Goal: Task Accomplishment & Management: Manage account settings

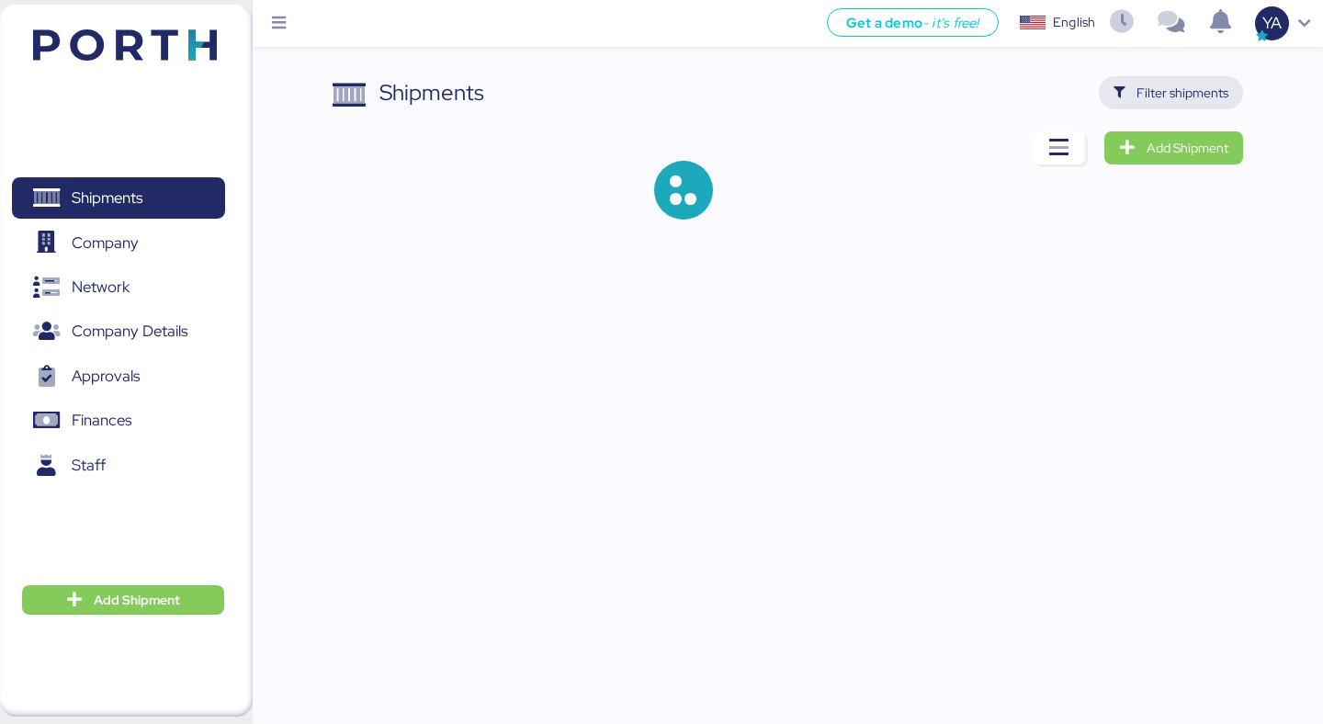
click at [1174, 99] on span "Filter shipments" at bounding box center [1183, 93] width 92 height 22
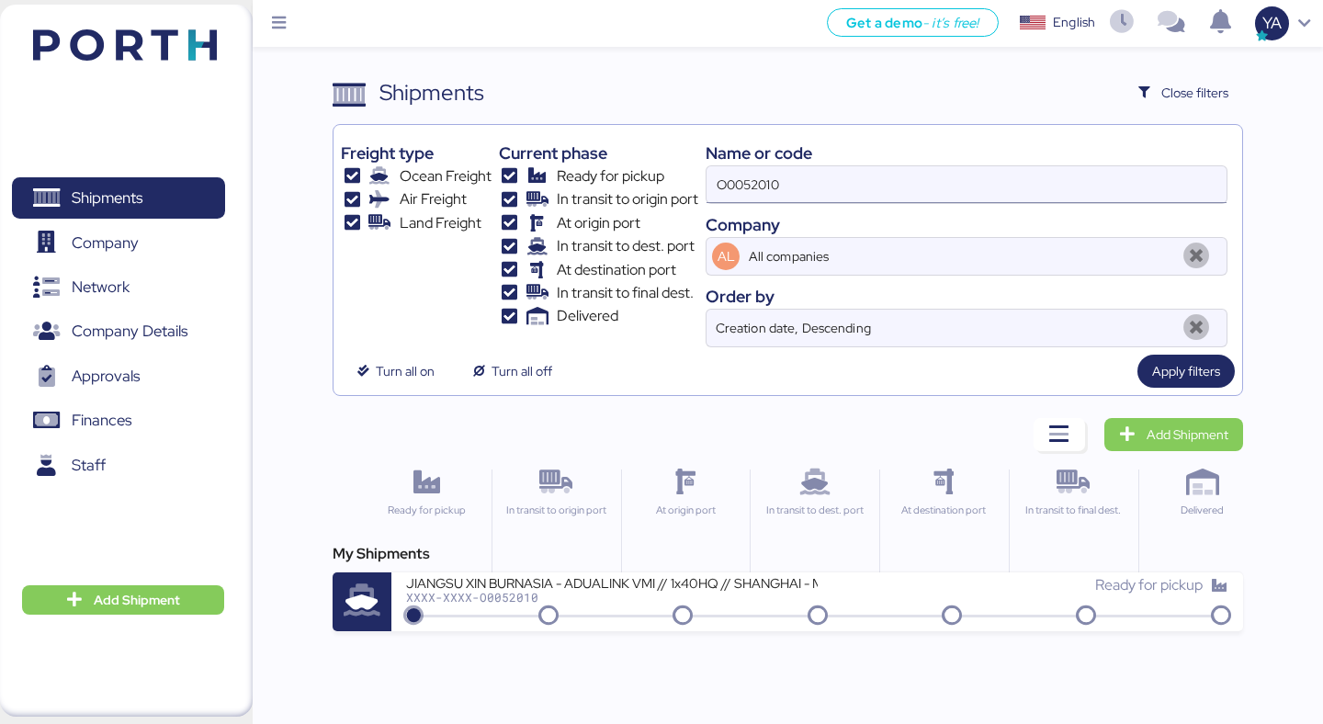
click at [1088, 172] on input "O0052010" at bounding box center [967, 184] width 520 height 37
paste input "1986"
type input "O0051986"
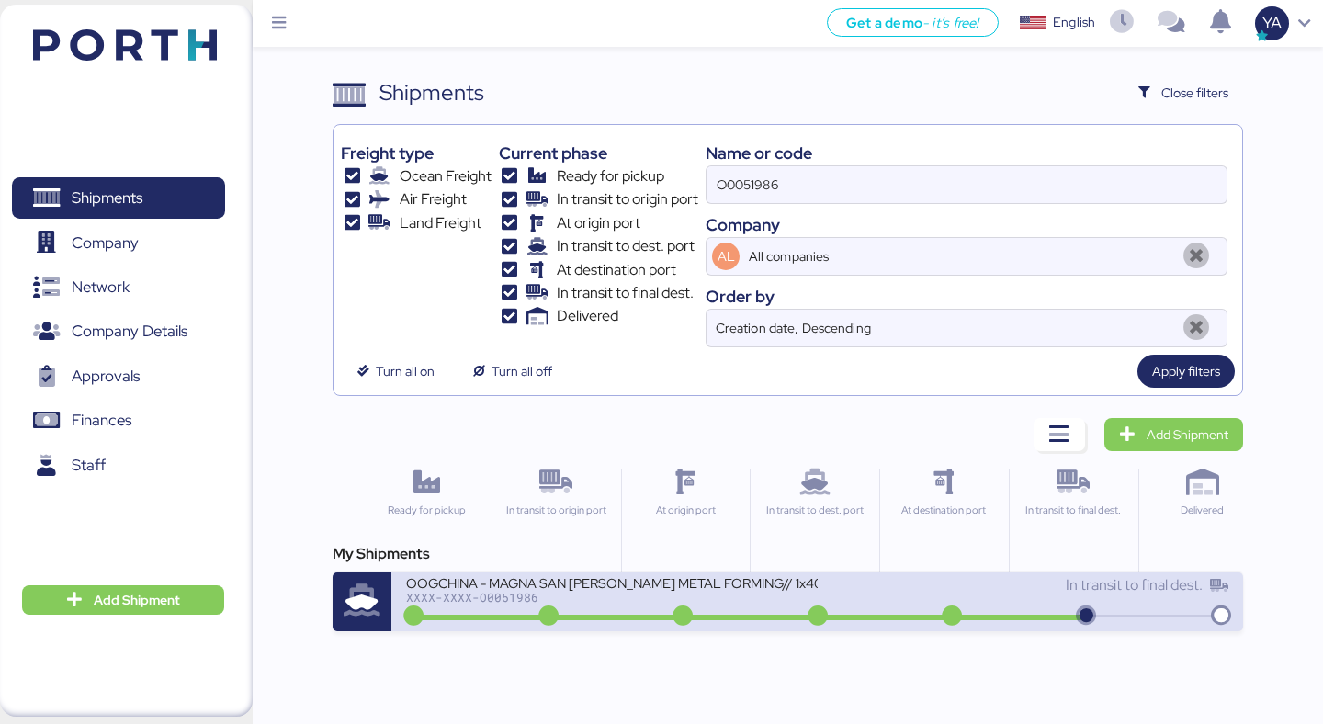
click at [558, 604] on div "OOGCHINA - MAGNA SAN LUIS METAL FORMING// 1x40OT // YANTIAN - MANZANILLO // HBL…" at bounding box center [611, 594] width 411 height 40
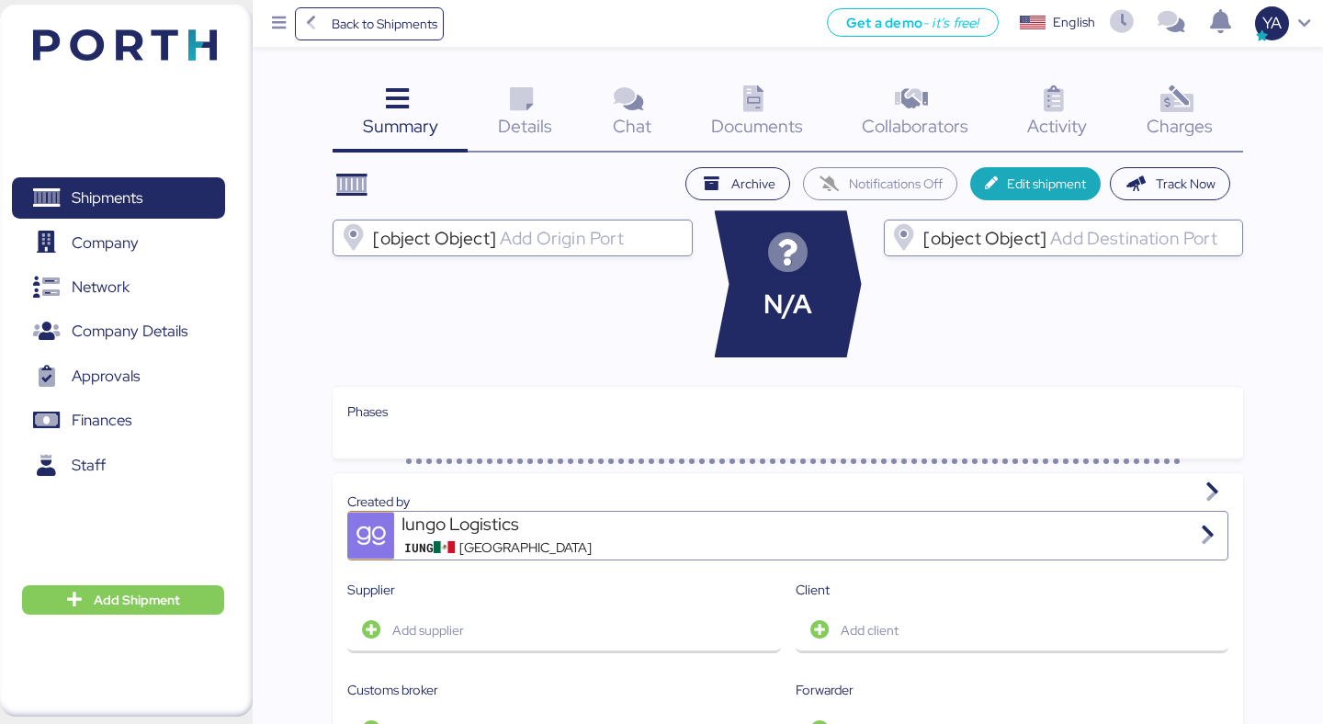
click at [706, 88] on div "Documents 0" at bounding box center [757, 114] width 151 height 76
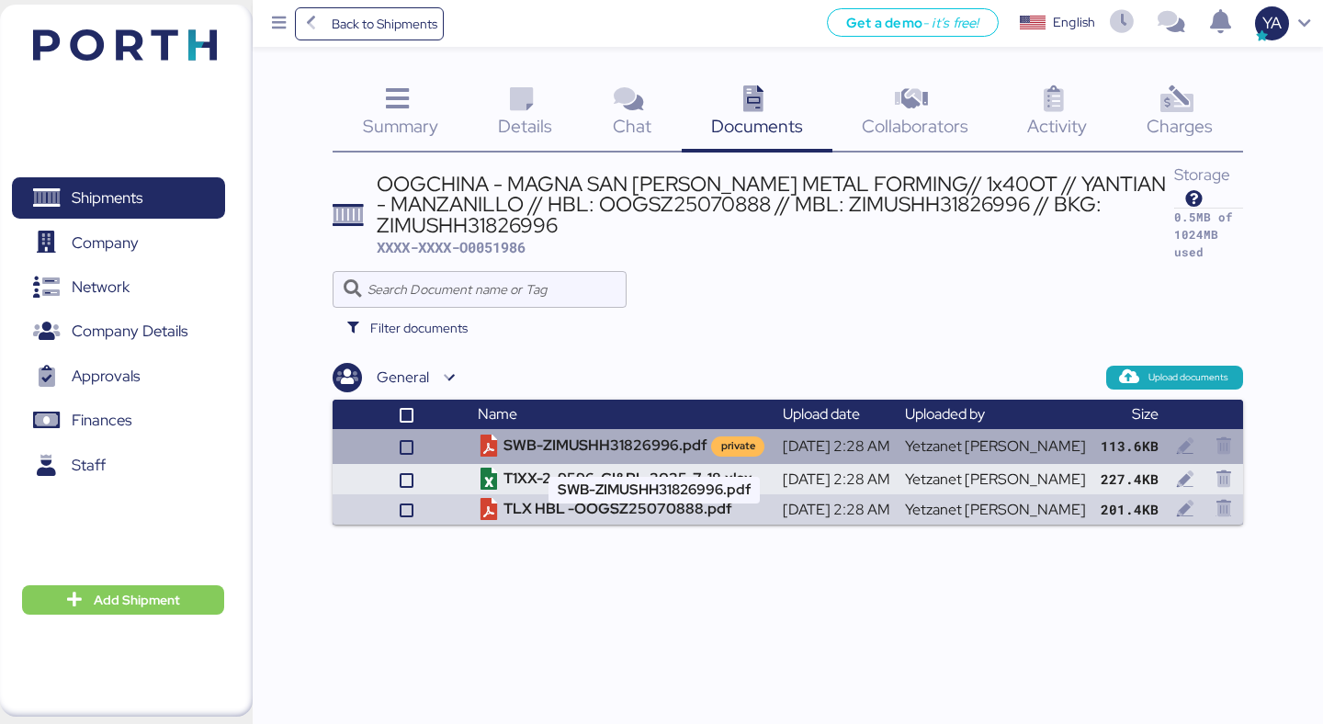
click at [572, 437] on td "SWB-ZIMUSHH31826996.pdf private" at bounding box center [623, 446] width 304 height 35
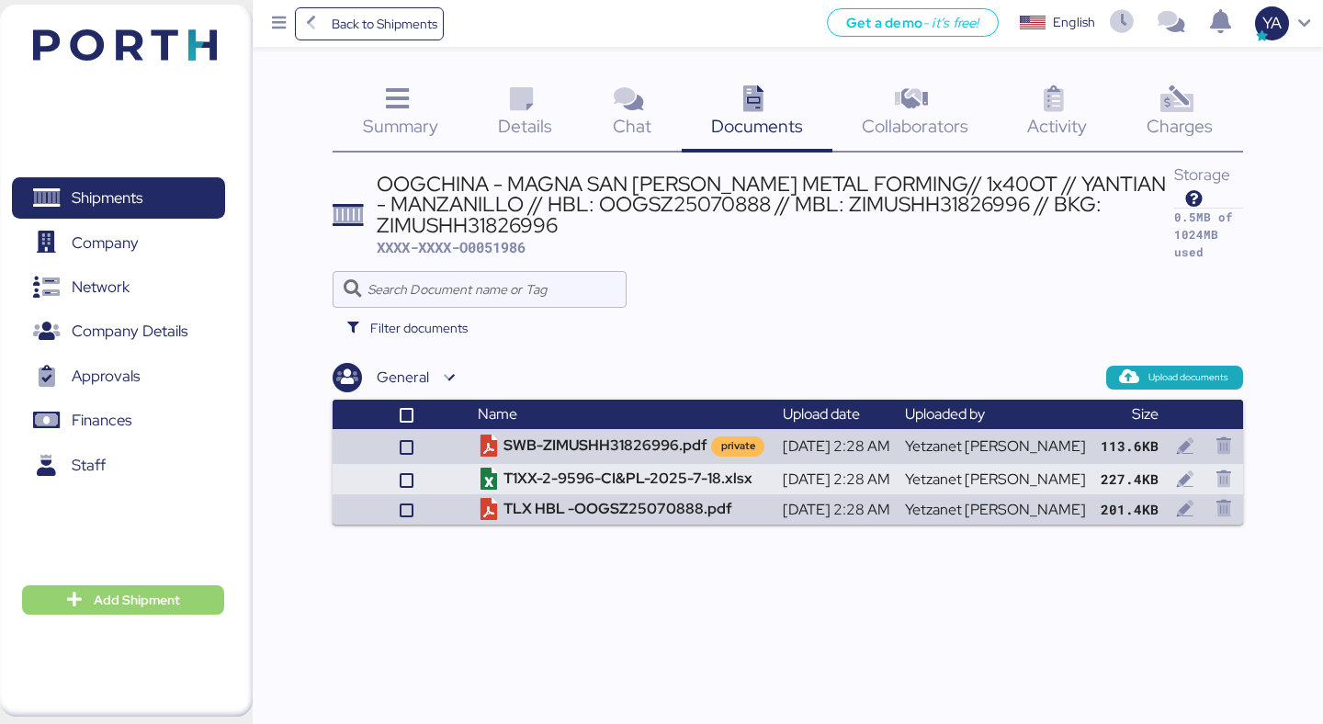
click at [132, 585] on span "Add Shipment" at bounding box center [123, 599] width 202 height 29
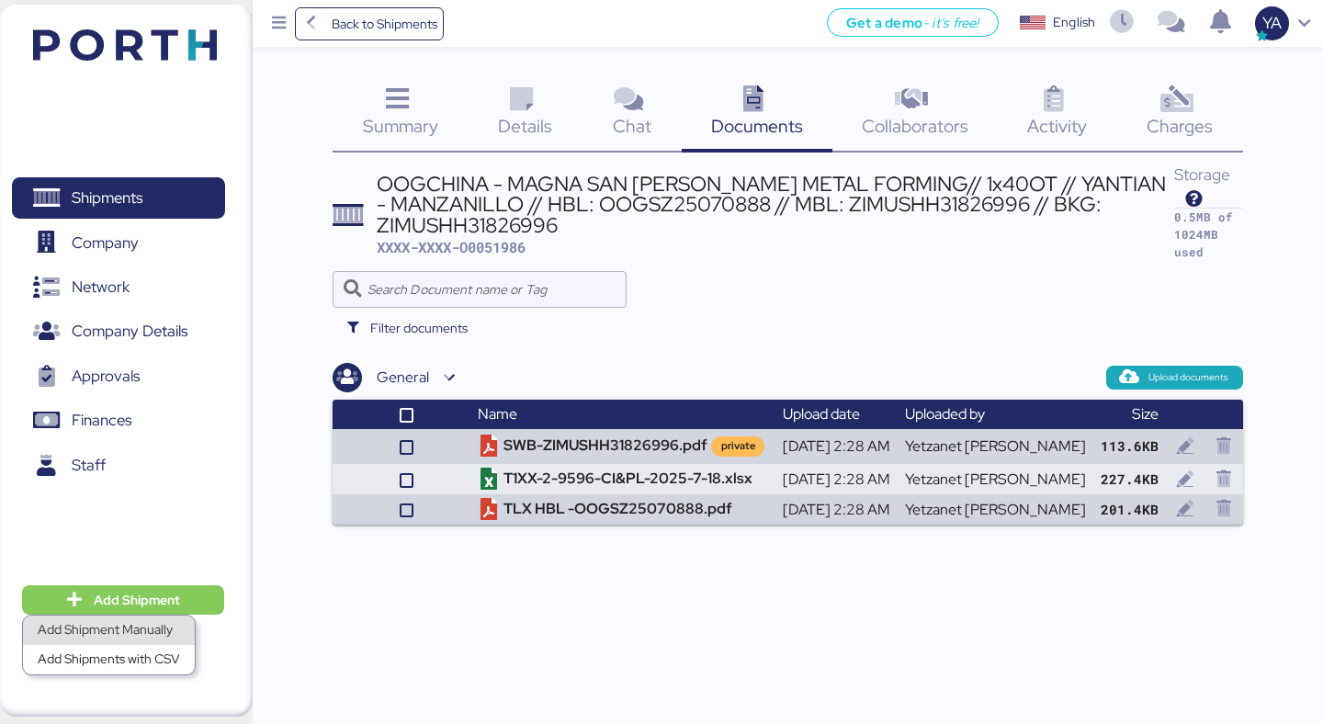
click at [142, 622] on div "Add Shipment Manually" at bounding box center [109, 631] width 142 height 26
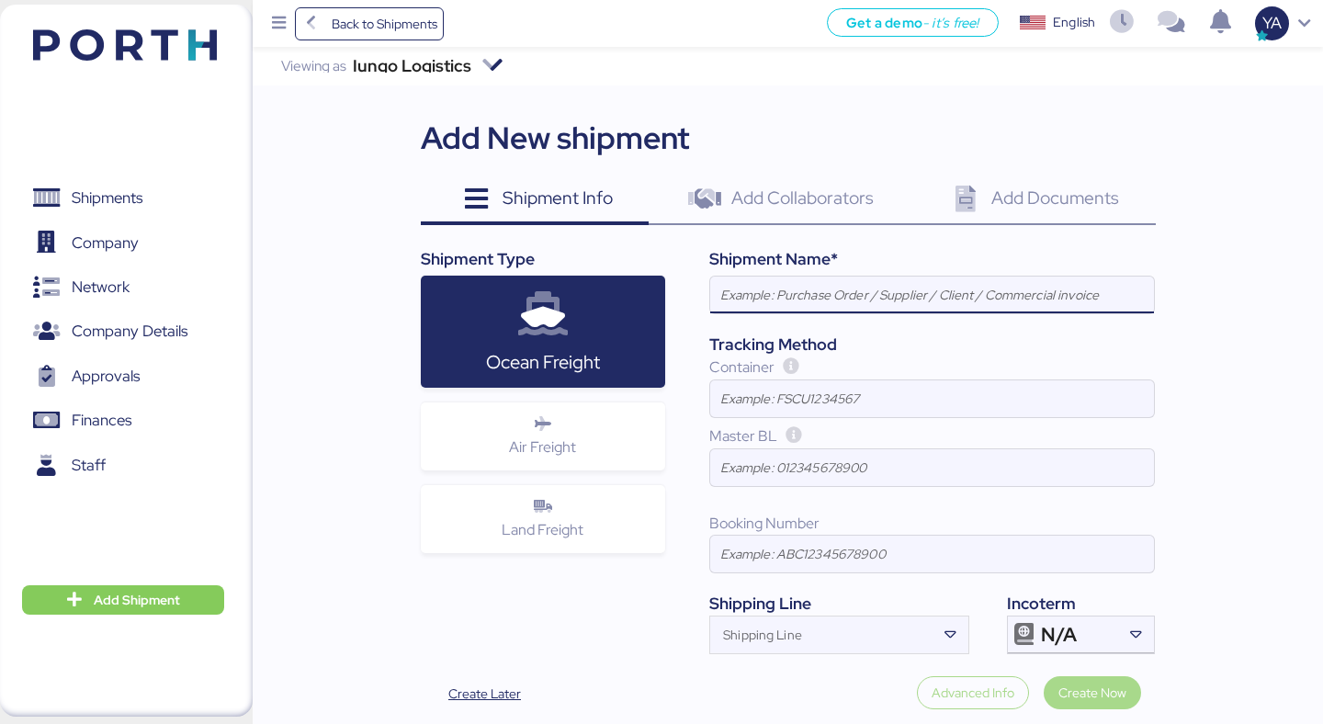
click at [820, 304] on input at bounding box center [932, 295] width 444 height 37
paste input "OOGCHINA - MAGNA SAN [PERSON_NAME] METAL FORMING// 1x40OT // YANTIAN - MANZANIL…"
click at [1080, 292] on input "OOGCHINA - MAGNA SAN [PERSON_NAME] METAL FORMING// 1x40OT // YANTIAN - MANZANIL…" at bounding box center [932, 295] width 444 height 37
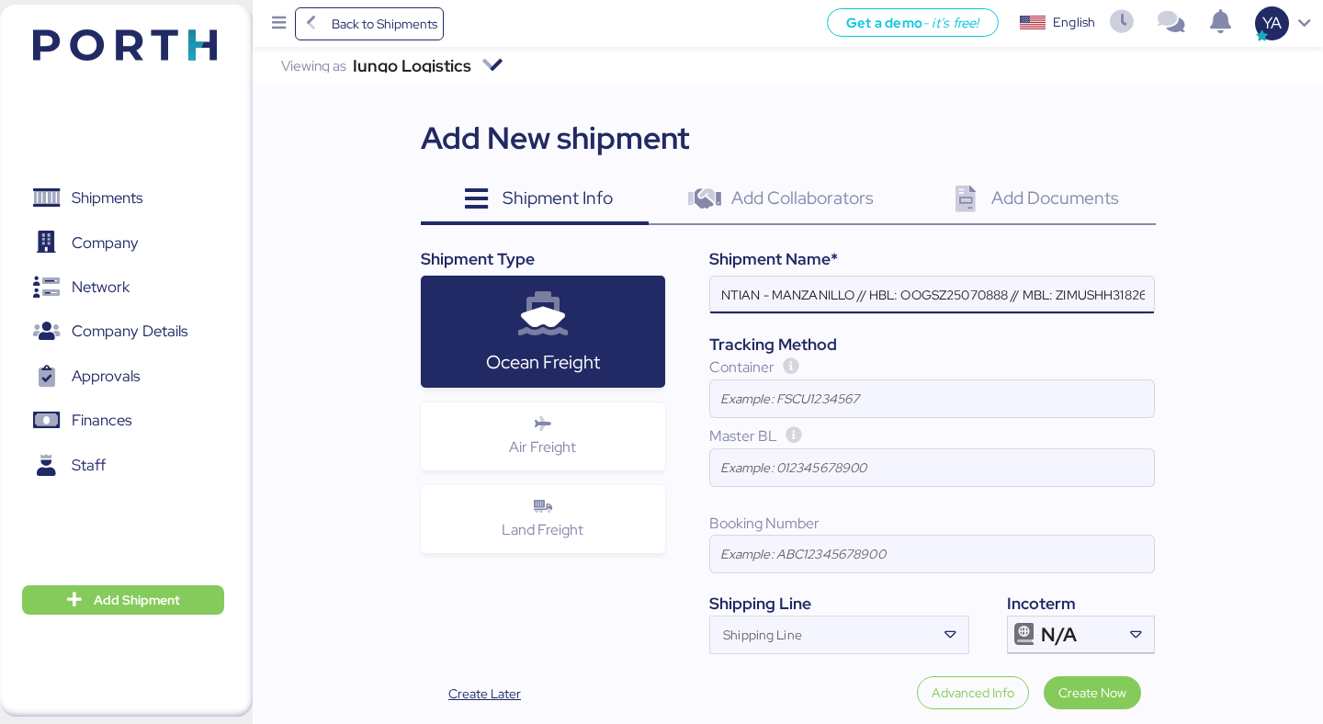
click at [1044, 288] on input "OOGCHINA - MAGNA SAN LUIS METAL FORMING// 1x40OT // YANTIAN - MANZANILLO // HBL…" at bounding box center [932, 295] width 444 height 37
click at [971, 280] on input "OOGCHINA - MAGNA SAN LUIS METAL FORMING// 1x40OT // YANTIAN - MANZANILLO // HBL…" at bounding box center [932, 295] width 444 height 37
click at [971, 287] on input "OOGCHINA - MAGNA SAN LUIS METAL FORMING// 1x40OT // YANTIAN - MANZANILLO // HBL…" at bounding box center [932, 295] width 444 height 37
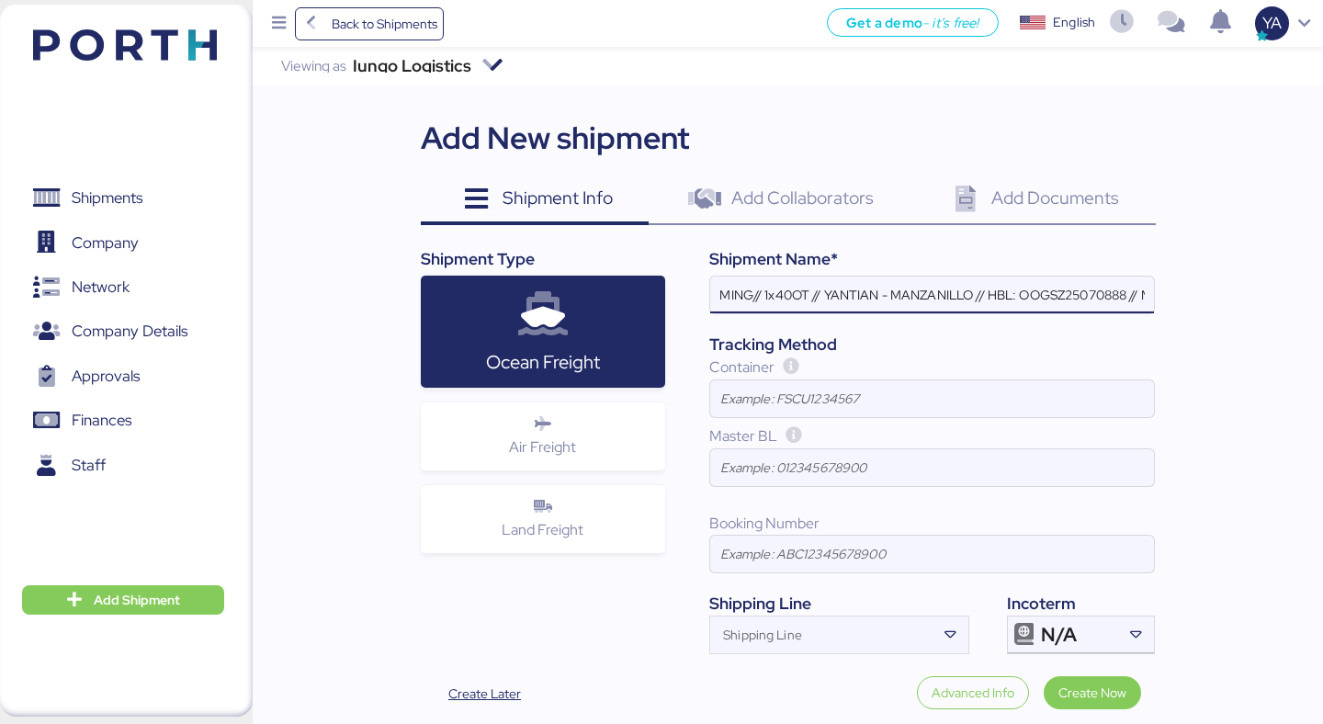
click at [971, 287] on input "OOGCHINA - MAGNA SAN LUIS METAL FORMING// 1x40OT // YANTIAN - MANZANILLO // HBL…" at bounding box center [932, 295] width 444 height 37
click at [1106, 293] on input "OOGCHINA - MAGNA SAN LUIS METAL FORMING// 1x40OT // YANTIAN - MANZANILLO // HBL…" at bounding box center [932, 295] width 444 height 37
click at [1034, 298] on input "OOGCHINA - MAGNA SAN LUIS METAL FORMING// 1x40OT // SHEKOU - MANZANILLO // HBL:…" at bounding box center [932, 295] width 444 height 37
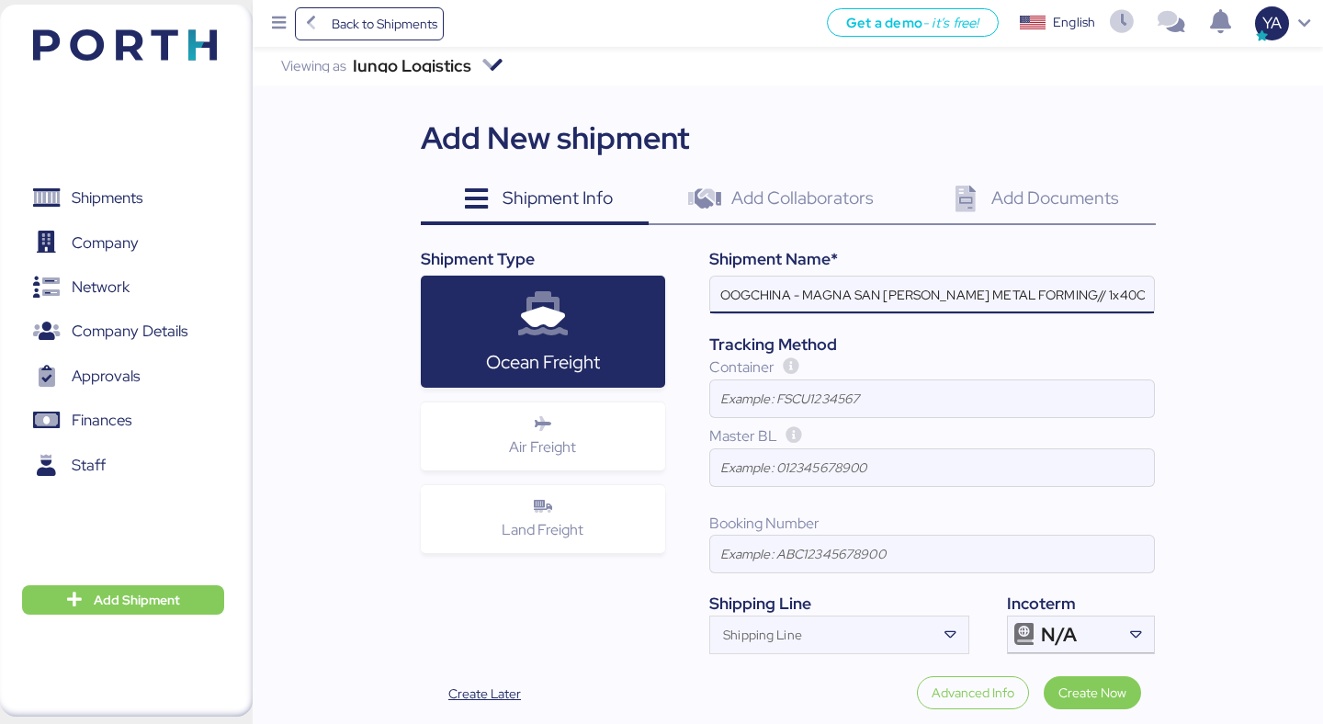
drag, startPoint x: 805, startPoint y: 298, endPoint x: 1017, endPoint y: 299, distance: 212.3
click at [1018, 301] on input "OOGCHINA - MAGNA SAN LUIS METAL FORMING// 1x40OT // SHEKOU - MANZANILLO // HBL:…" at bounding box center [932, 295] width 444 height 37
click at [951, 288] on input "OOGCHINA - CS METAL MEXICO // 1x40OT // SHEKOU - MANZANILLO // HBL: // MBL: // …" at bounding box center [932, 295] width 444 height 37
paste input "2X40HQ+4X2"
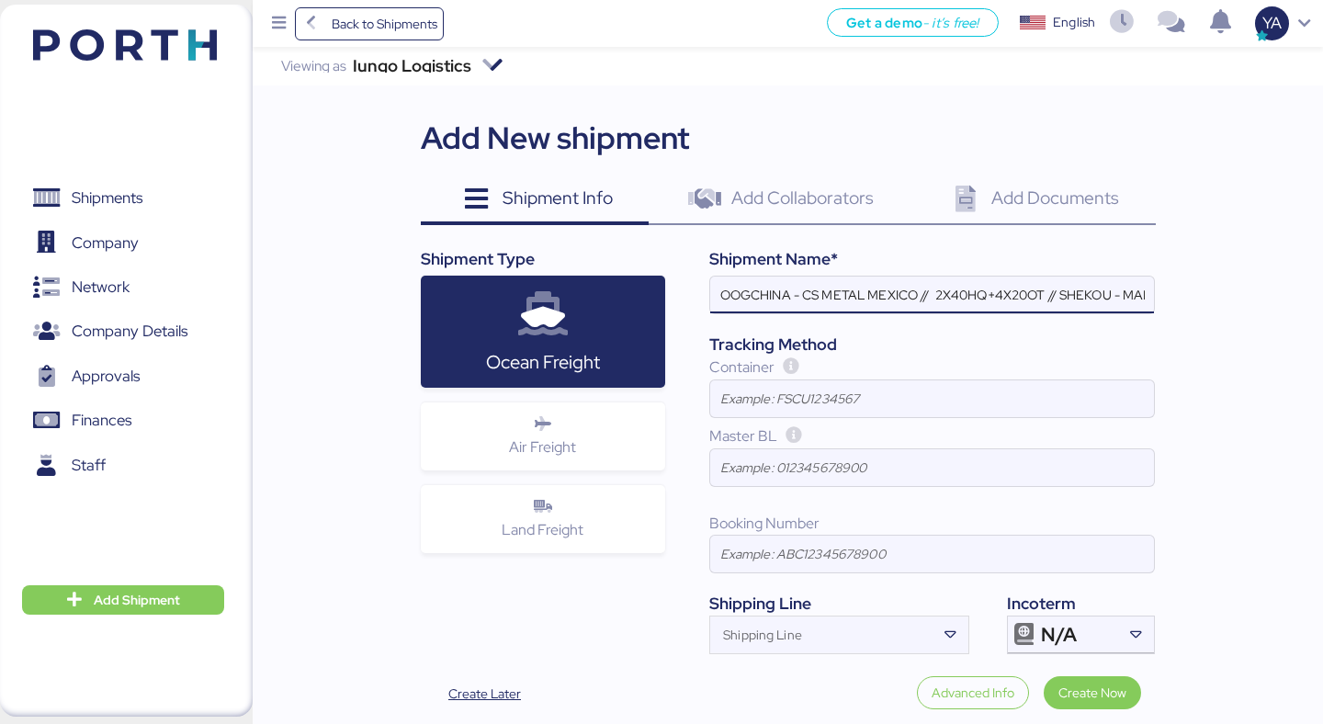
click at [993, 294] on input "OOGCHINA - CS METAL MEXICO // 2X40HQ+4X20OT // SHEKOU - MANZANILLO // HBL: // M…" at bounding box center [932, 295] width 444 height 37
click at [951, 297] on input "OOGCHINA - CS METAL MEXICO // 2X40HQ + 4X20OT // SHEKOU - MANZANILLO // HBL: //…" at bounding box center [932, 295] width 444 height 37
click at [1026, 293] on input "OOGCHINA - CS METAL MEXICO // 2x40HQ + 4X20OT // SHEKOU - MANZANILLO // HBL: //…" at bounding box center [932, 295] width 444 height 37
click at [1050, 297] on input "OOGCHINA - CS METAL MEXICO // 2x40HQ + 4x20OT // SHEKOU - MANZANILLO // HBL: //…" at bounding box center [932, 295] width 444 height 37
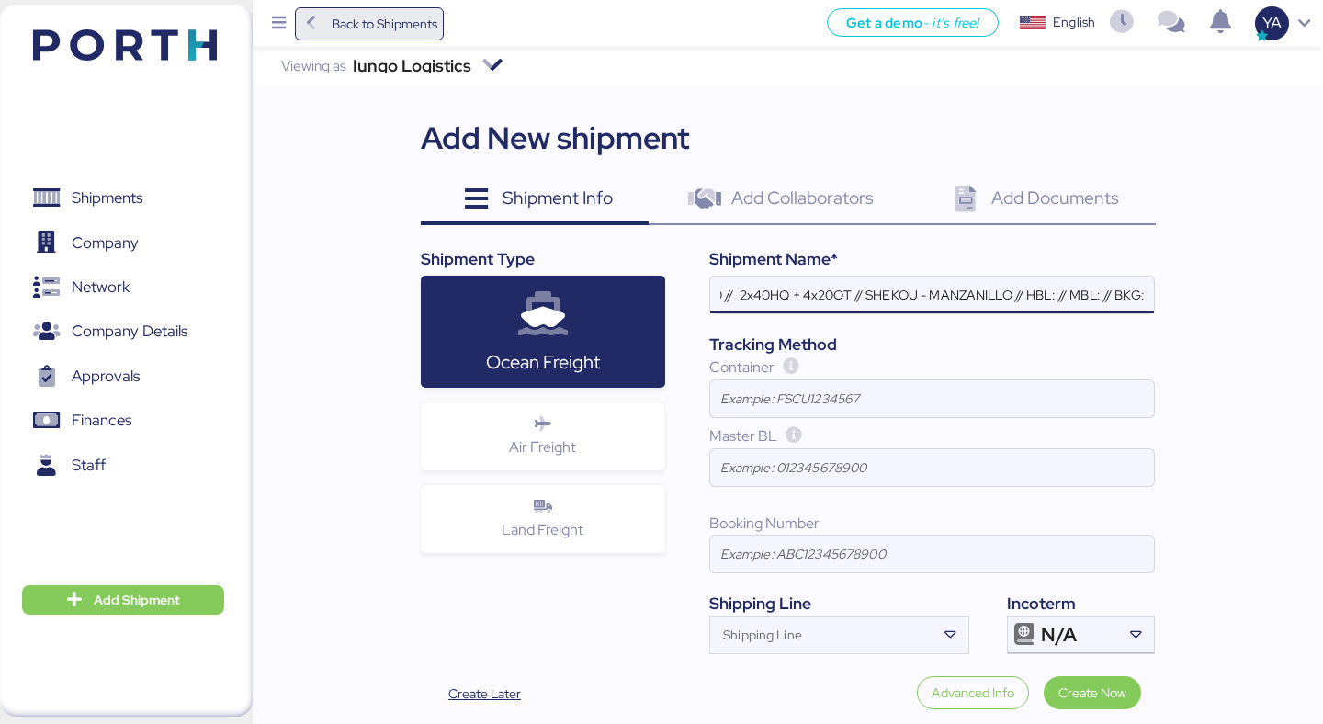
scroll to position [0, 0]
click at [1078, 297] on input "OOGCHINA - CS METAL MEXICO // 2x40HQ + 4x20OT // SHEKOU - MANZANILLO // HBL: //…" at bounding box center [932, 295] width 444 height 37
click at [1056, 291] on input "OOGCHINA - CS METAL MEXICO // 2x40HQ + 4x20OT // SHEKOU - MANZANILLO // HBL: //…" at bounding box center [932, 295] width 444 height 37
paste input "OOGSZ25080975"
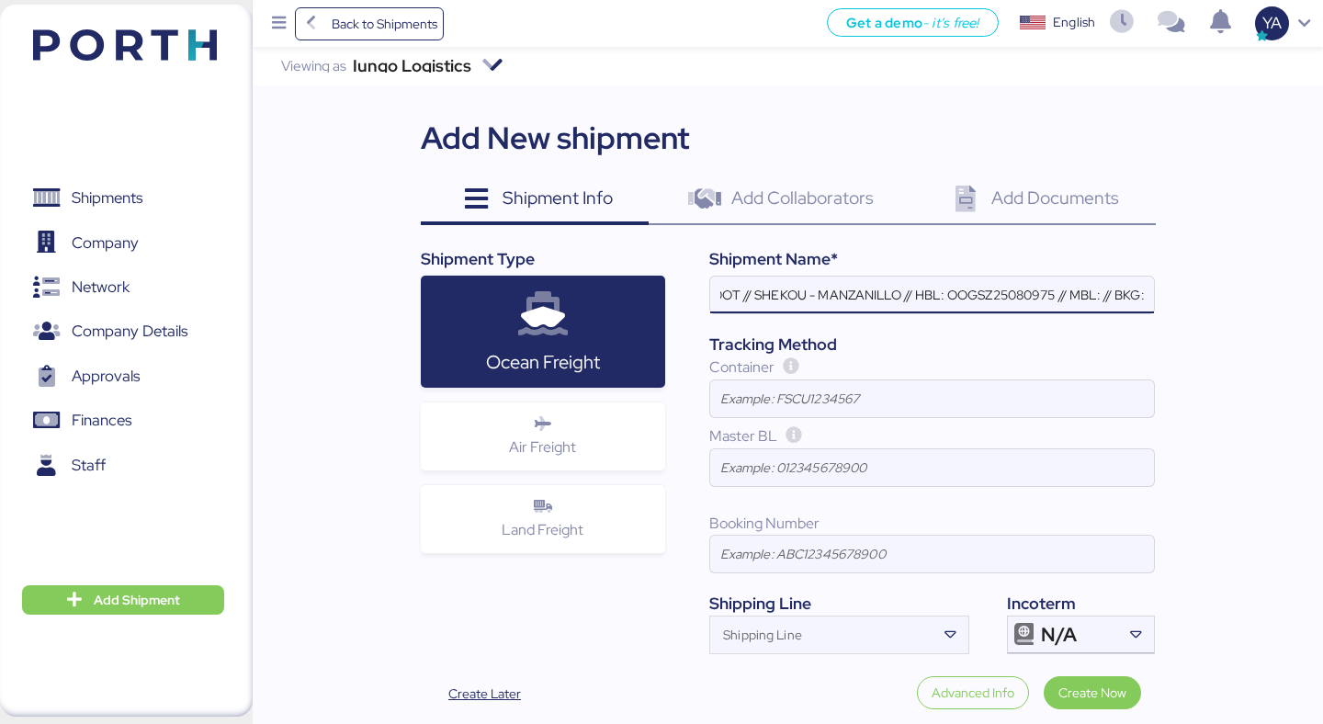
scroll to position [0, 0]
click at [1110, 288] on input "OOGCHINA - CS METAL MEXICO // 2x40HQ + 4x20OT // SHEKOU - MANZANILLO // HBL: OO…" at bounding box center [932, 295] width 444 height 37
click at [1103, 294] on input "OOGCHINA - CS METAL MEXICO // 2x40HQ + 4x20OT // SHEKOU - MANZANILLO // HBL: OO…" at bounding box center [932, 295] width 444 height 37
paste input "OOLU2764344850"
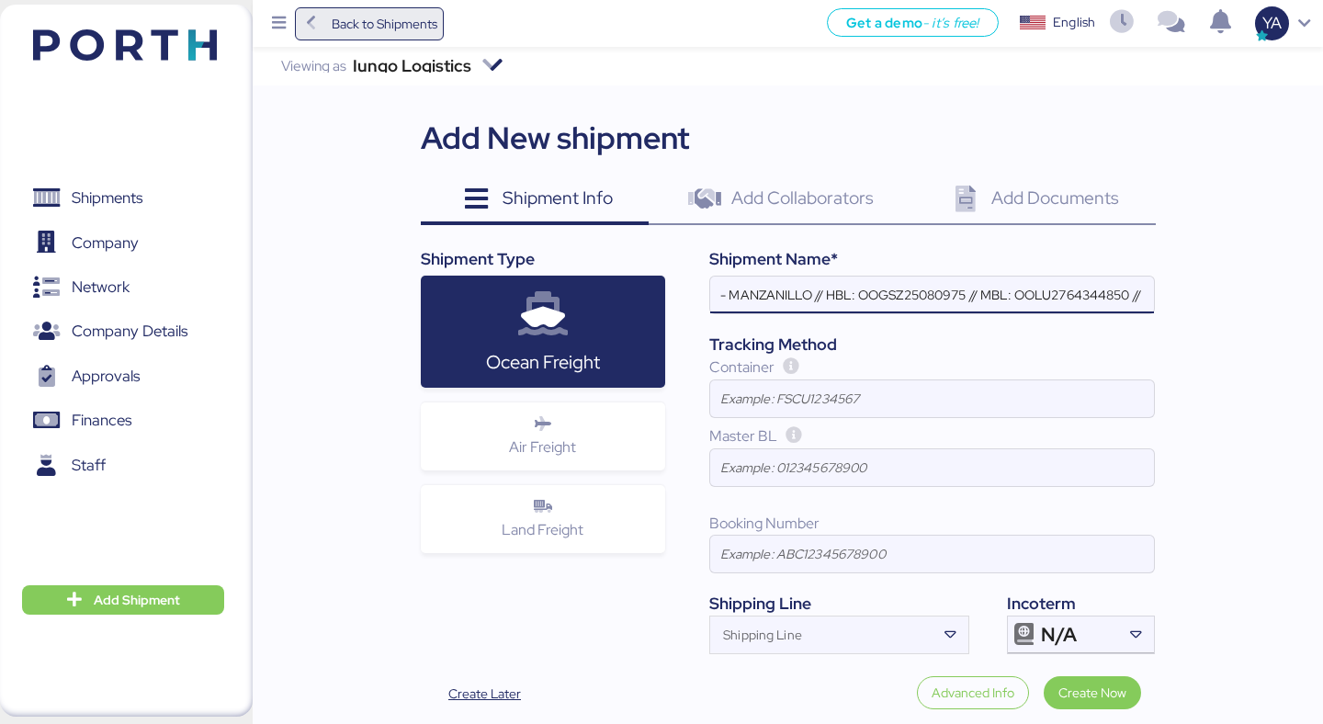
scroll to position [0, 0]
click at [923, 283] on input "OOGCHINA - CS METAL MEXICO // 2x40HQ + 4x20OT // SHEKOU - MANZANILLO // HBL: OO…" at bounding box center [932, 295] width 444 height 37
paste input "OOLU2764344850"
type input "OOGCHINA - CS METAL MEXICO // 2x40HQ + 4x20OT // SHEKOU - MANZANILLO // HBL: OO…"
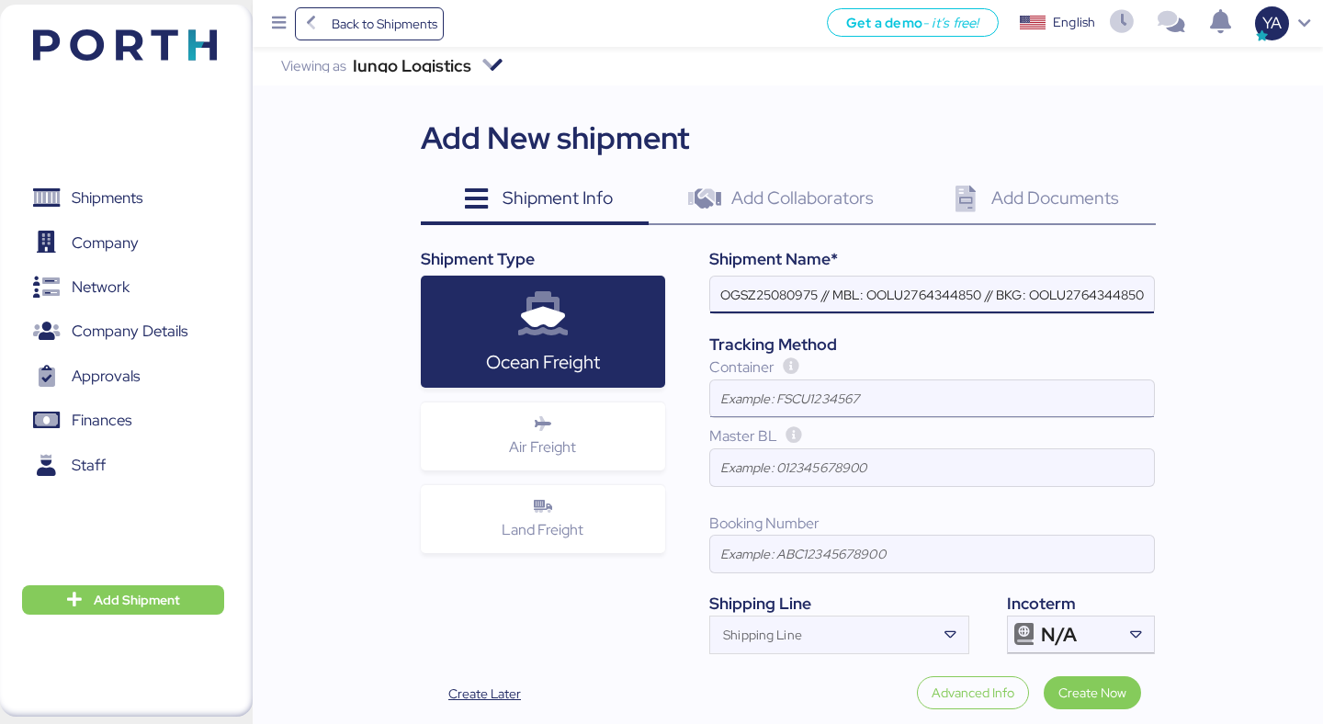
click at [928, 398] on input at bounding box center [932, 398] width 444 height 37
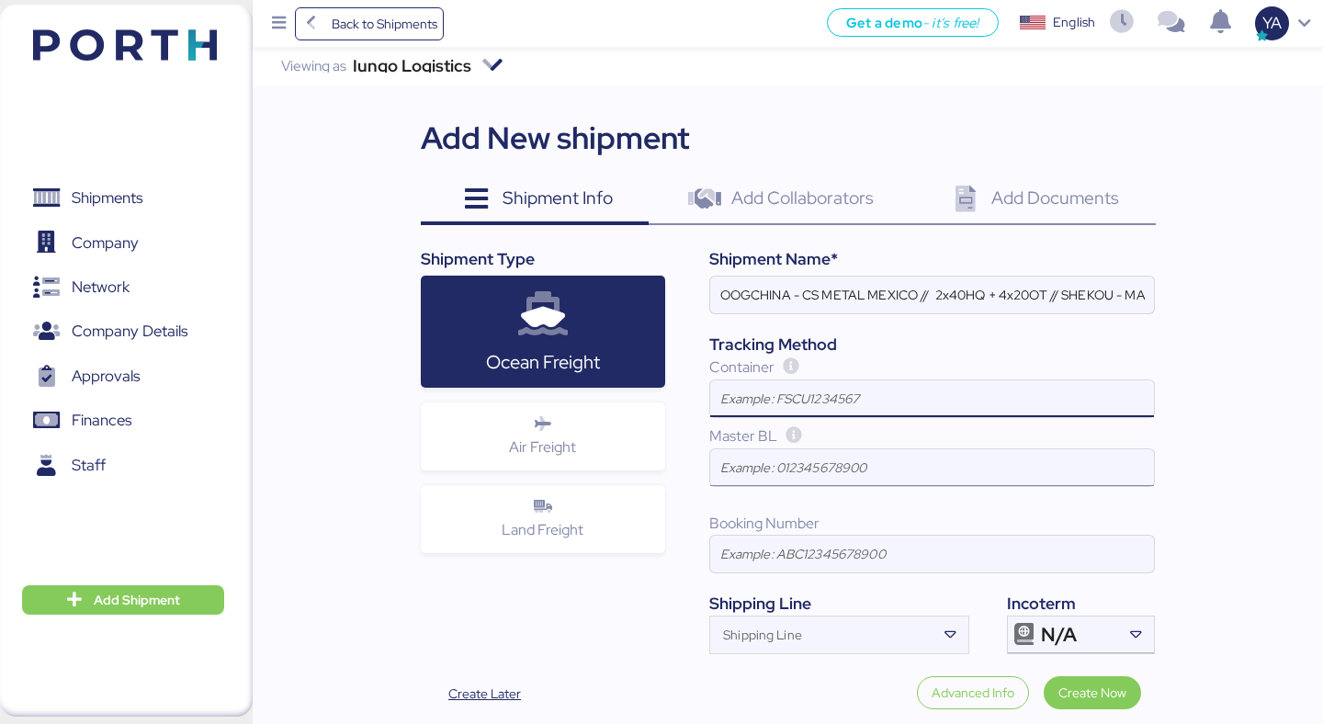
click at [812, 461] on input at bounding box center [932, 467] width 444 height 37
paste input "OOLU2764344850"
type input "OOLU2764344850"
click at [792, 551] on input at bounding box center [932, 554] width 444 height 37
paste input "OOLU2764344850"
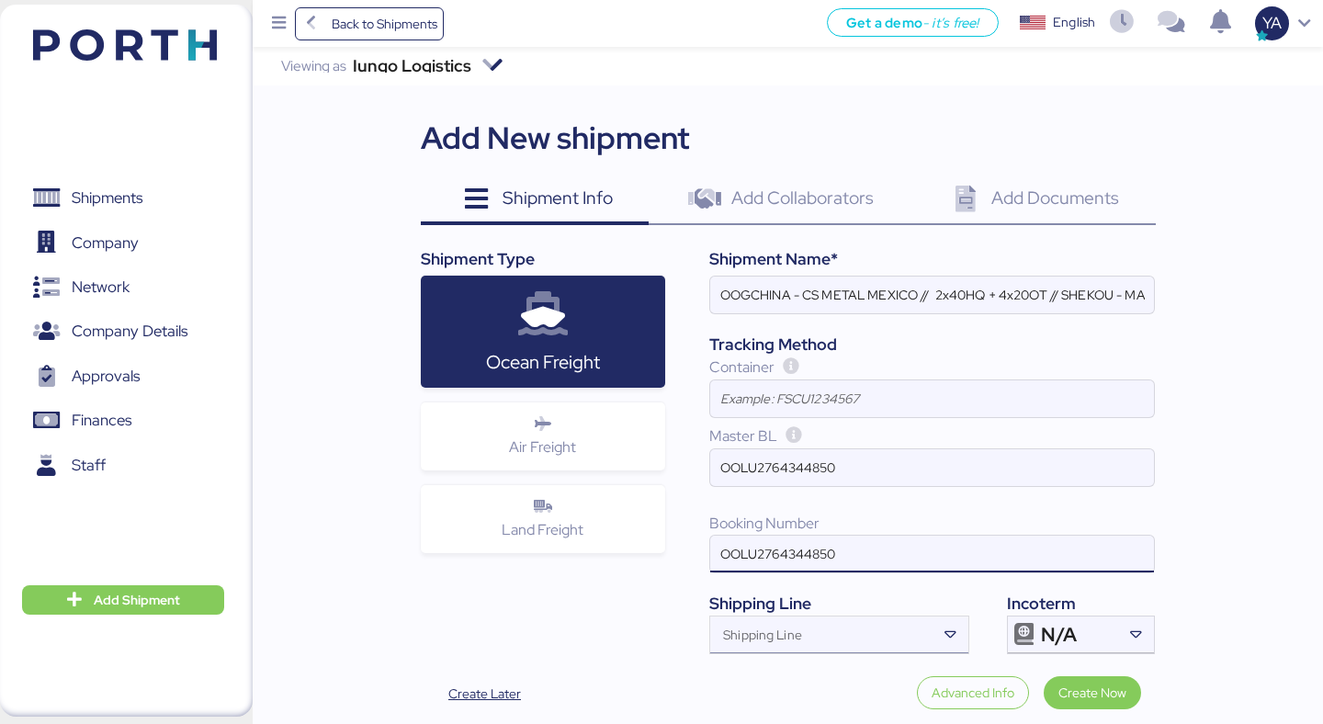
type input "OOLU2764344850"
click at [811, 619] on div "Shipping Line" at bounding box center [822, 635] width 225 height 37
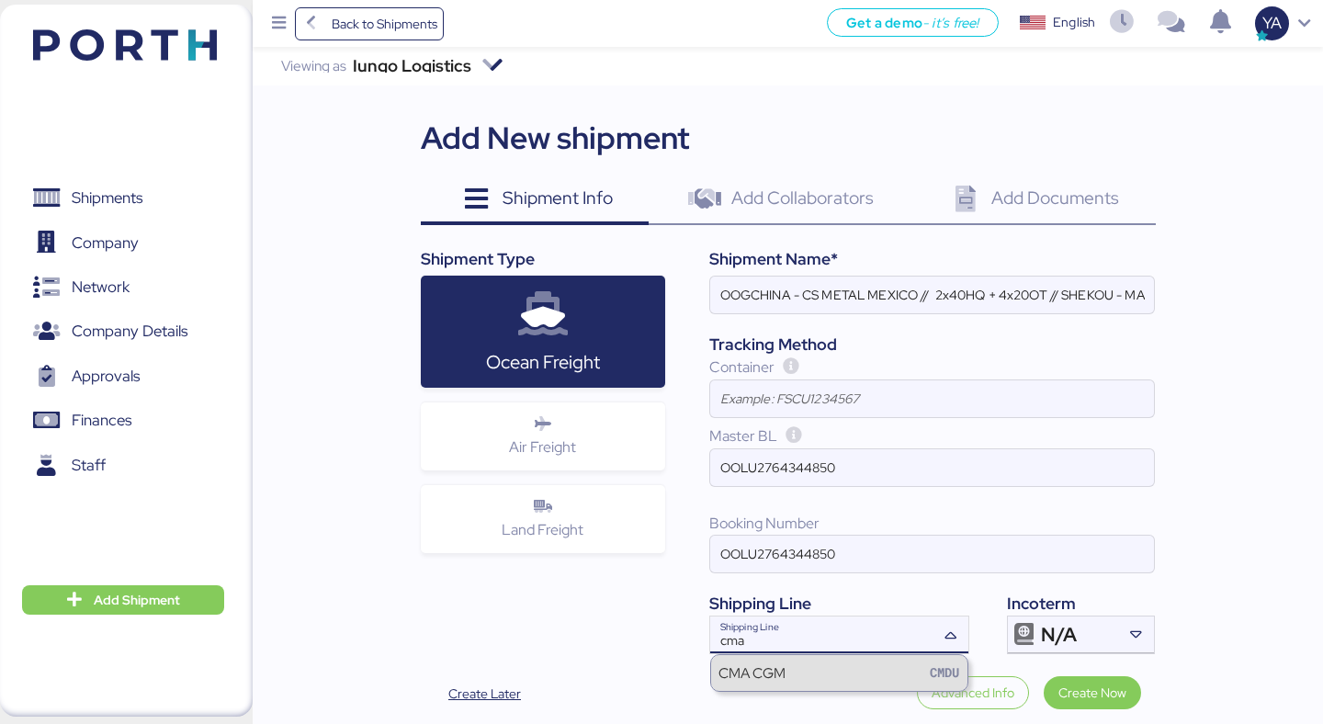
type input "cma"
click at [814, 671] on div "CMA CGM CMDU" at bounding box center [839, 672] width 256 height 35
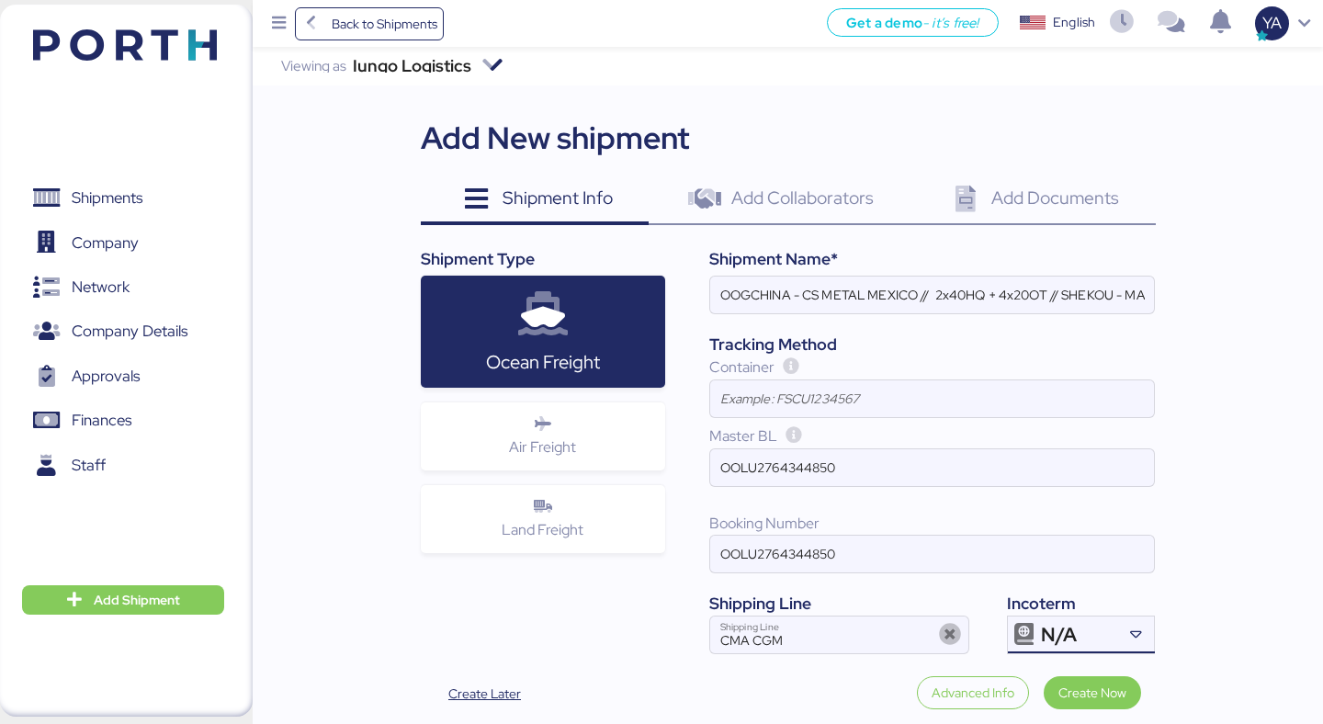
click at [1057, 638] on span "N/A" at bounding box center [1059, 635] width 36 height 17
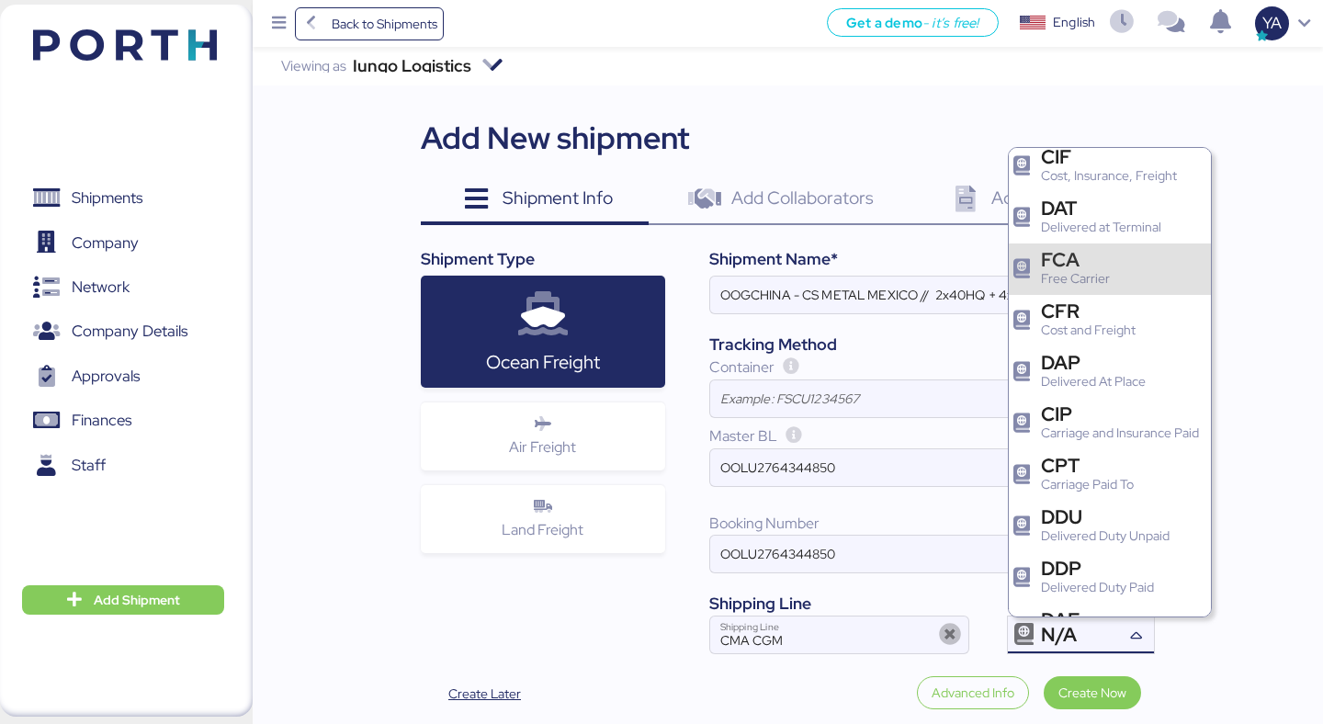
scroll to position [176, 0]
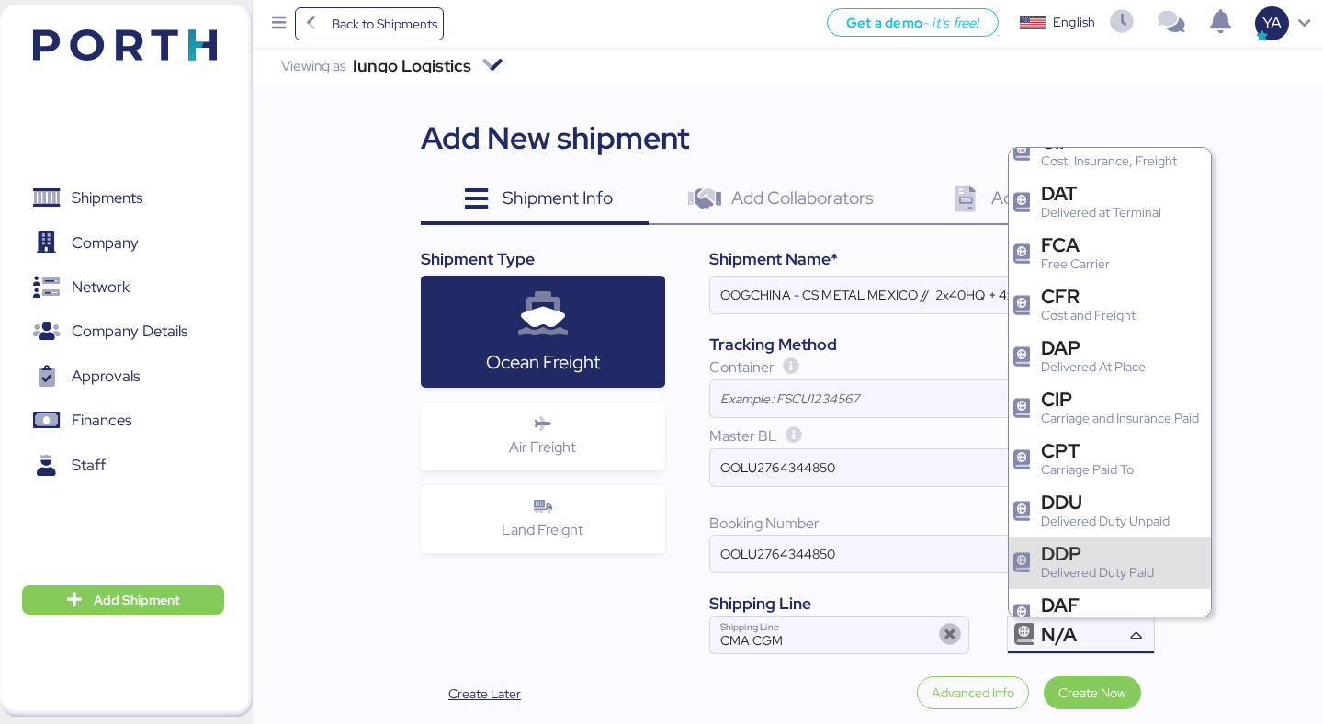
click at [1081, 570] on div "Delivered Duty Paid" at bounding box center [1097, 572] width 113 height 19
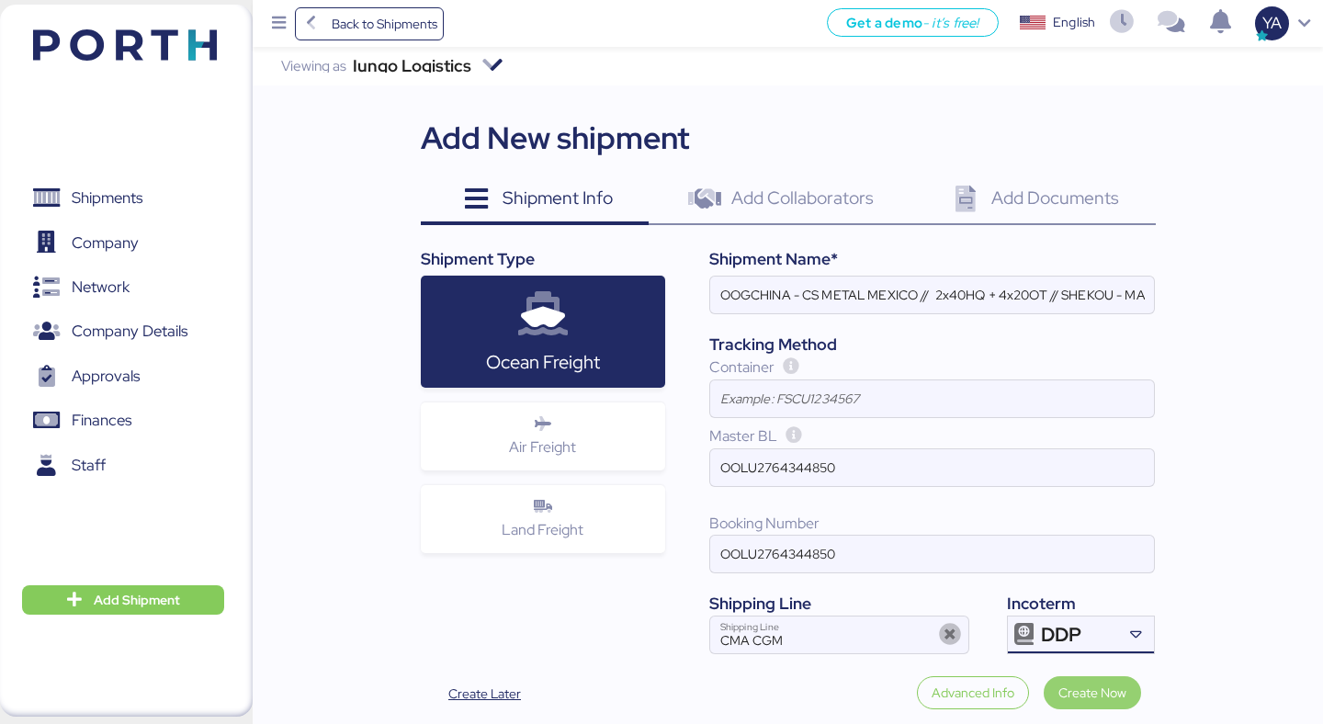
click at [1087, 694] on span "Create Now" at bounding box center [1093, 693] width 68 height 22
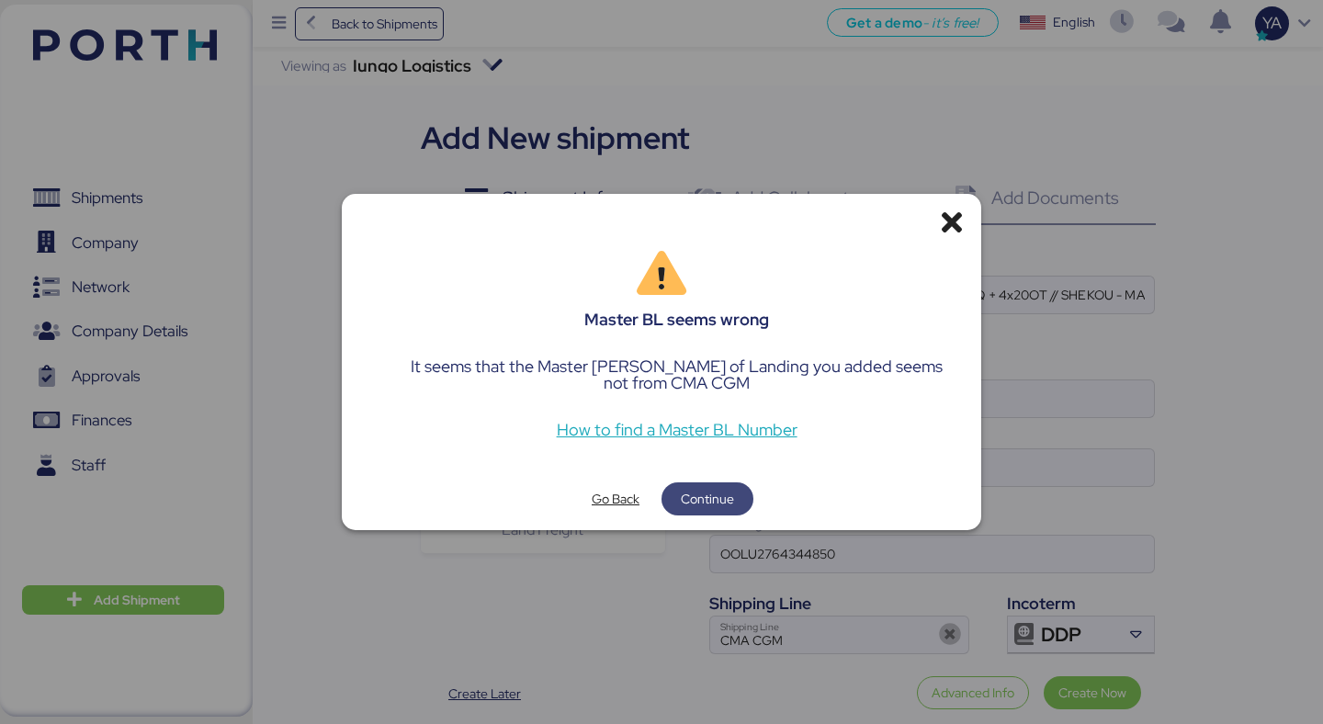
click at [741, 506] on span "Continue" at bounding box center [708, 499] width 92 height 33
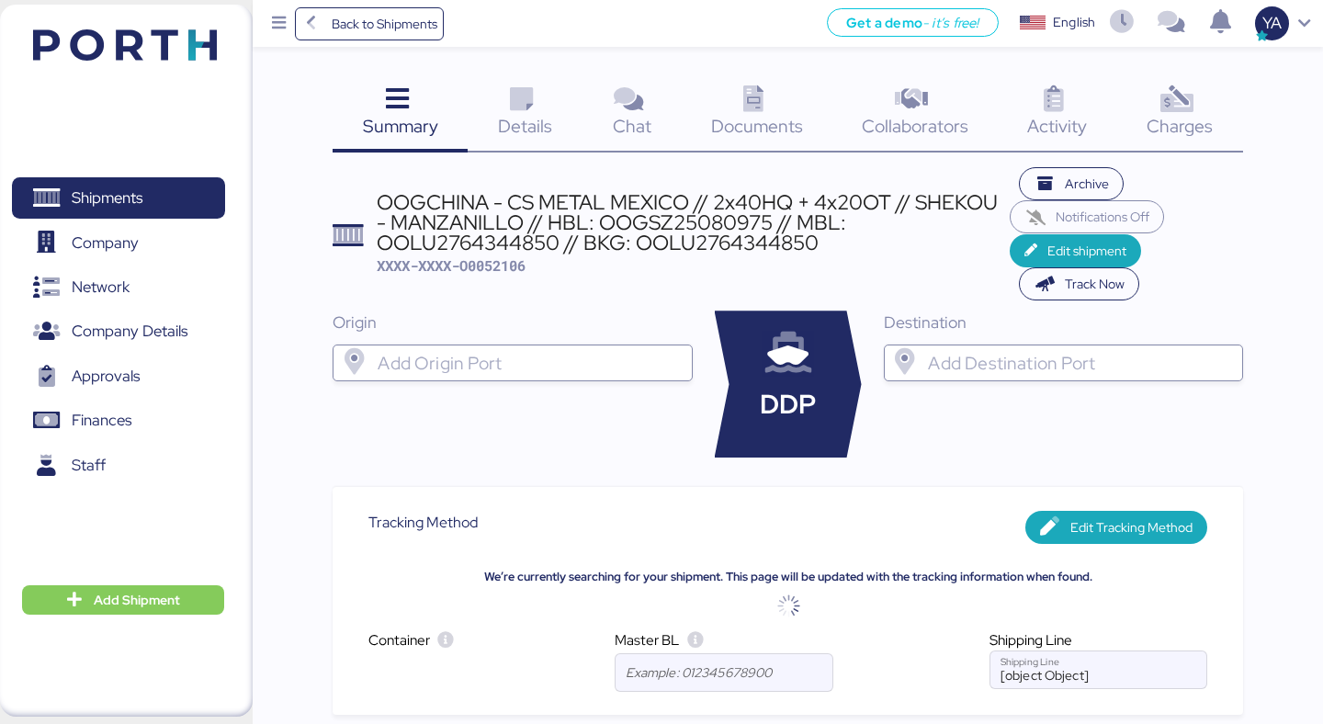
click at [583, 201] on div "OOGCHINA - CS METAL MEXICO // 2x40HQ + 4x20OT // SHEKOU - MANZANILLO // HBL: OO…" at bounding box center [694, 223] width 634 height 62
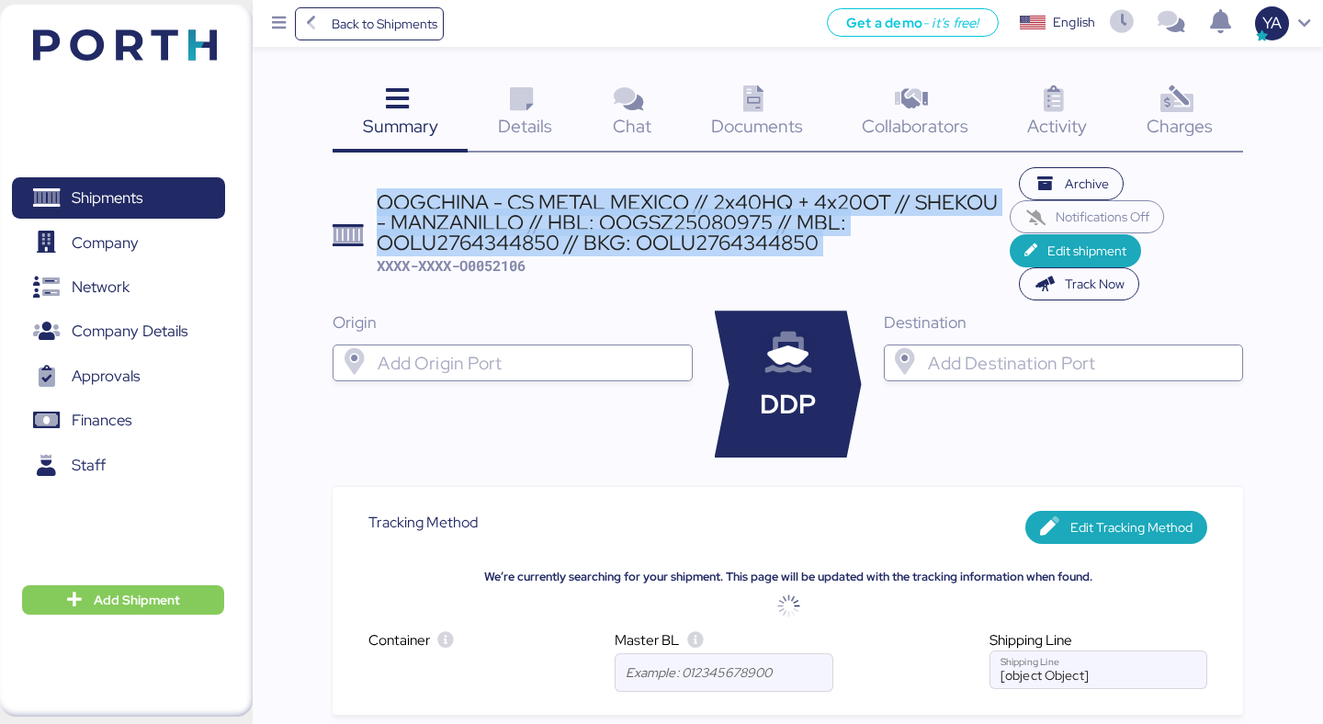
click at [583, 201] on div "OOGCHINA - CS METAL MEXICO // 2x40HQ + 4x20OT // SHEKOU - MANZANILLO // HBL: OO…" at bounding box center [694, 223] width 634 height 62
click at [513, 103] on icon at bounding box center [522, 99] width 40 height 27
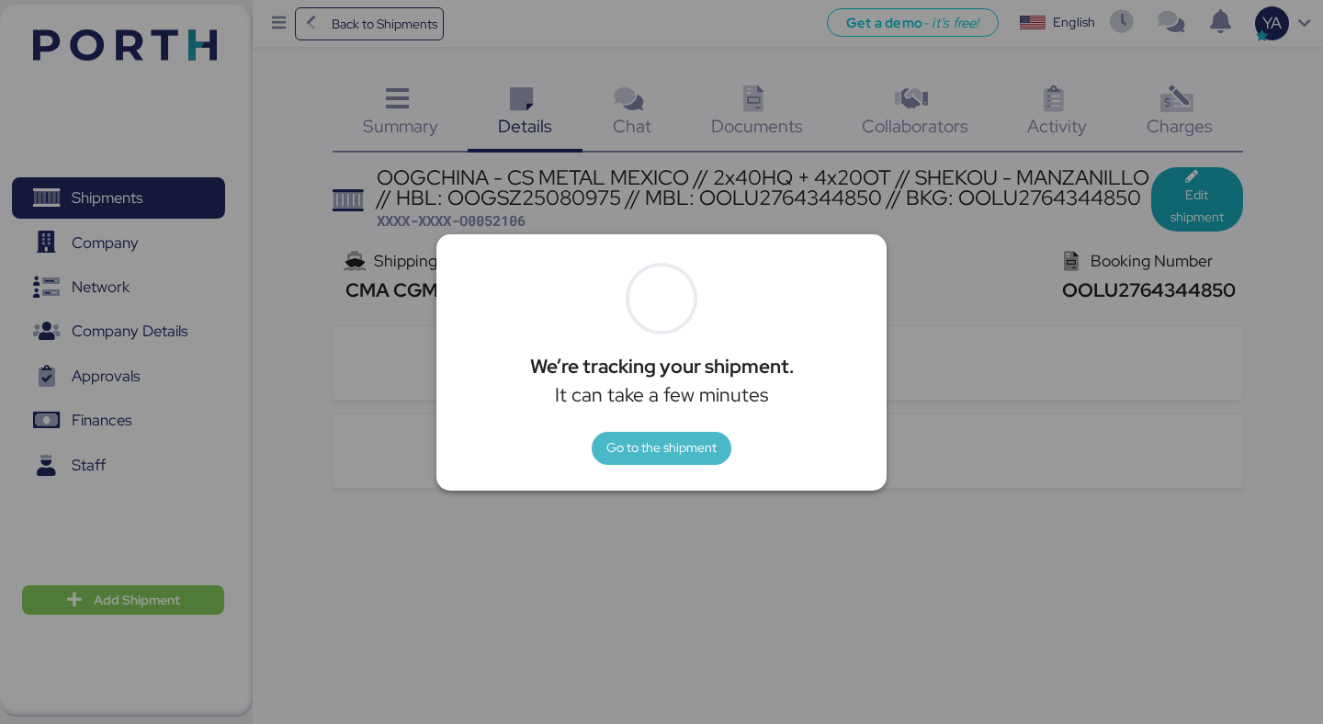
click at [677, 452] on span "Go to the shipment" at bounding box center [662, 448] width 110 height 22
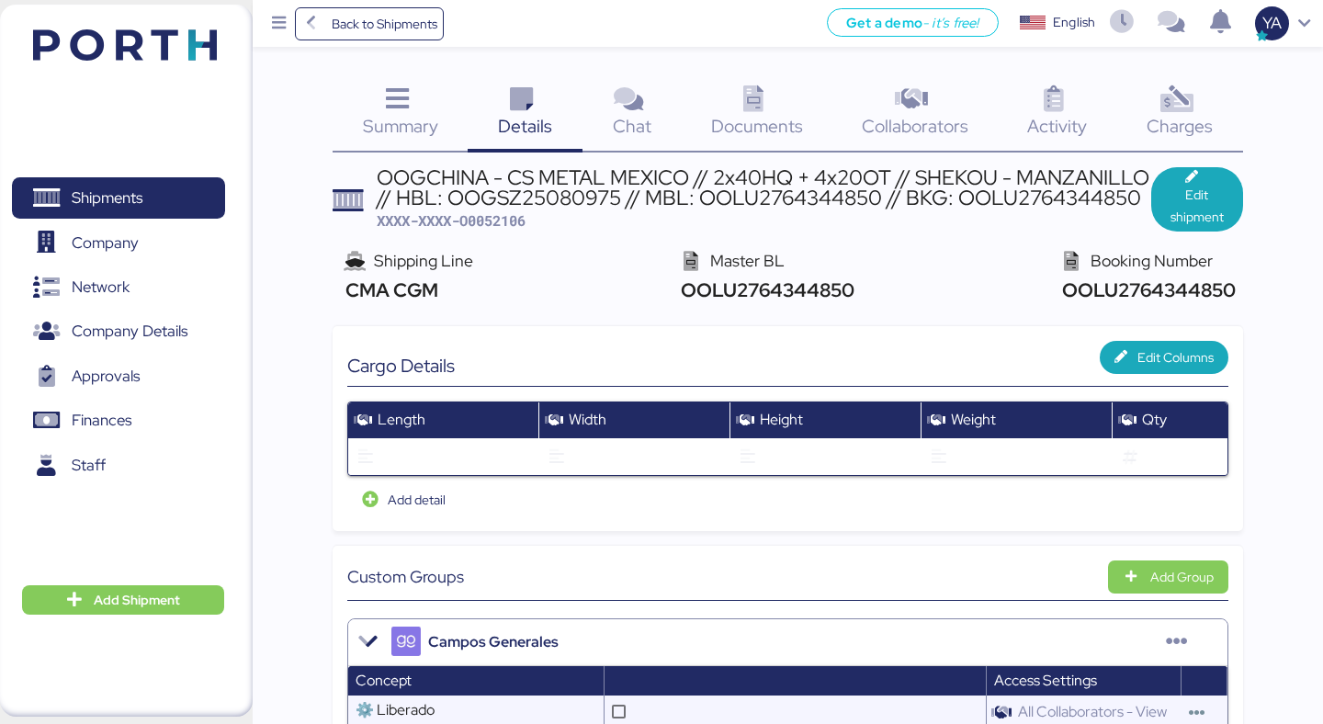
click at [742, 93] on icon at bounding box center [754, 99] width 40 height 27
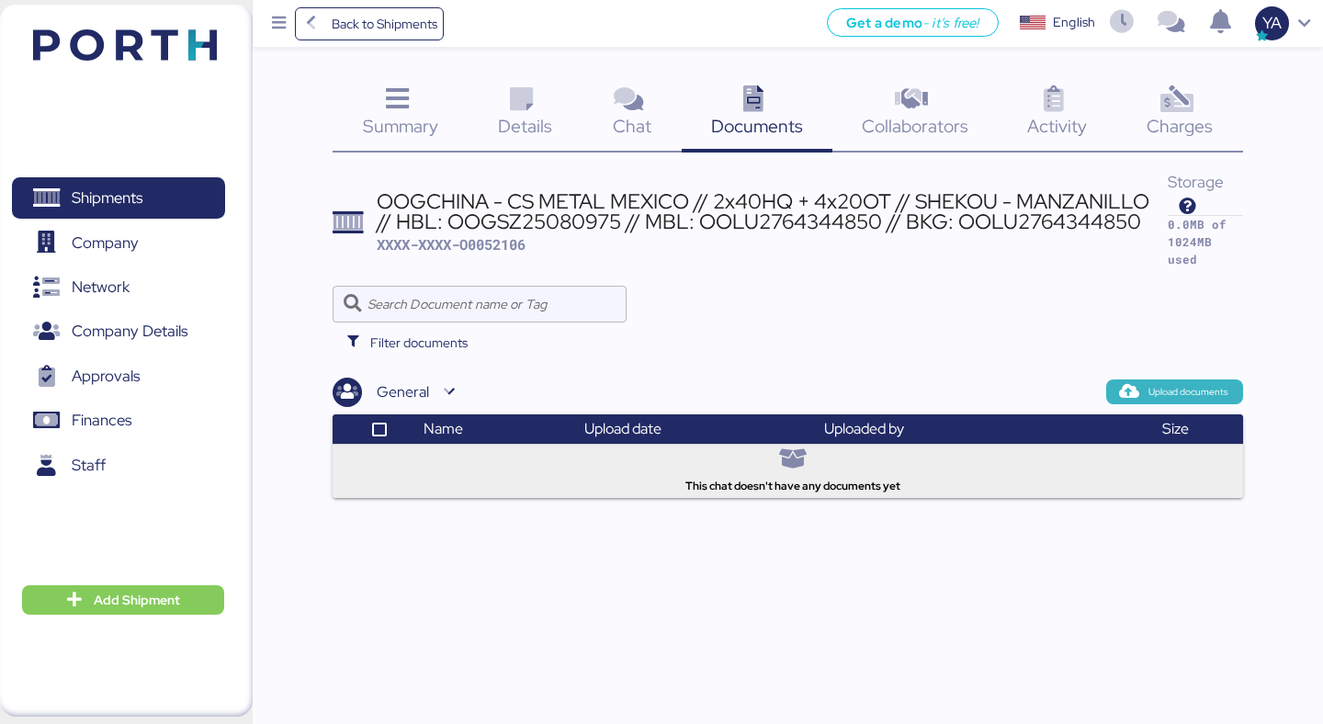
click at [1145, 395] on span "Upload documents" at bounding box center [1175, 391] width 108 height 17
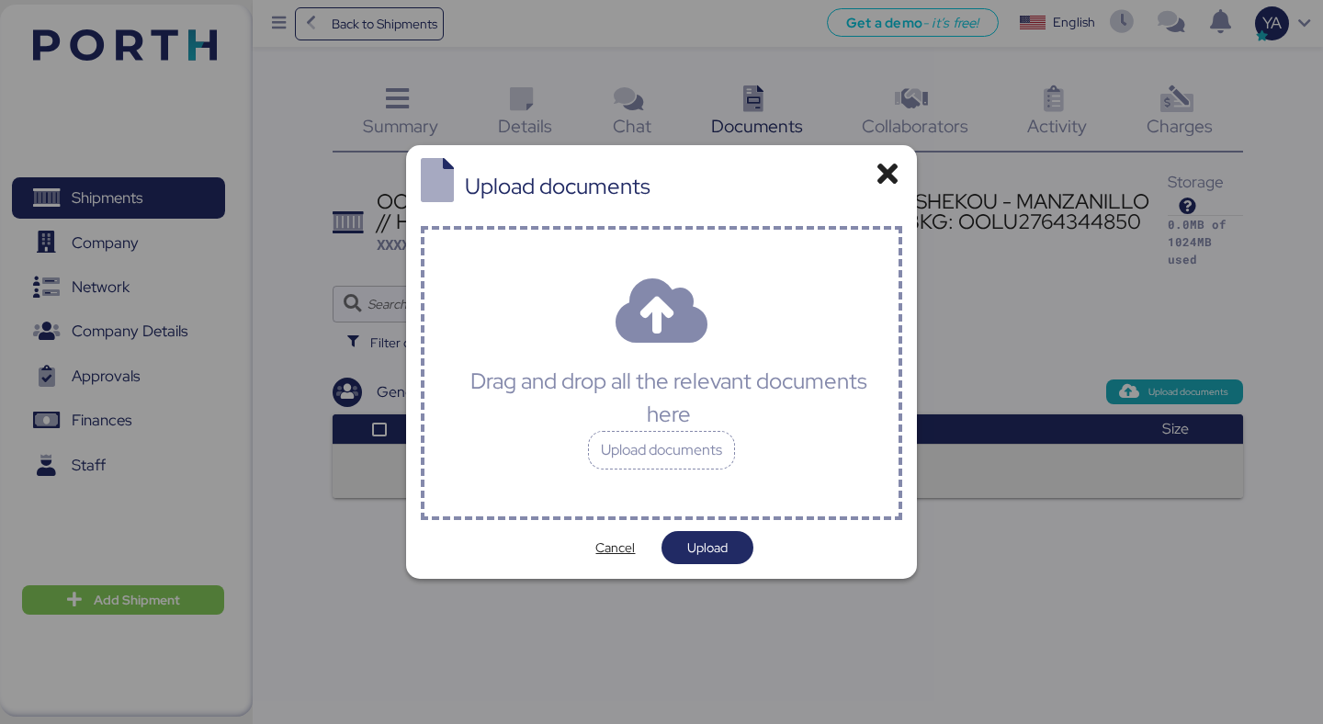
click at [755, 369] on div "Drag and drop all the relevant documents here" at bounding box center [668, 398] width 427 height 66
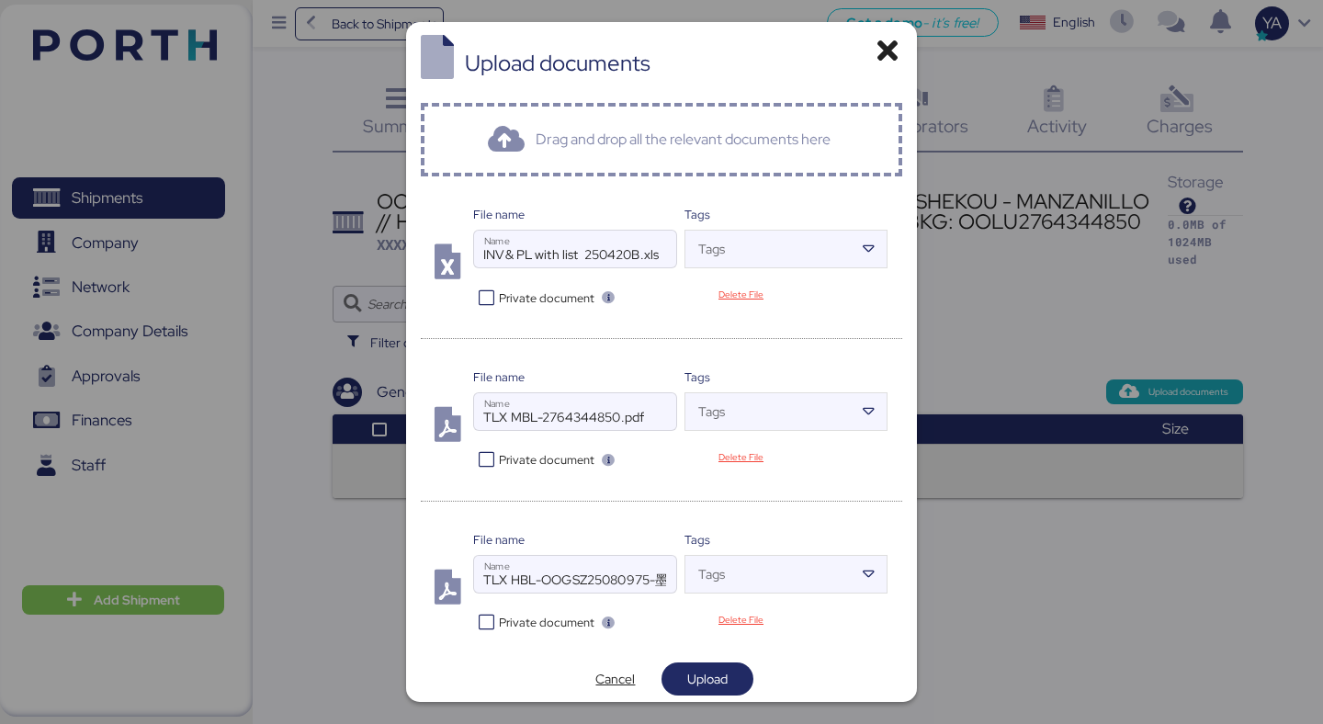
click at [535, 439] on div at bounding box center [575, 439] width 202 height 18
click at [535, 430] on input "TLX MBL-2764344850.pdf" at bounding box center [575, 411] width 202 height 37
click at [535, 465] on span "Private document" at bounding box center [547, 459] width 96 height 17
click at [705, 688] on span "Upload" at bounding box center [707, 679] width 40 height 22
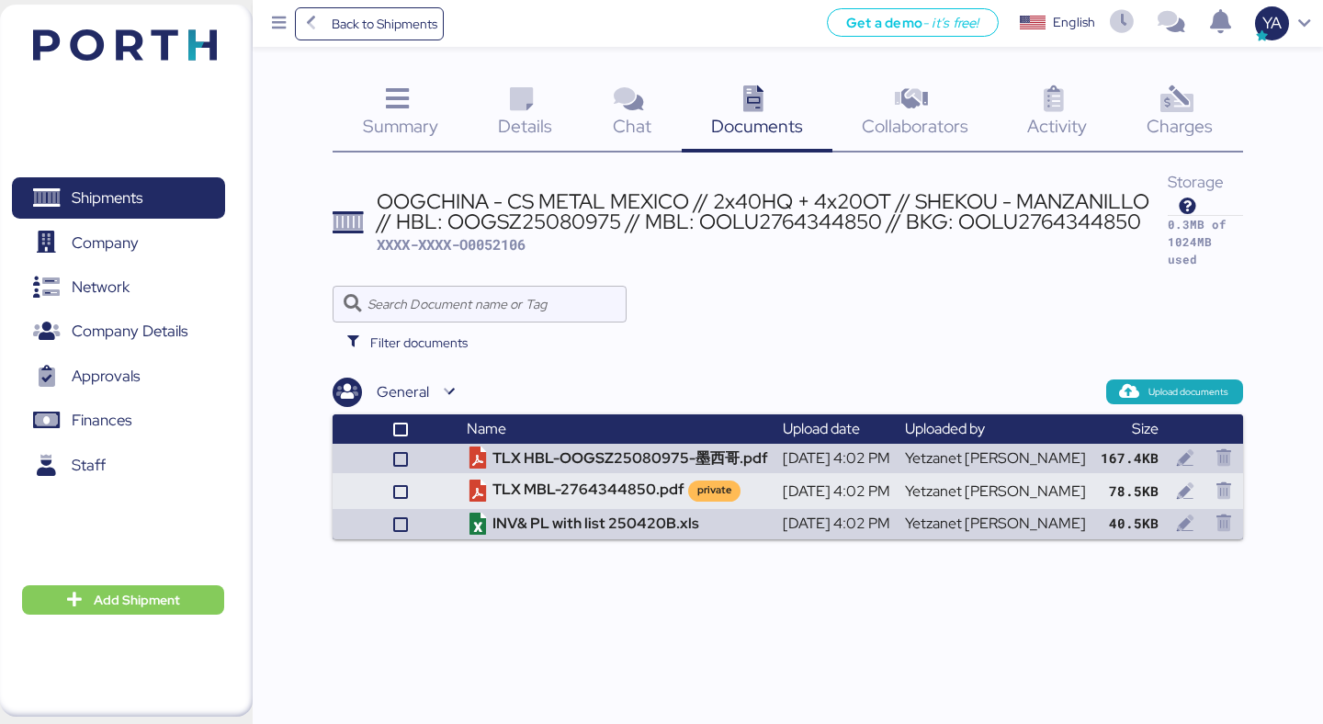
click at [530, 92] on icon at bounding box center [522, 99] width 40 height 27
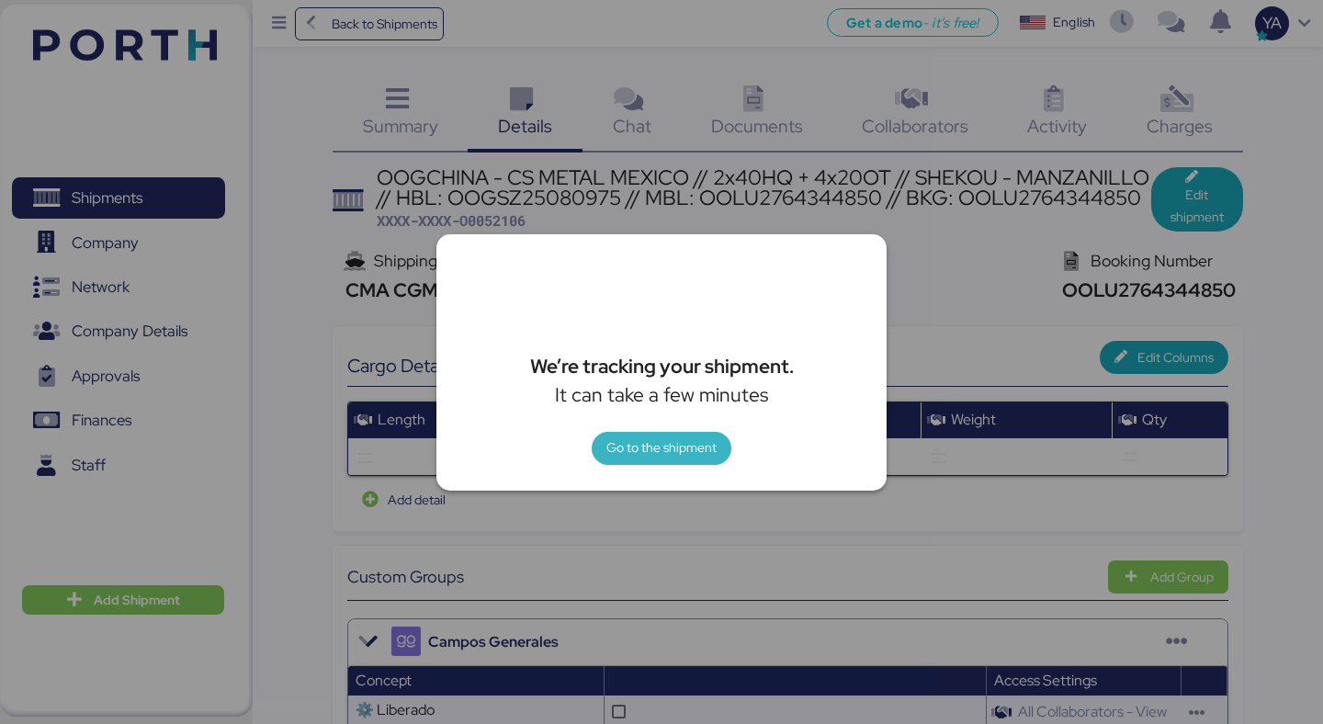
click at [710, 460] on span "Go to the shipment" at bounding box center [662, 449] width 110 height 26
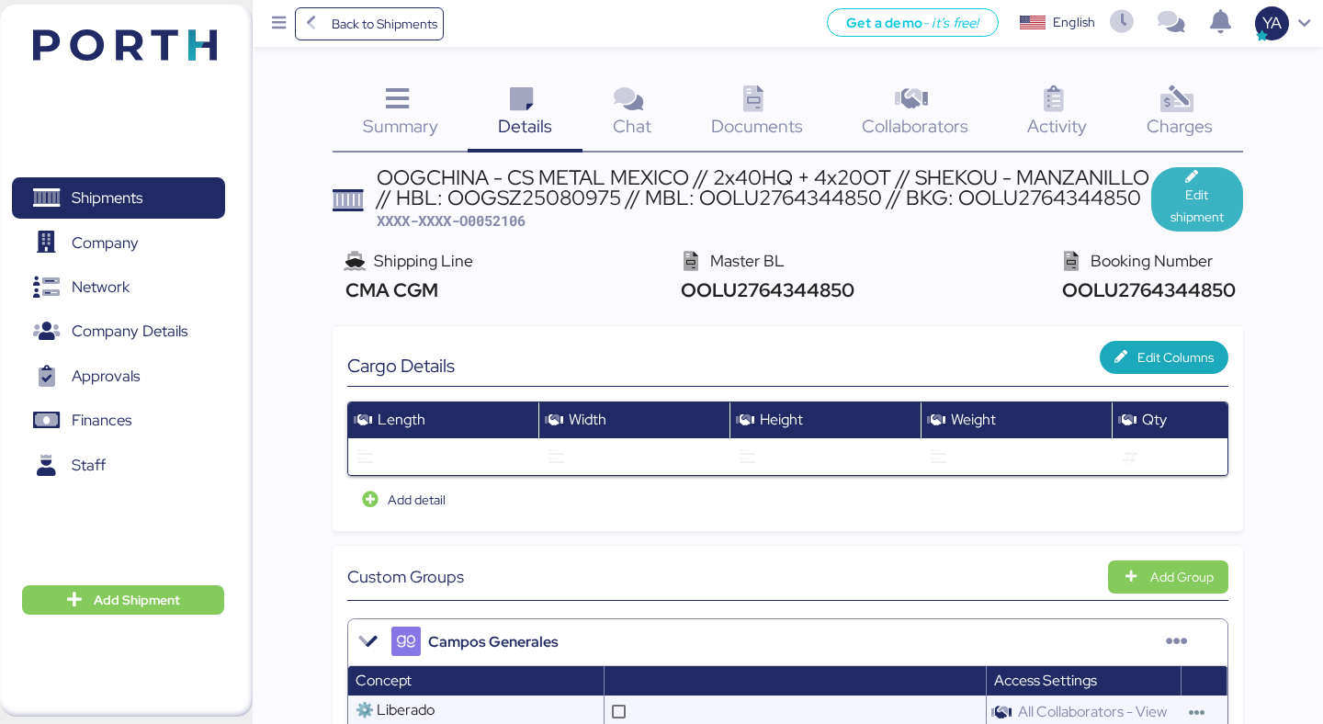
click at [1212, 190] on span "Edit shipment" at bounding box center [1197, 206] width 62 height 44
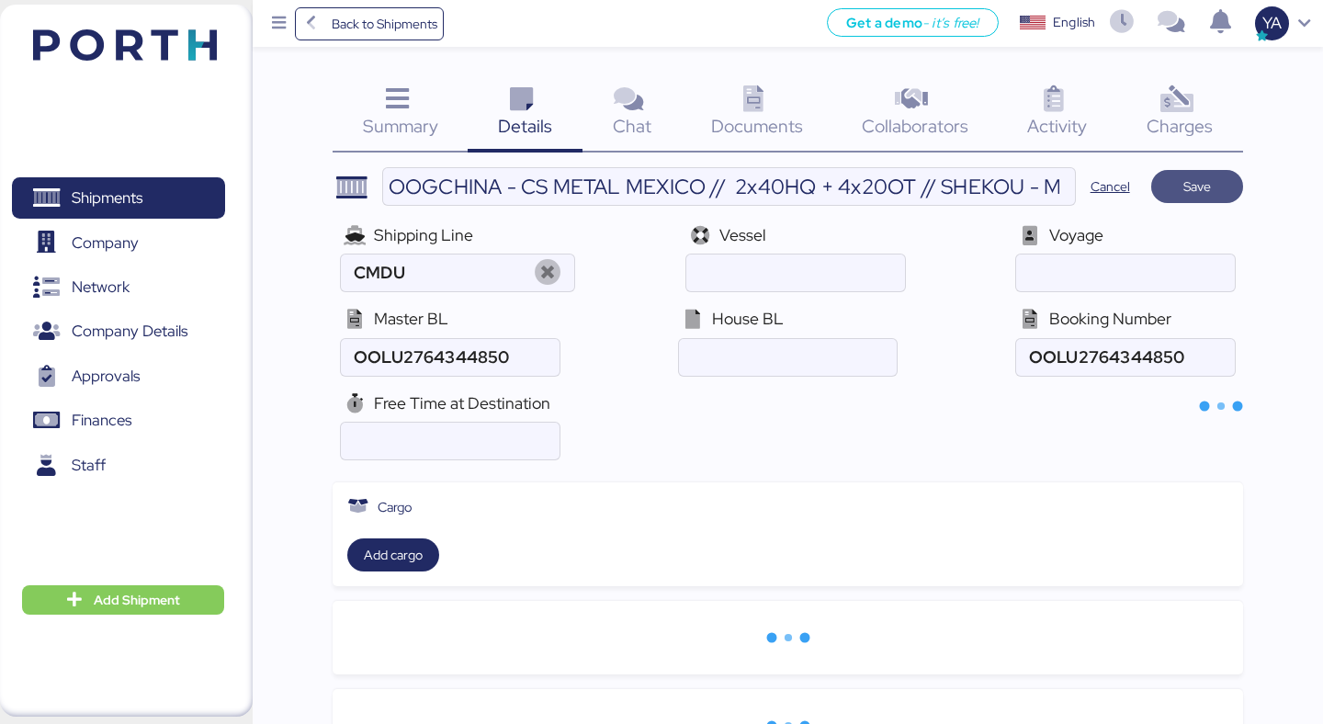
type input "CMA CGM"
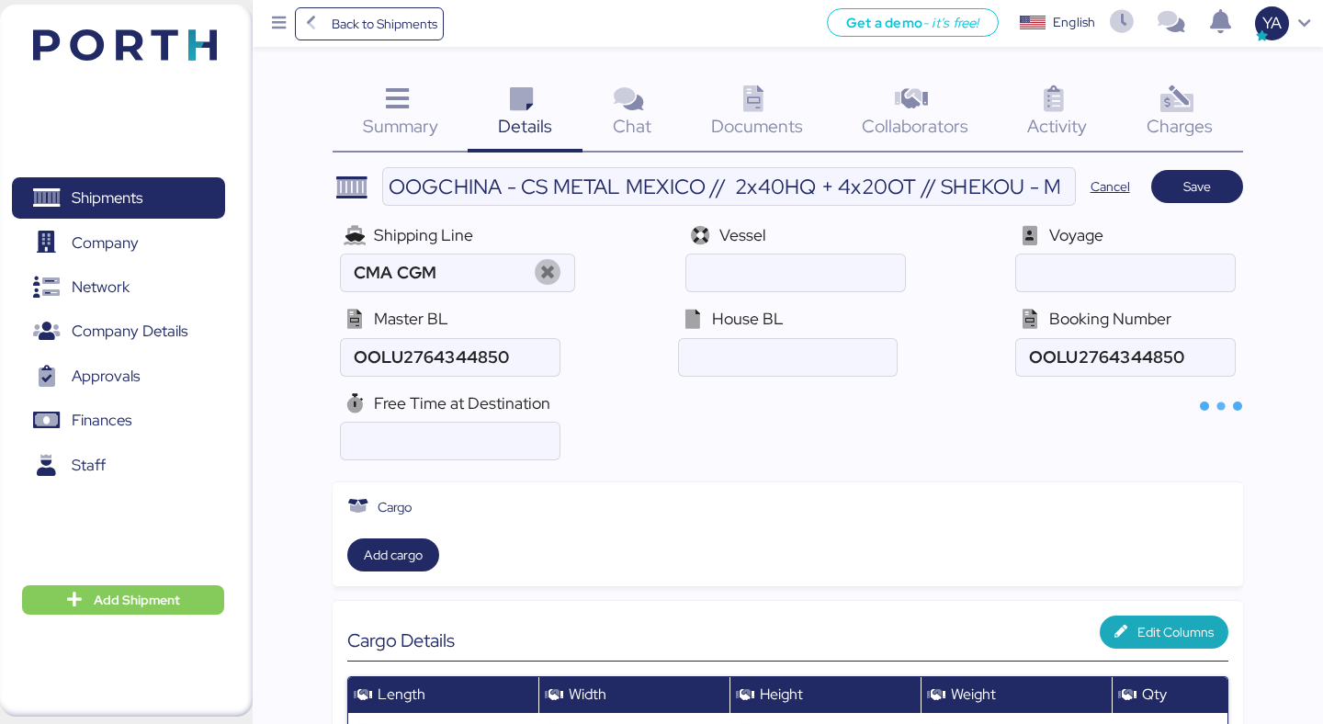
scroll to position [368, 0]
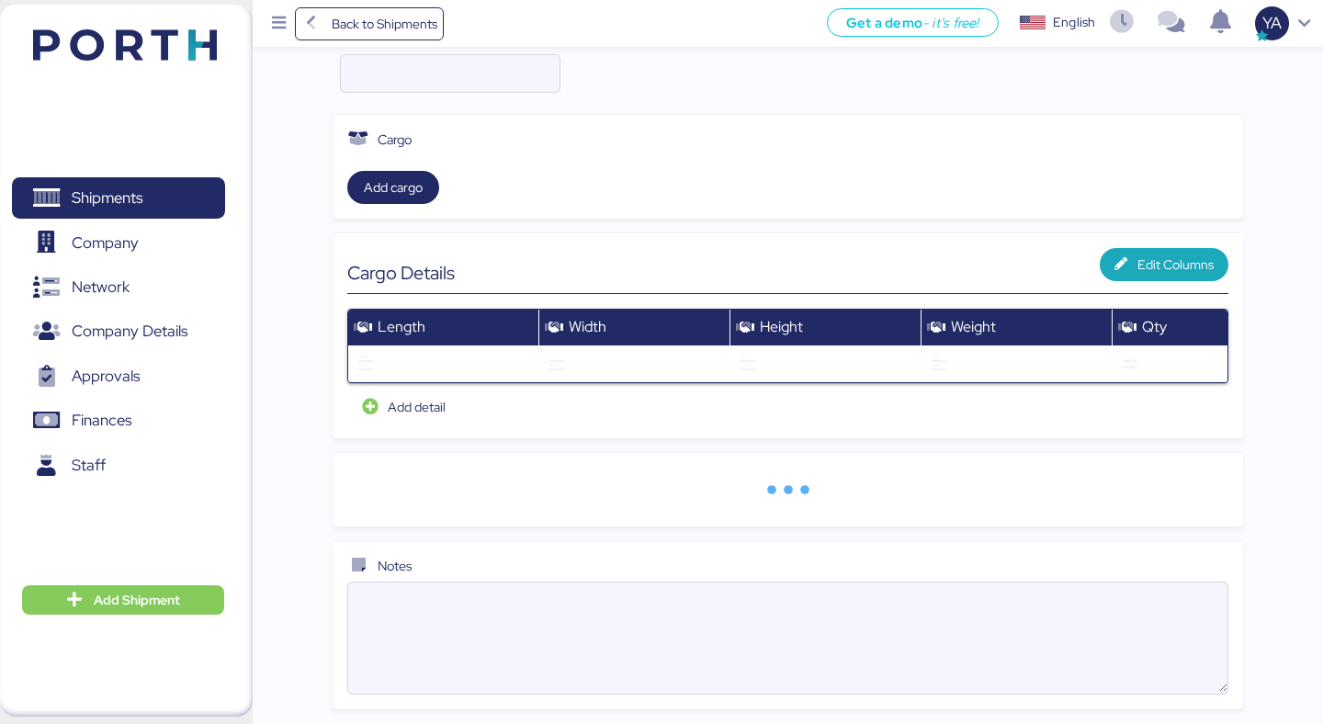
click at [841, 567] on div "Notes" at bounding box center [787, 566] width 880 height 20
click at [837, 604] on textarea at bounding box center [787, 639] width 879 height 108
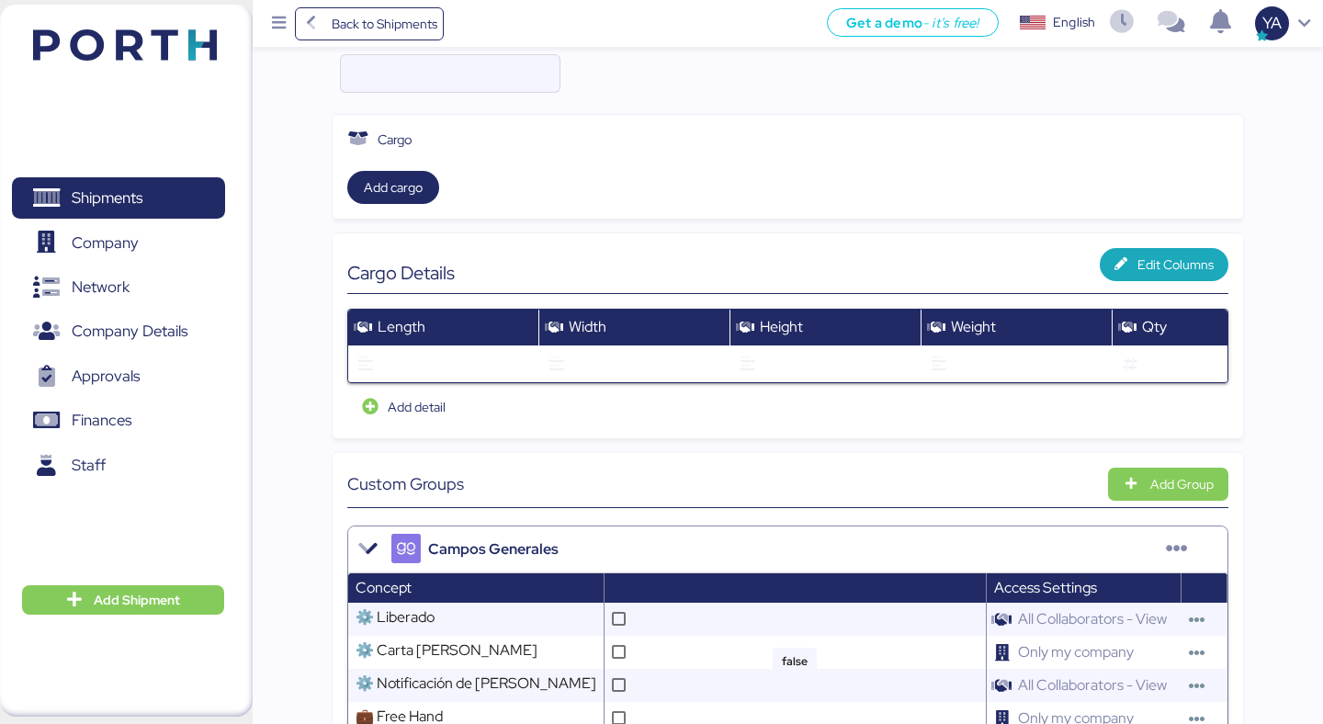
paste textarea "Delivery charges: USD 3,855 per container - up to 5.8x2.3x3.2m and 25.5 tons ta…"
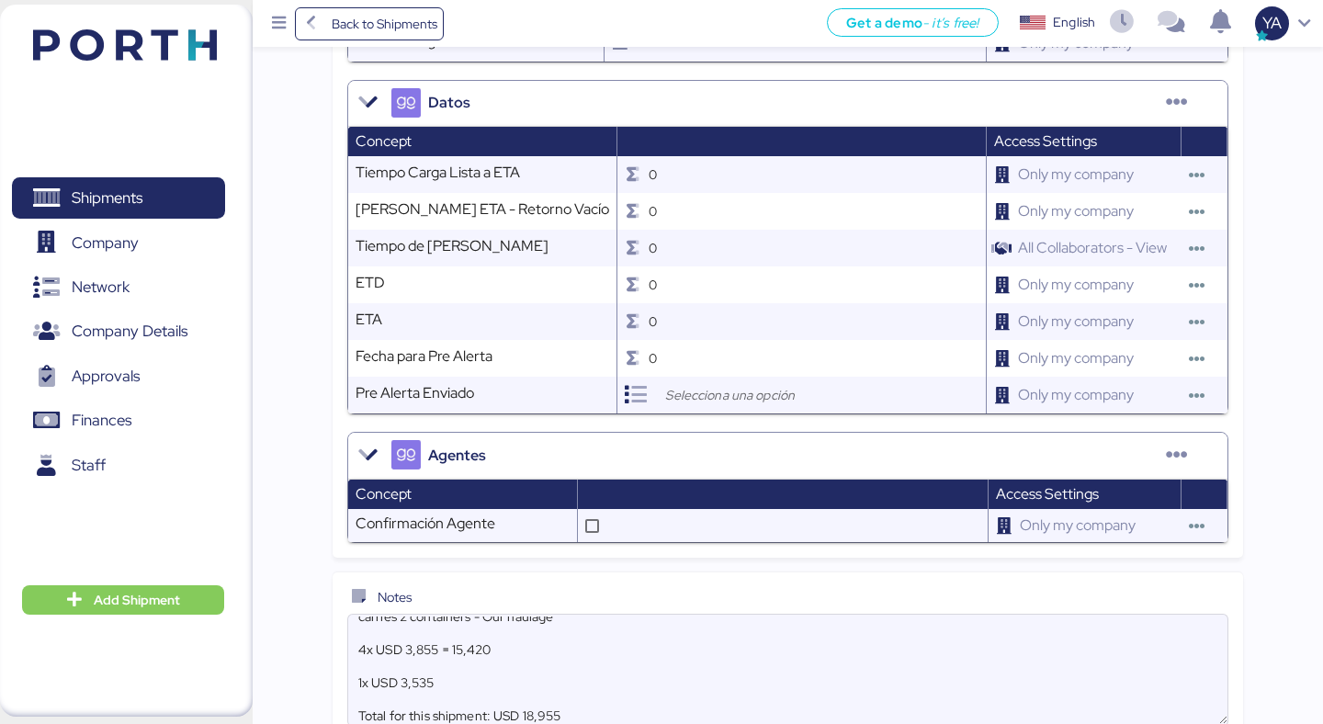
scroll to position [1978, 0]
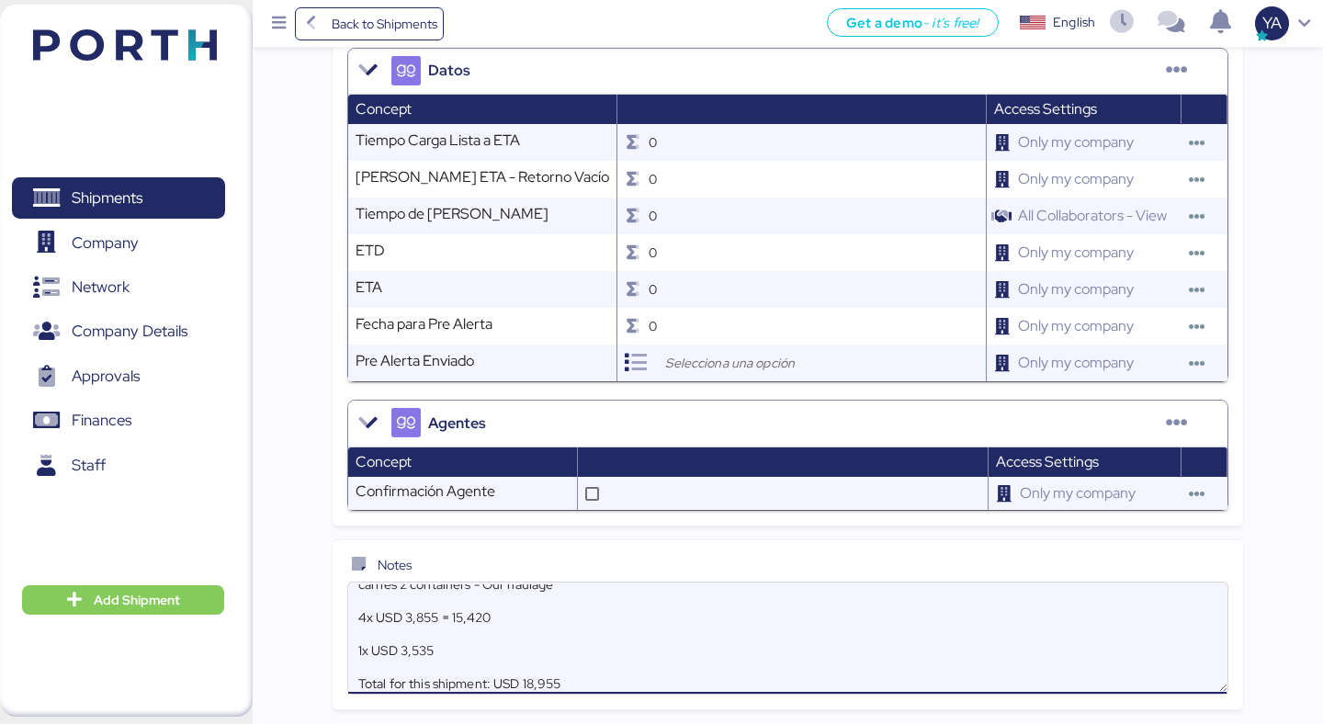
click at [457, 640] on textarea "Delivery charges: USD 3,855 per container - up to 5.8x2.3x3.2m and 25.5 tons ta…" at bounding box center [787, 639] width 879 height 108
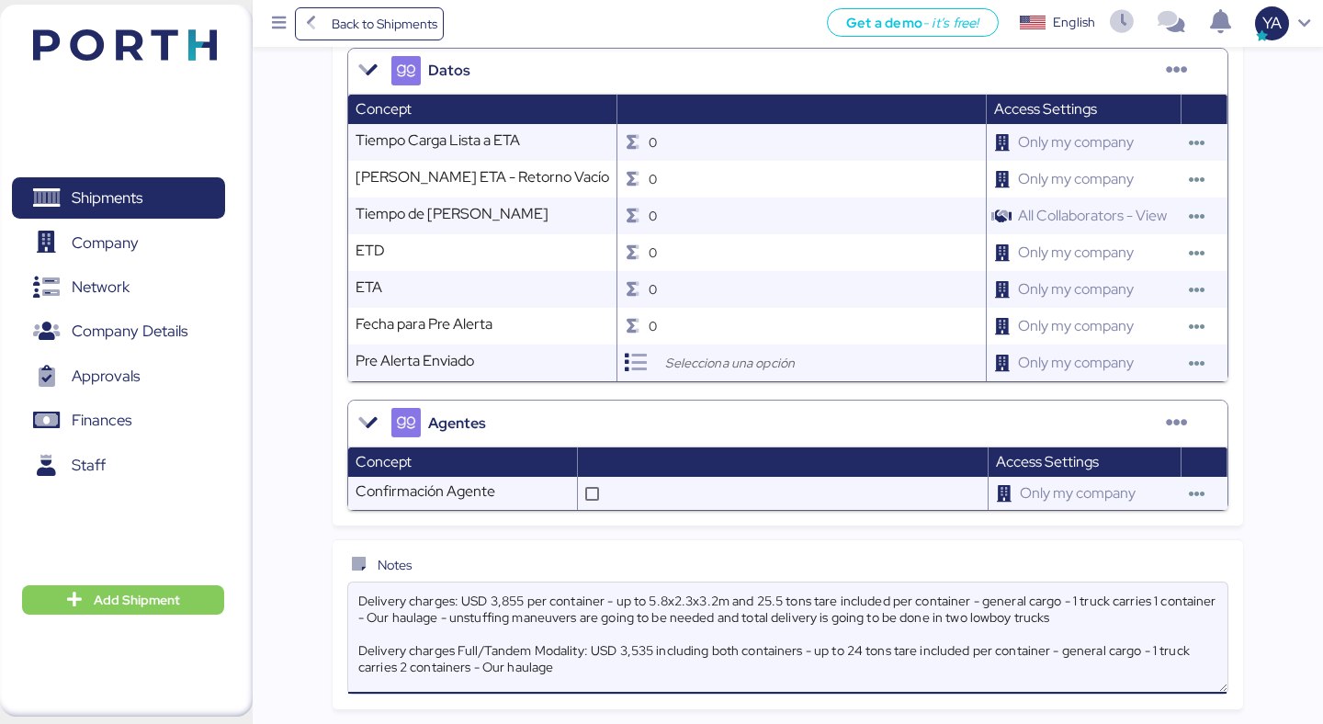
drag, startPoint x: 573, startPoint y: 676, endPoint x: 265, endPoint y: 488, distance: 361.7
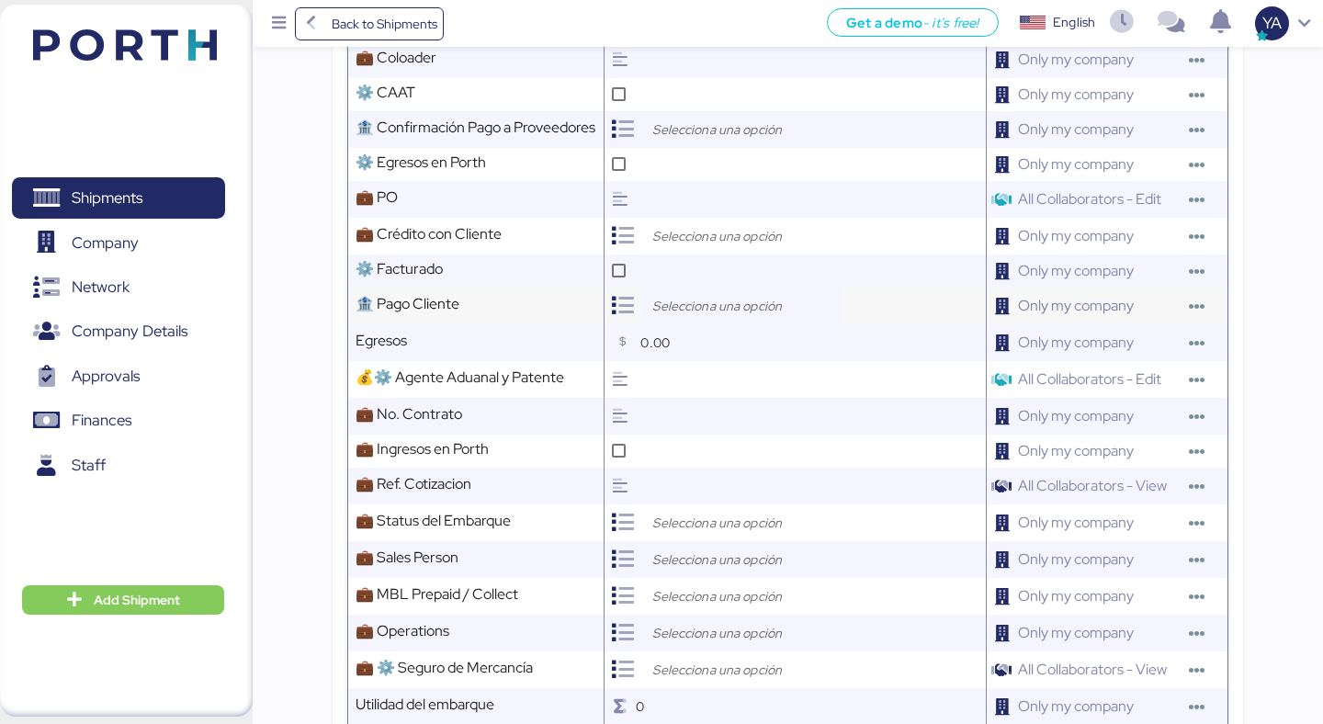
scroll to position [1078, 0]
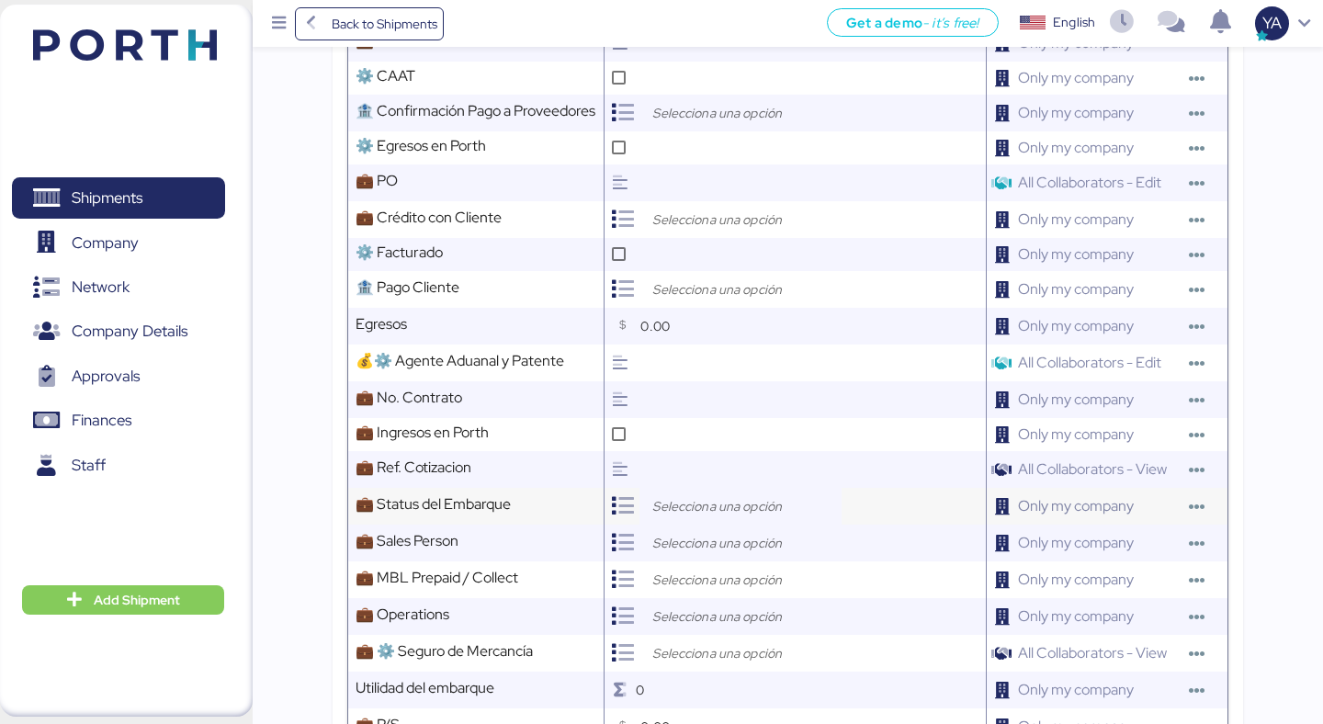
type textarea "4 FR sencillos 2 HQ full"
click at [672, 506] on input "search" at bounding box center [745, 506] width 193 height 22
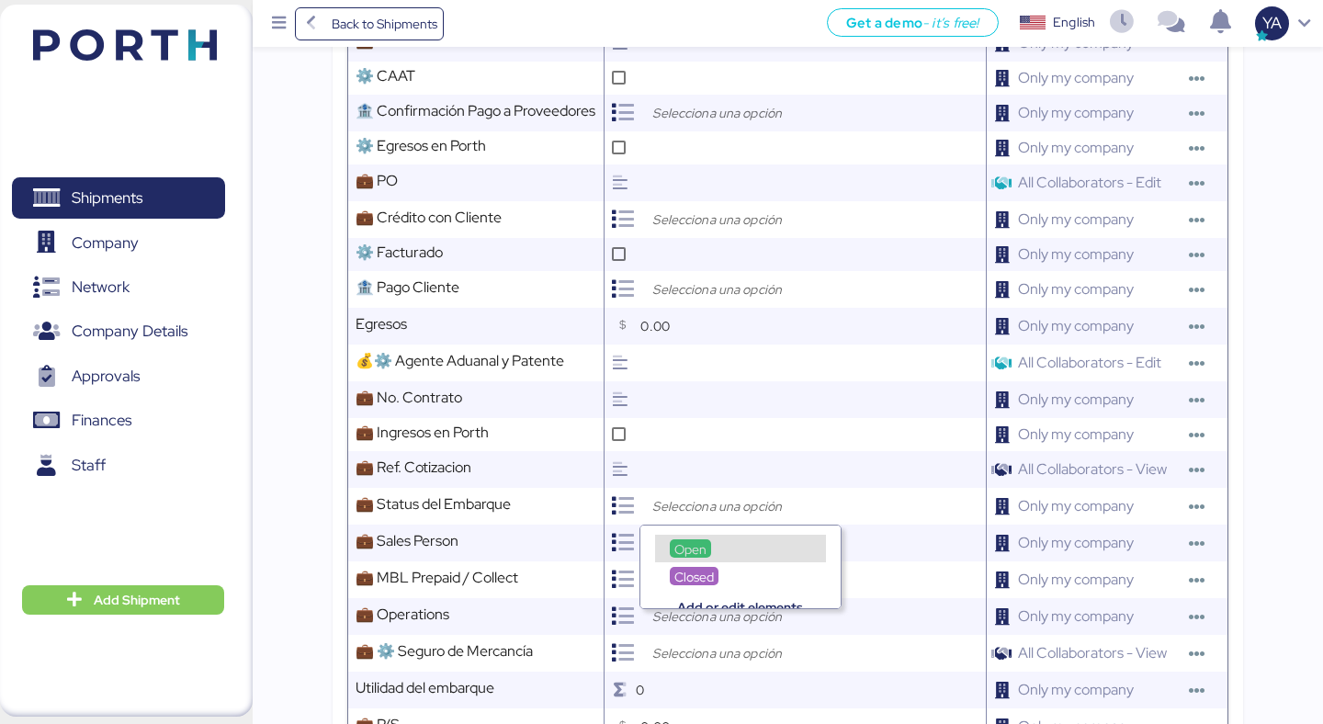
click at [694, 540] on div "Open" at bounding box center [690, 548] width 41 height 18
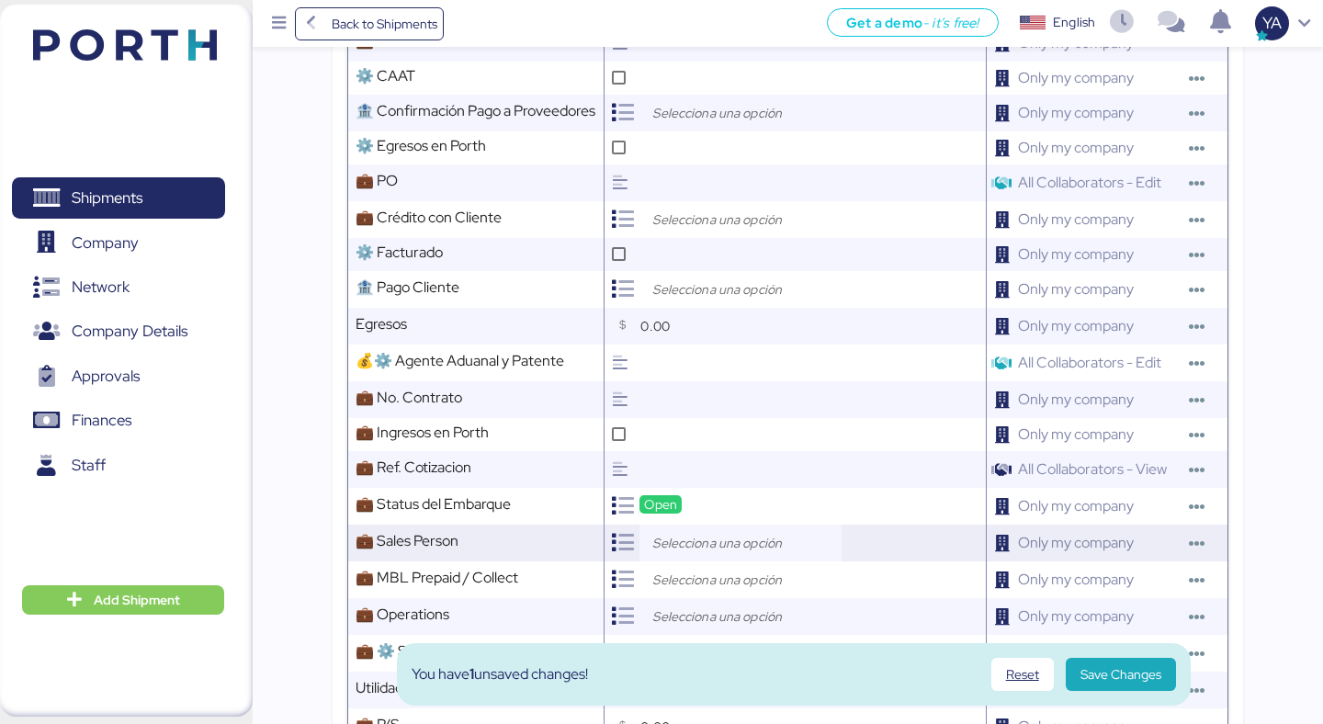
click at [695, 538] on input "search" at bounding box center [745, 543] width 193 height 22
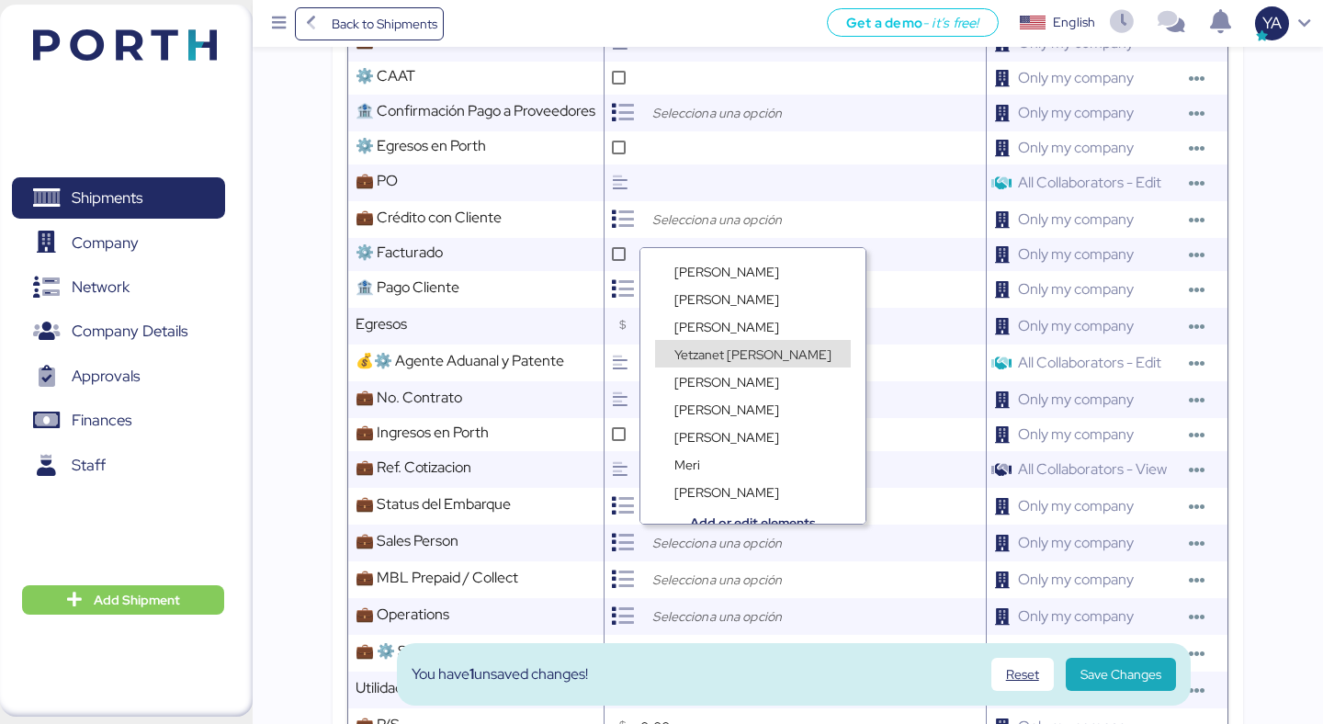
click at [709, 352] on span "Yetzanet Armenta" at bounding box center [753, 354] width 157 height 17
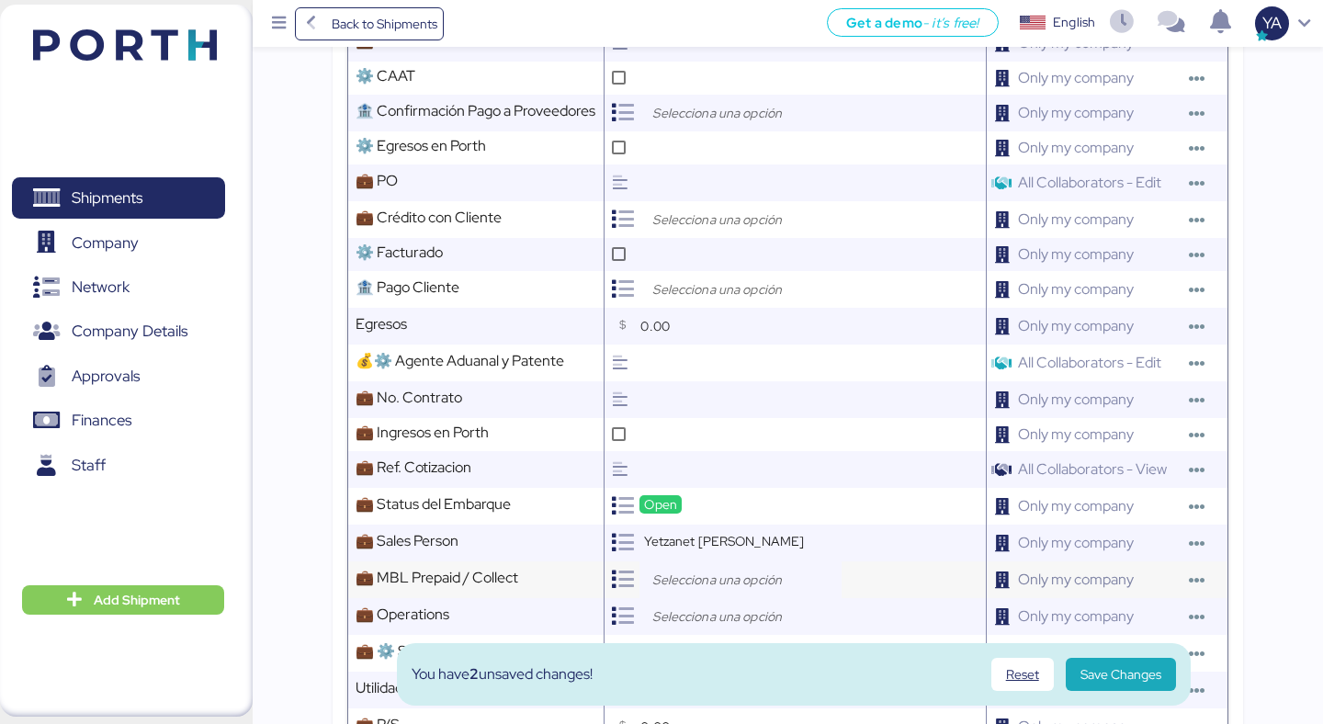
click at [699, 573] on input "search" at bounding box center [745, 580] width 193 height 22
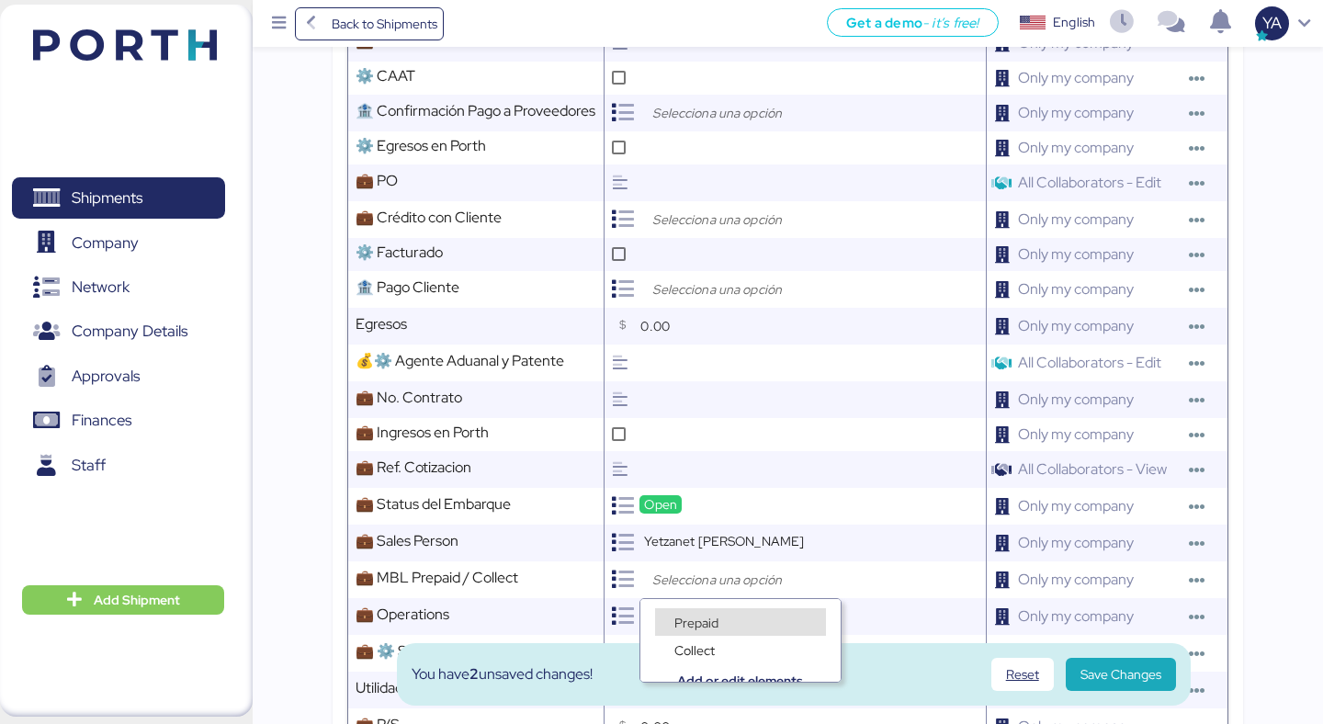
click at [711, 618] on span "Prepaid" at bounding box center [697, 623] width 44 height 17
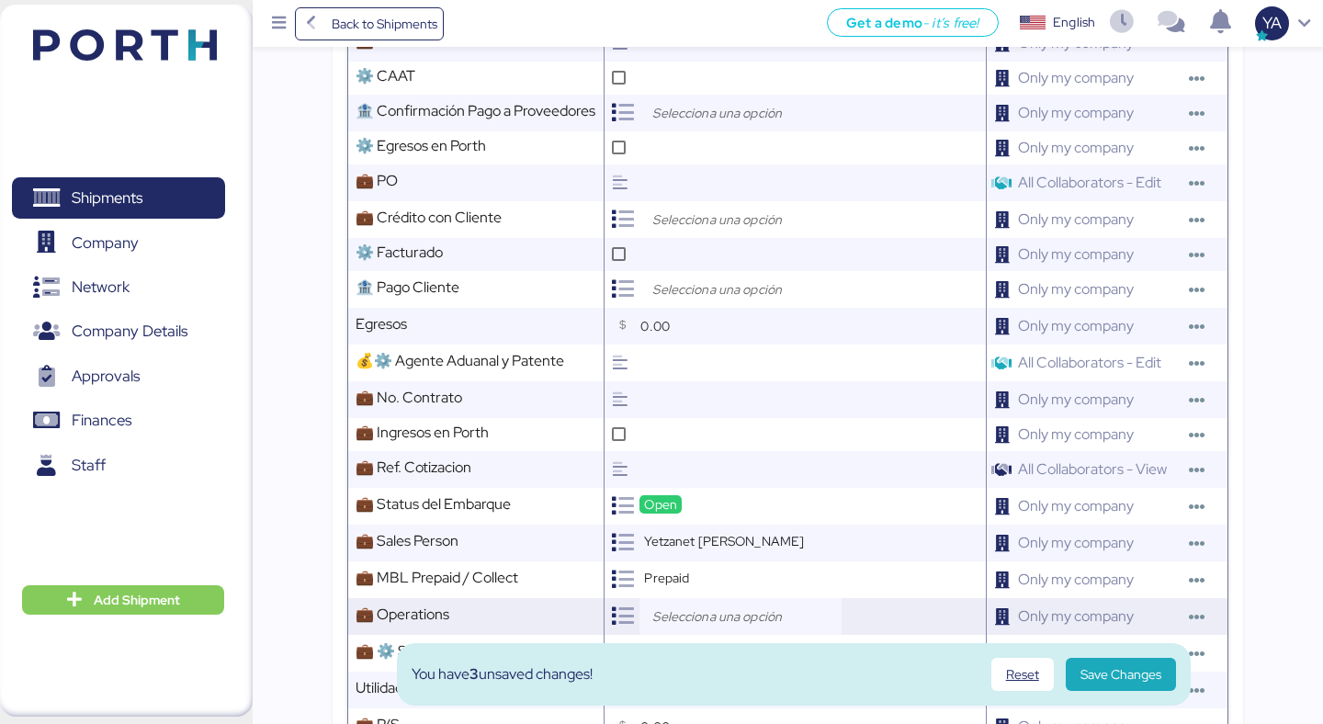
click at [709, 610] on input "search" at bounding box center [745, 617] width 193 height 22
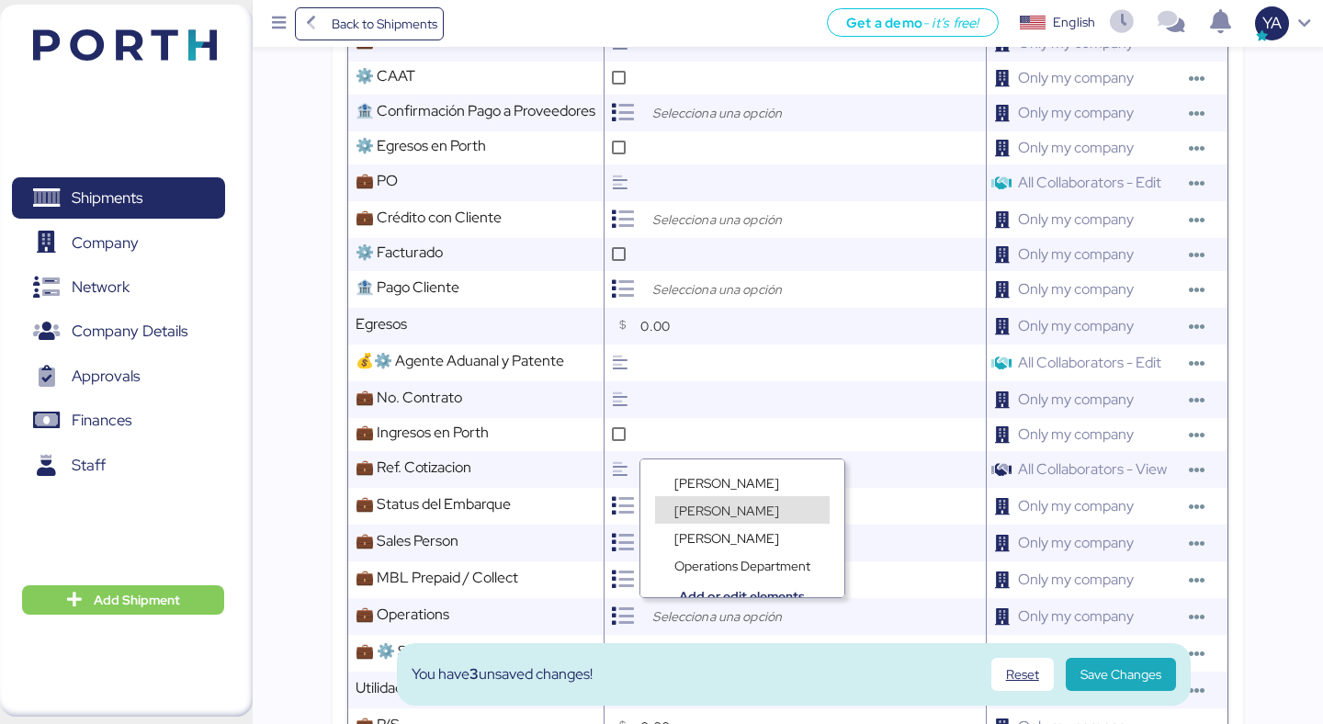
click at [722, 503] on span "Lorely Velarde" at bounding box center [727, 511] width 105 height 17
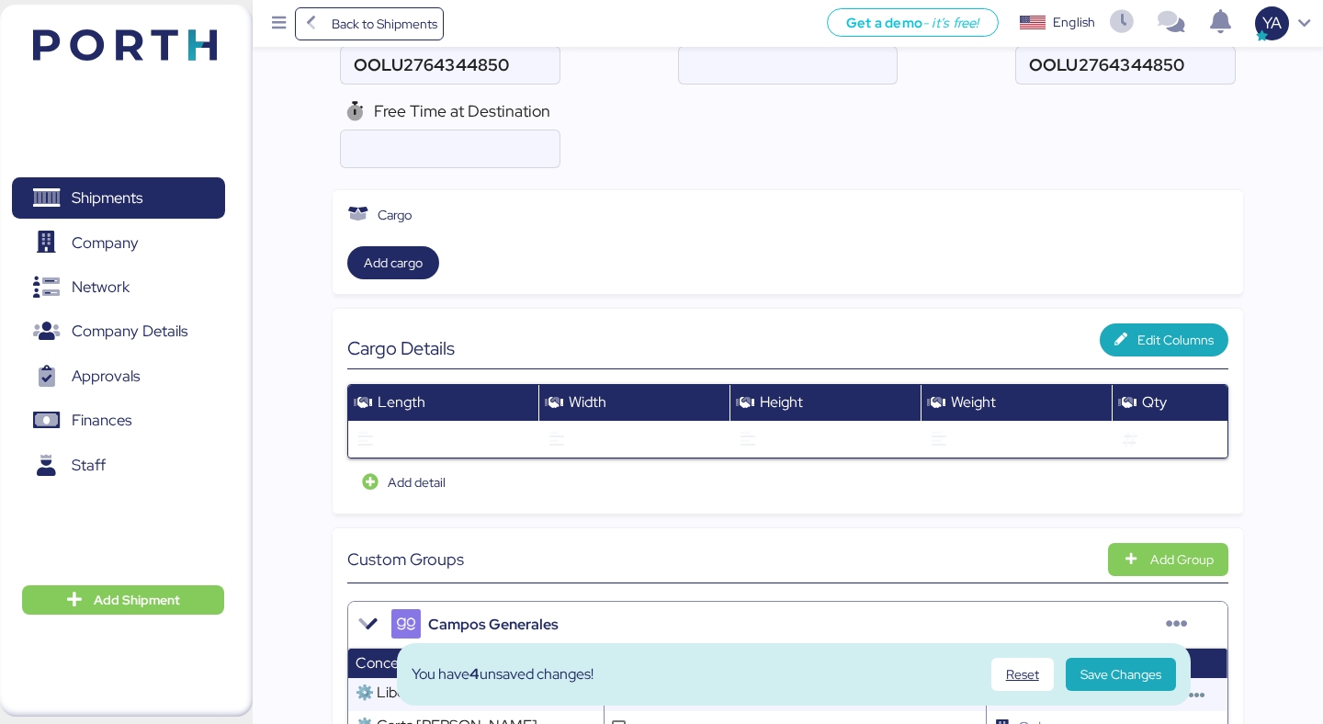
scroll to position [0, 0]
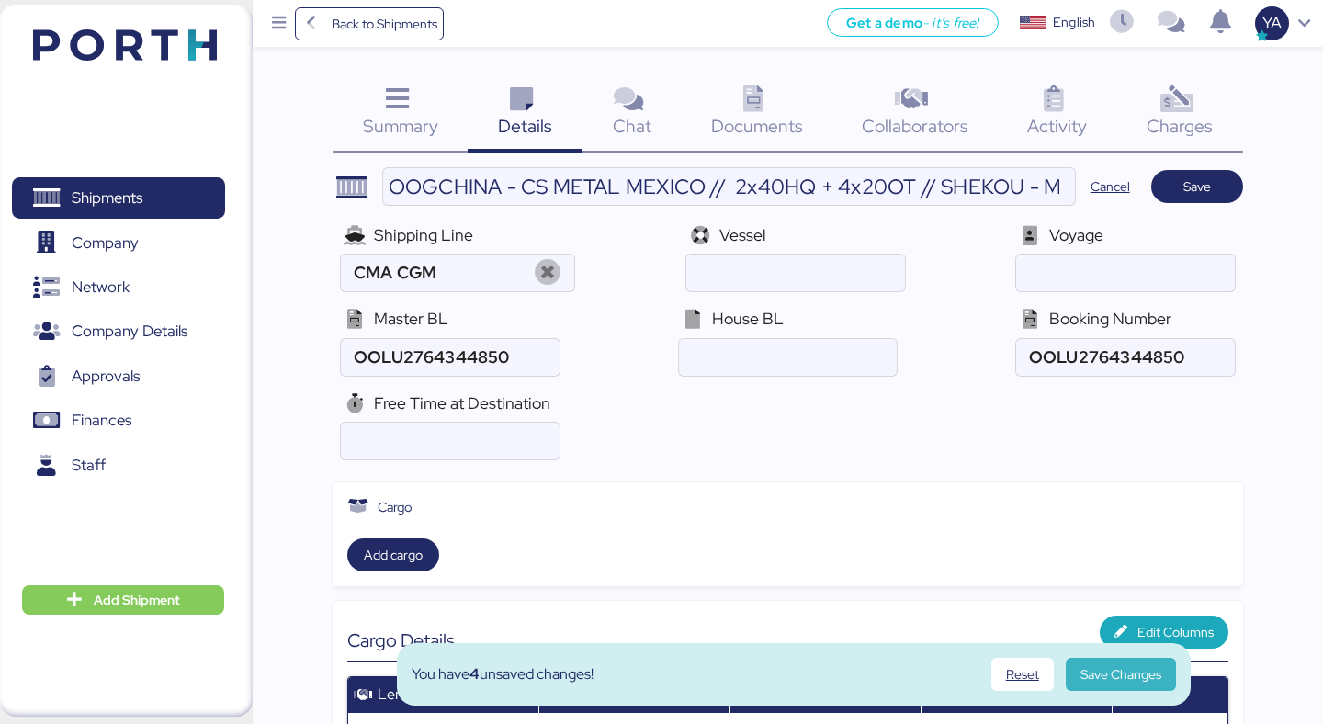
click at [1123, 679] on span "Save Changes" at bounding box center [1121, 675] width 81 height 22
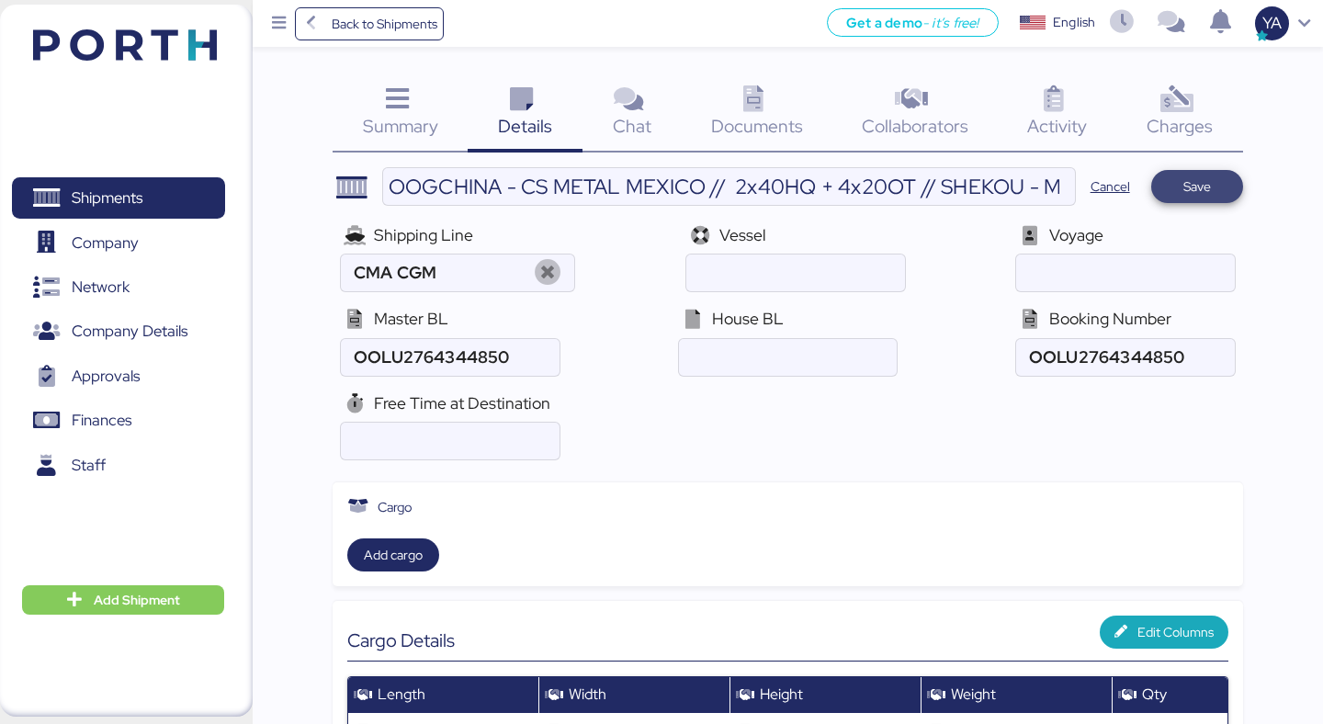
click at [1212, 197] on span "Save" at bounding box center [1197, 187] width 62 height 26
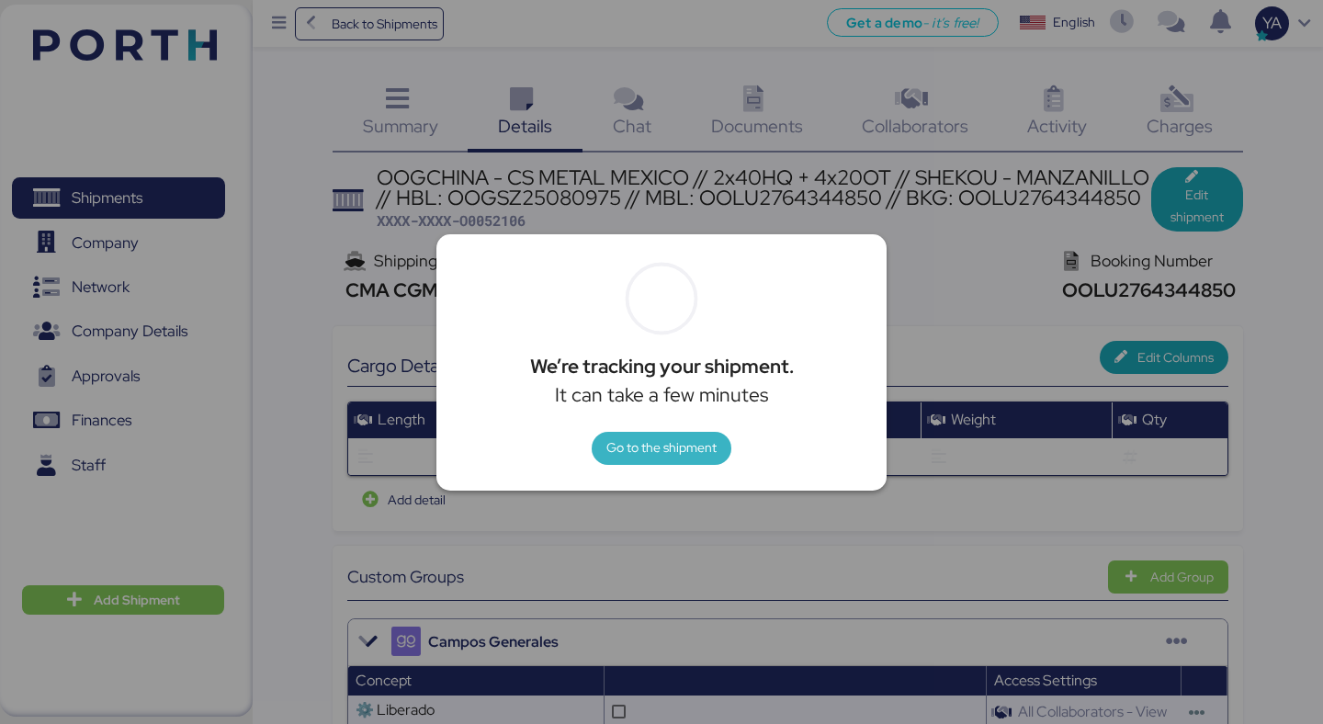
click at [711, 459] on span "Go to the shipment" at bounding box center [662, 449] width 110 height 26
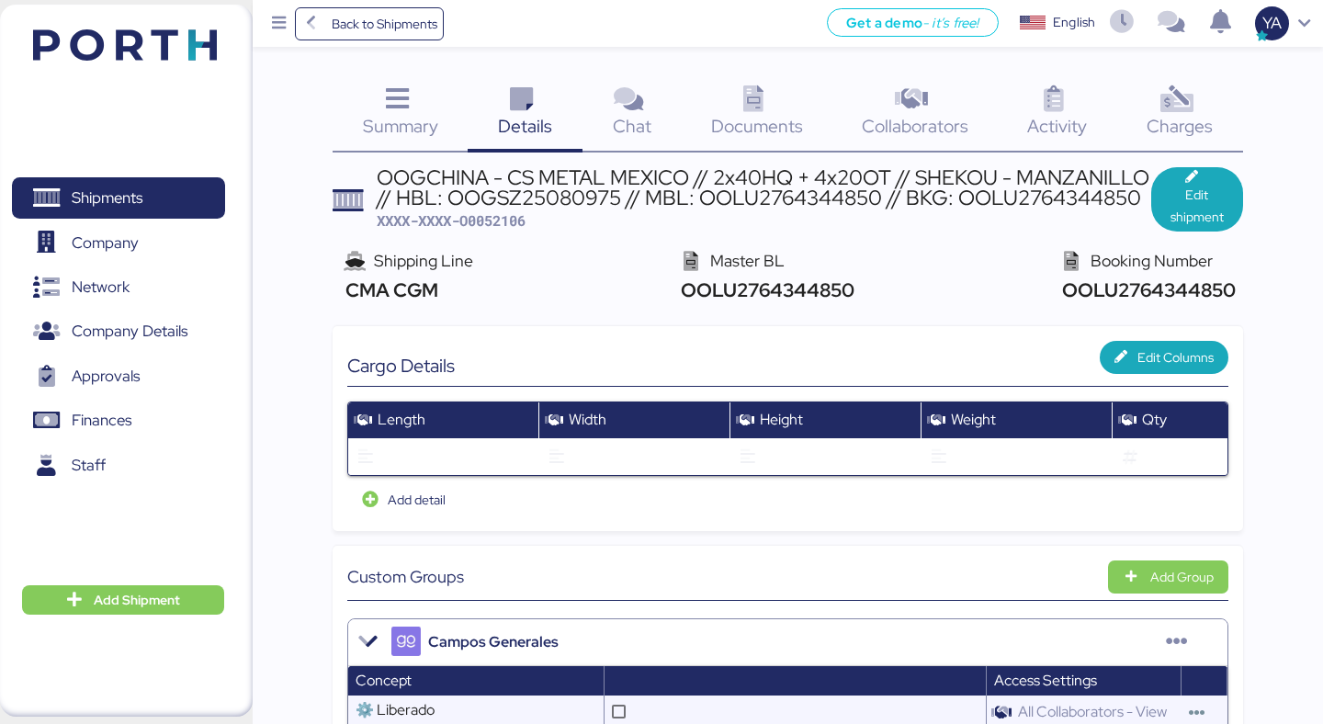
click at [776, 108] on div "Documents 0" at bounding box center [757, 114] width 151 height 76
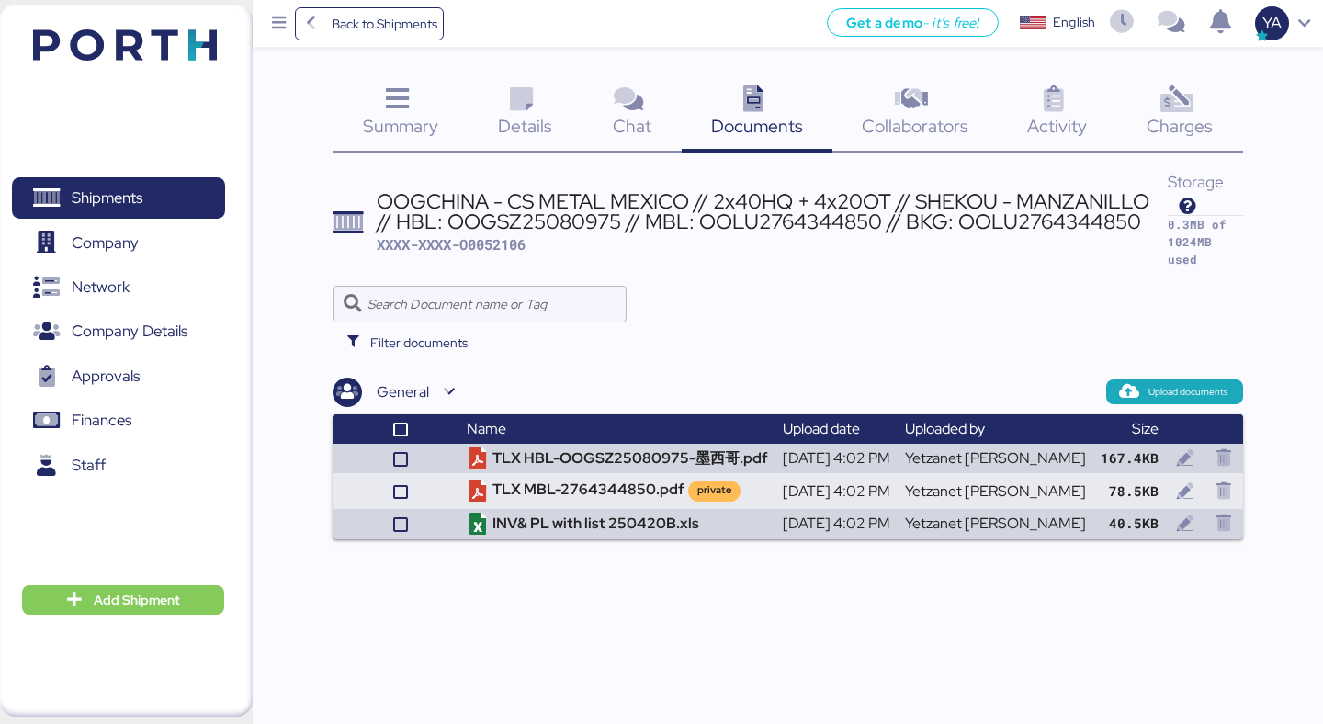
click at [1174, 104] on icon at bounding box center [1177, 99] width 40 height 27
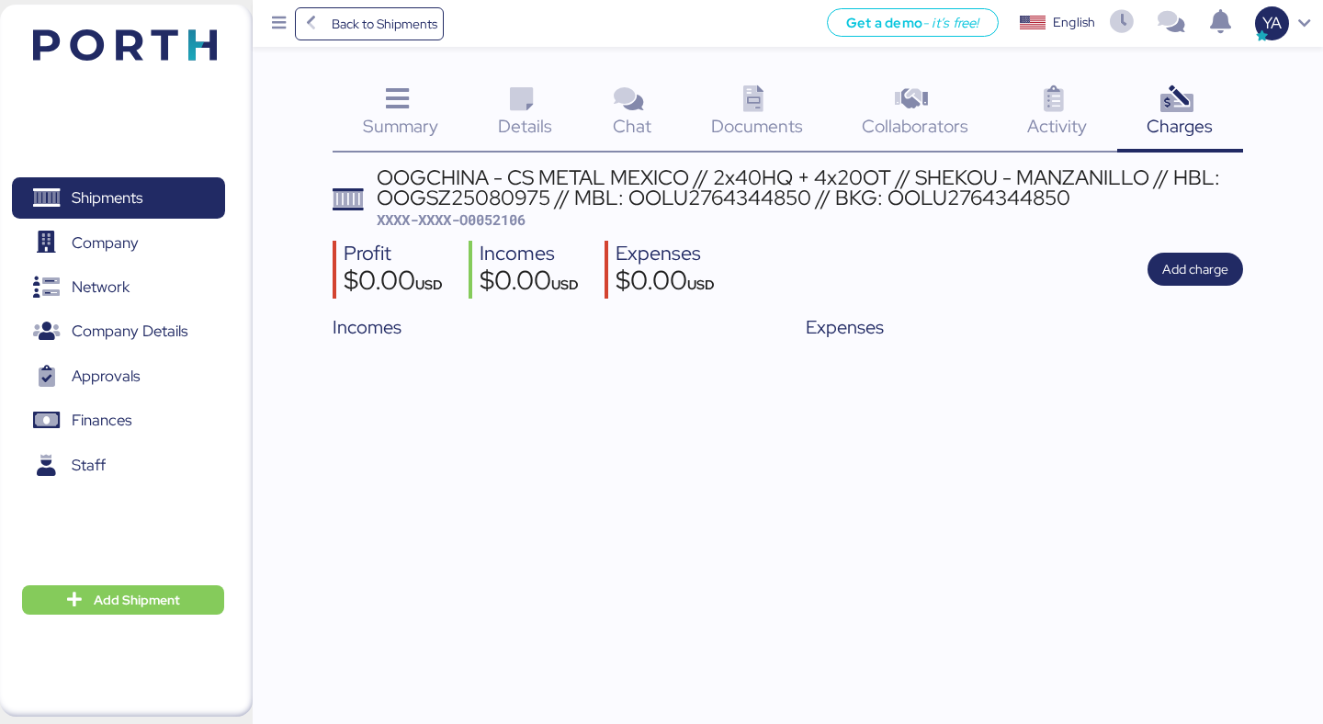
click at [516, 162] on div "Summary 0 Details 0 Chat 0 Documents 0 Collaborators 0 Activity 0 Charges 0 OOG…" at bounding box center [788, 211] width 910 height 271
click at [531, 131] on span "Details" at bounding box center [525, 126] width 54 height 24
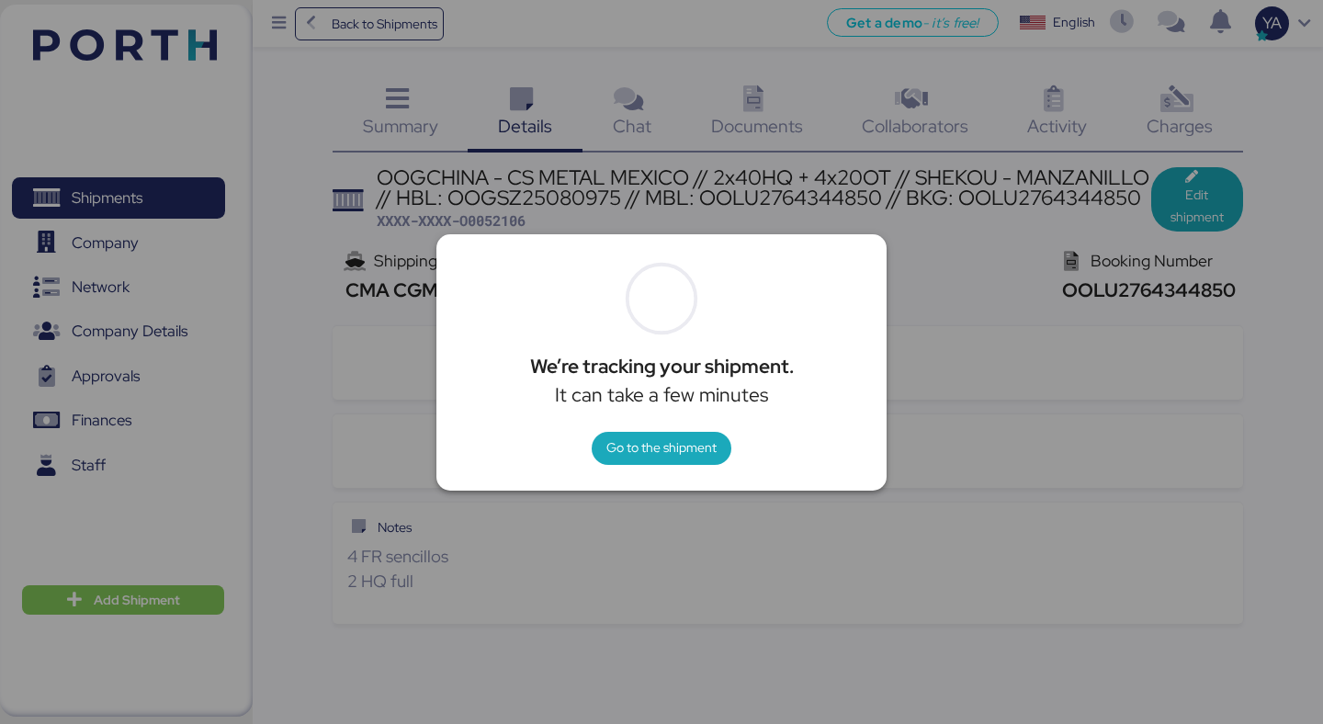
click at [1187, 179] on div at bounding box center [661, 362] width 1323 height 724
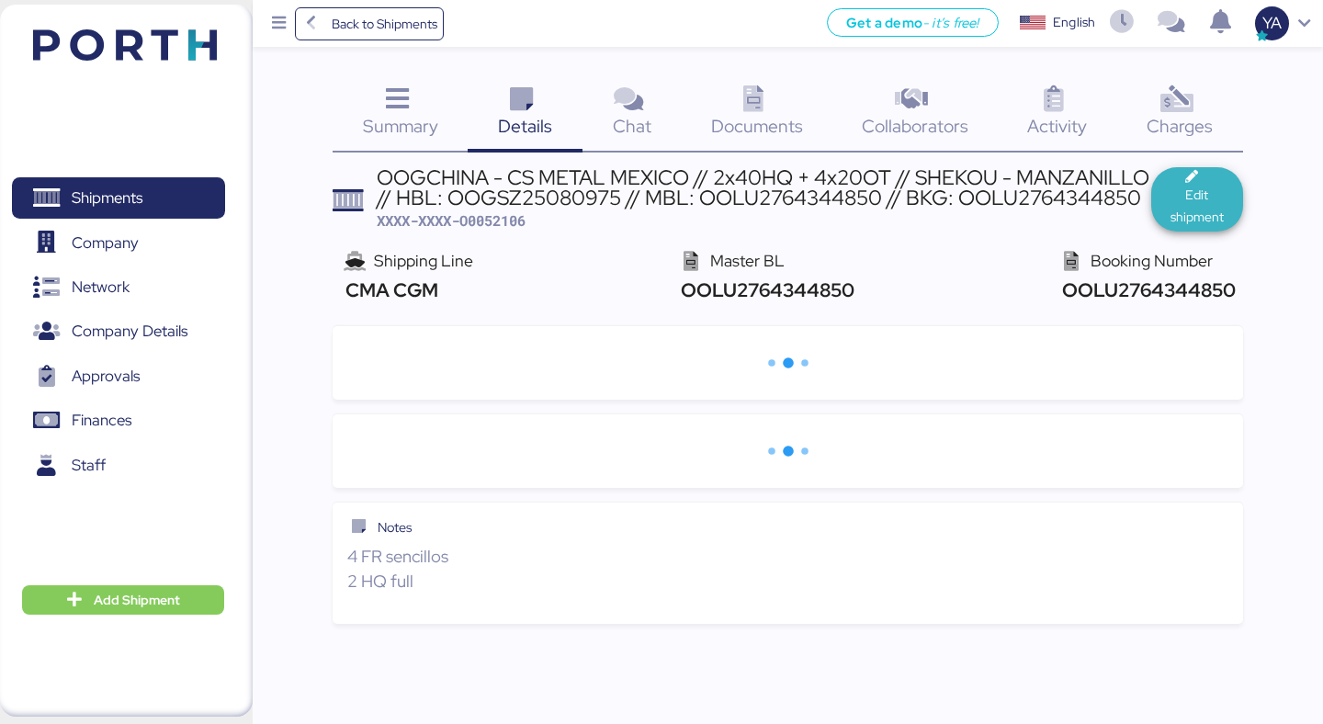
click at [1195, 211] on span "Edit shipment" at bounding box center [1197, 206] width 62 height 44
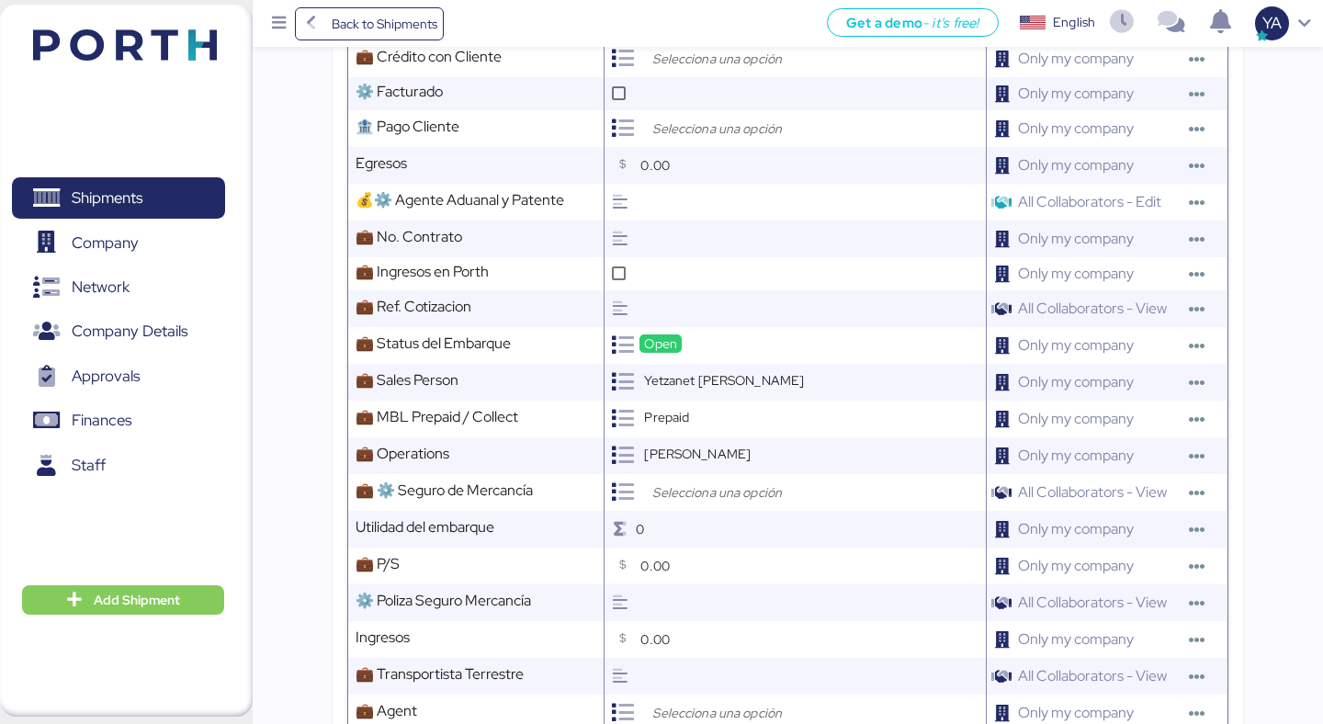
scroll to position [1978, 0]
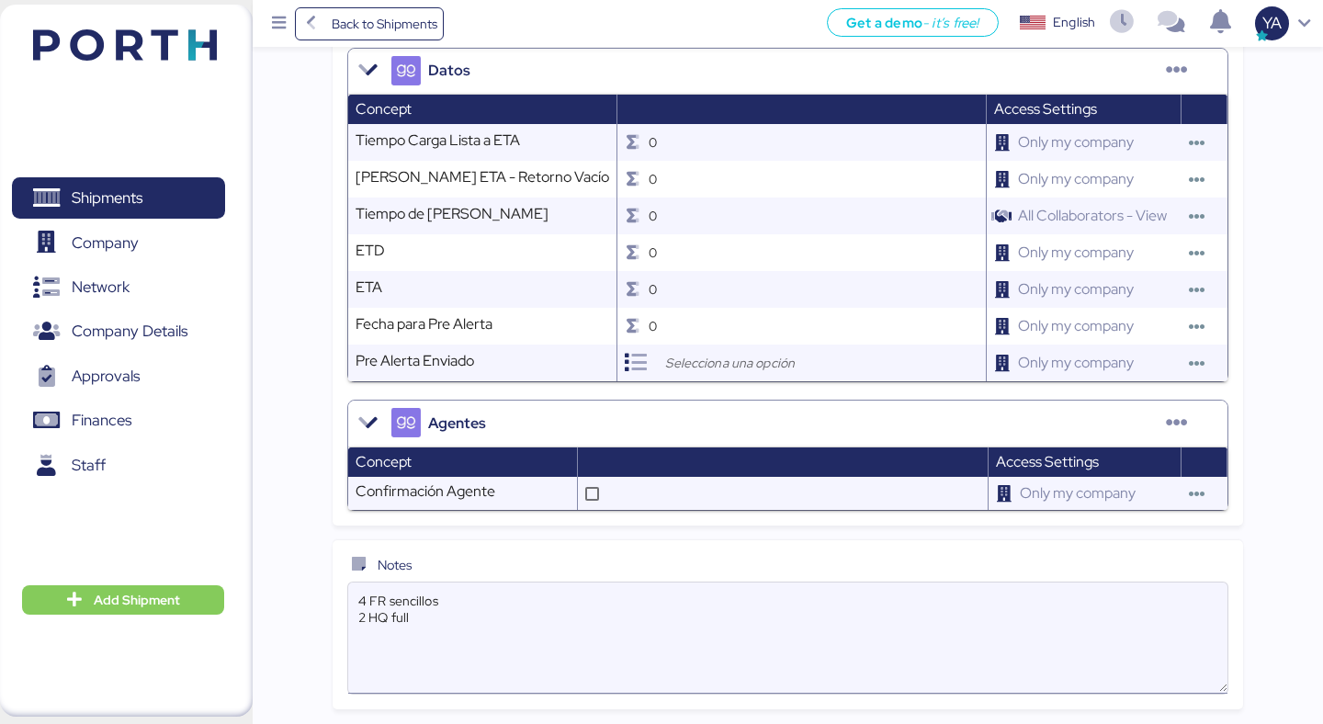
click at [627, 608] on textarea "4 FR sencillos 2 HQ full" at bounding box center [787, 639] width 879 height 108
paste textarea "CARRETERA PANAMERICANA KM 1, COL. LA LABOR, APASEO EL GRANDE, GUANAJUATO, MÉXIC…"
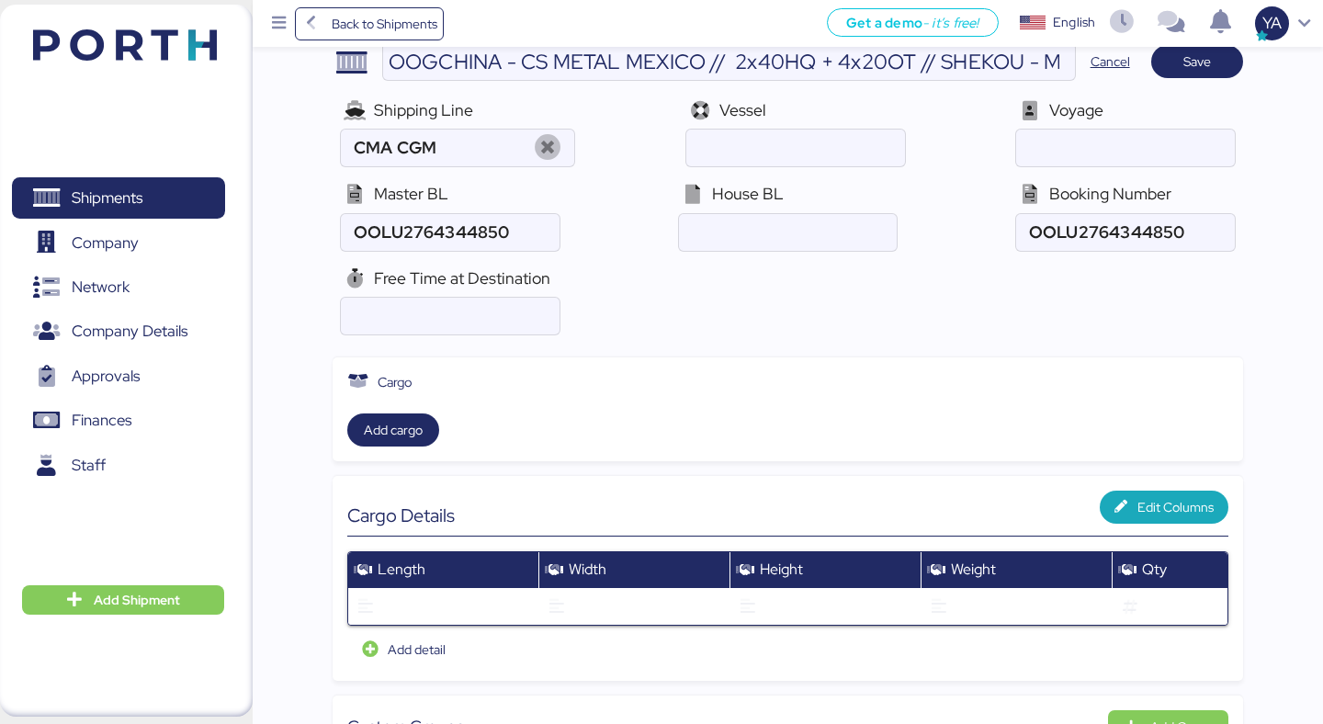
scroll to position [0, 0]
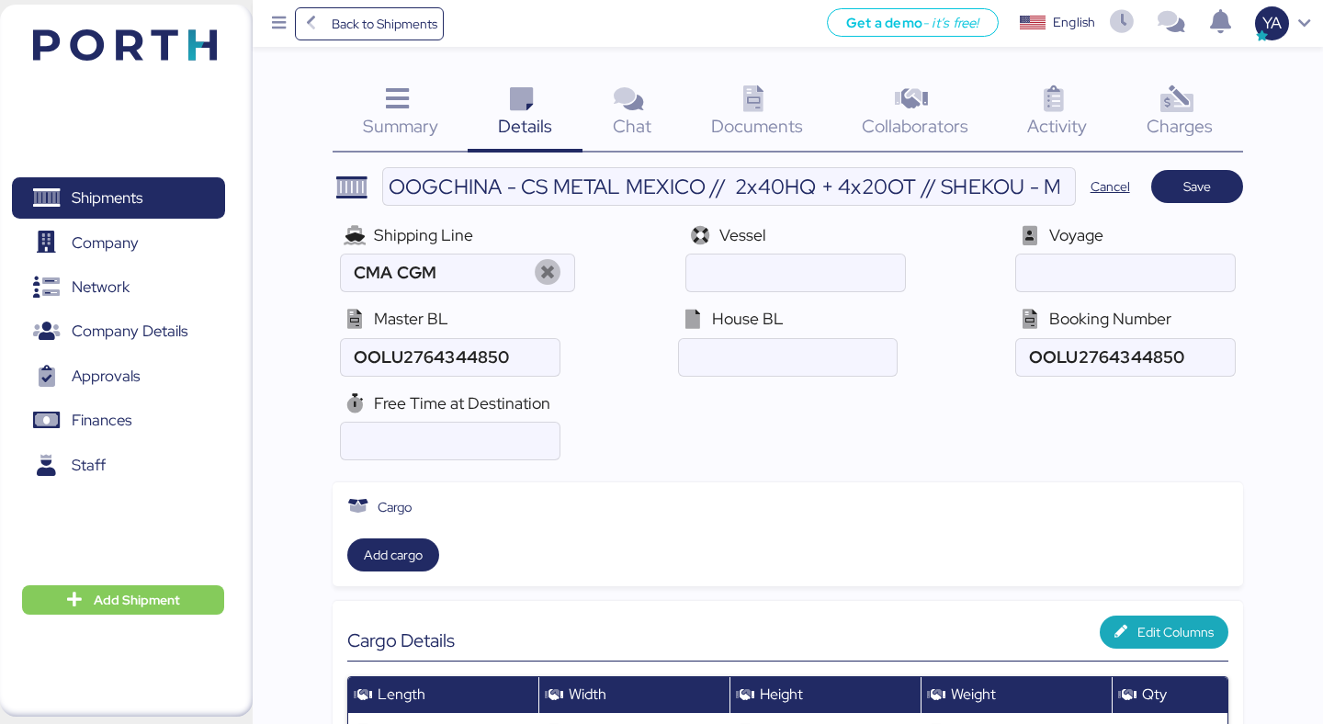
type textarea "4 FR sencillos 2 HQ full CARRETERA PANAMERICANA KM 1, COL. LA LABOR, APASEO EL …"
click at [1191, 169] on header "OOGCHINA - CS METAL MEXICO // 2x40HQ + 4x20OT // SHEKOU - MANZANILLO // HBL: OO…" at bounding box center [788, 186] width 910 height 39
click at [1193, 187] on span "Save" at bounding box center [1198, 187] width 28 height 22
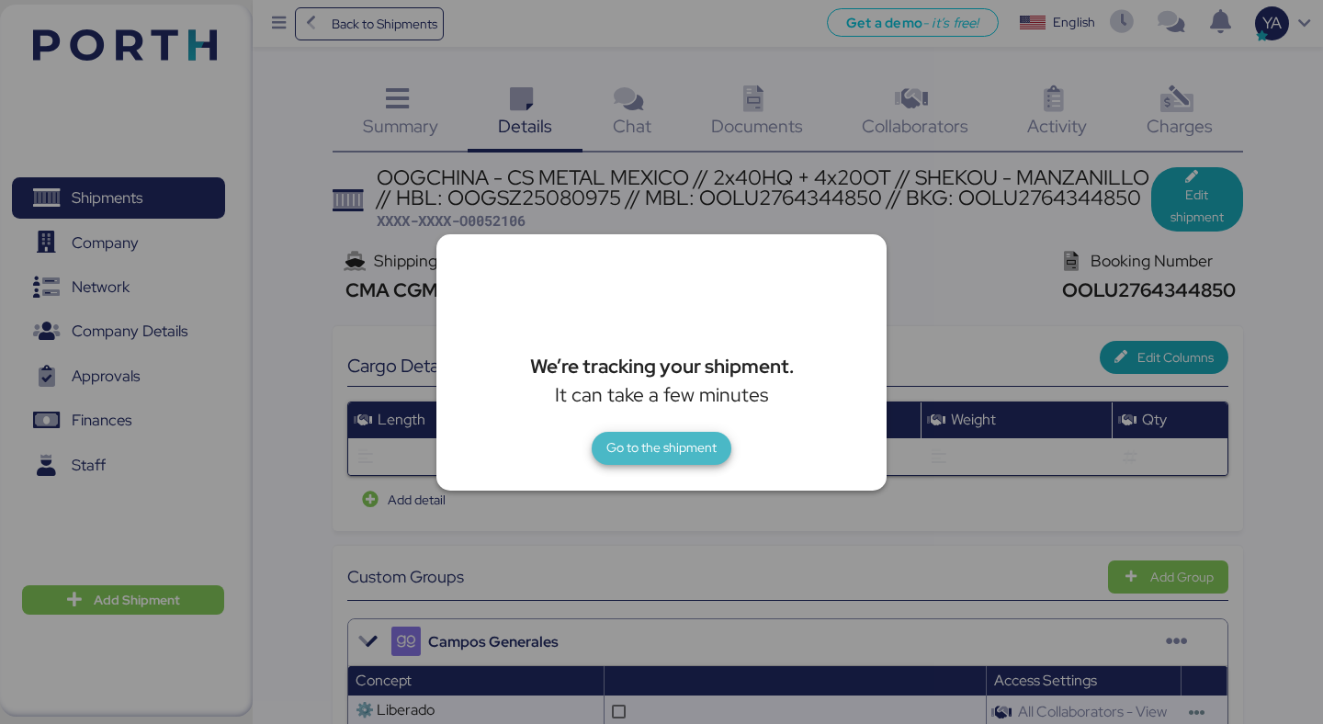
click at [645, 448] on span "Go to the shipment" at bounding box center [662, 448] width 110 height 22
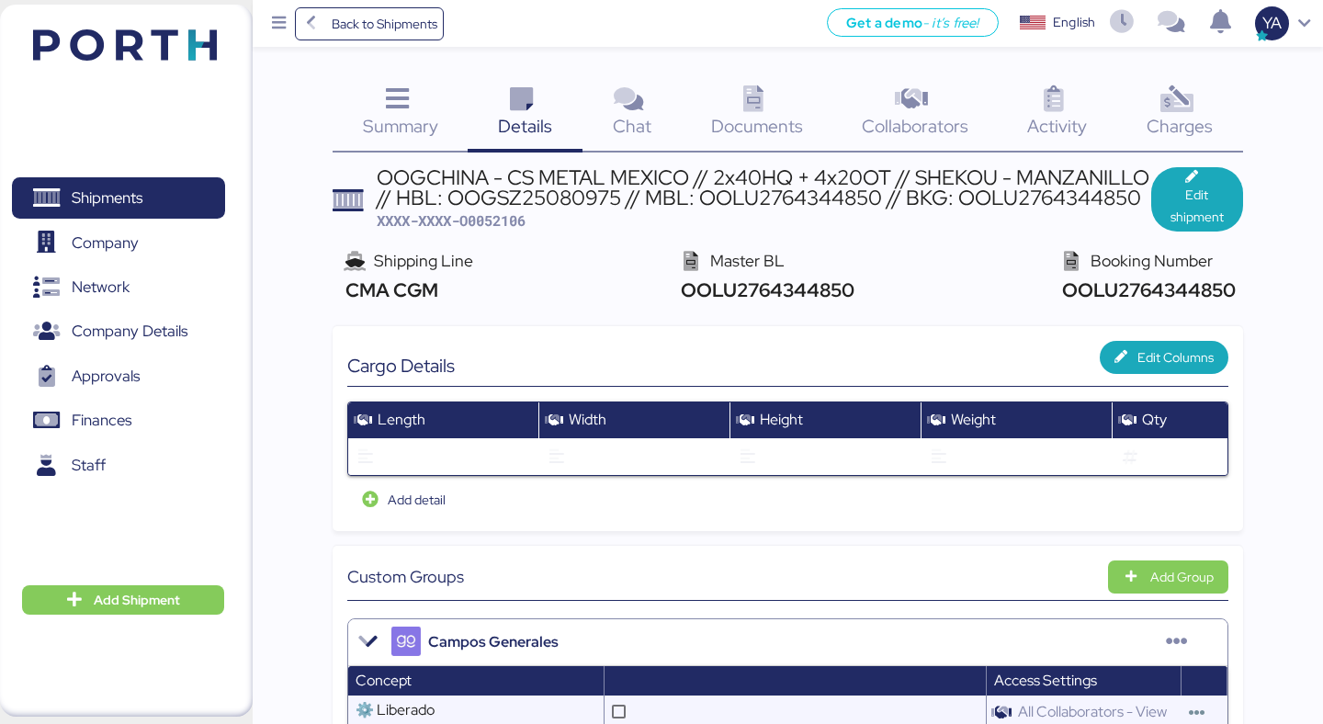
click at [498, 223] on span "XXXX-XXXX-O0052106" at bounding box center [451, 220] width 149 height 18
copy span "O0052106"
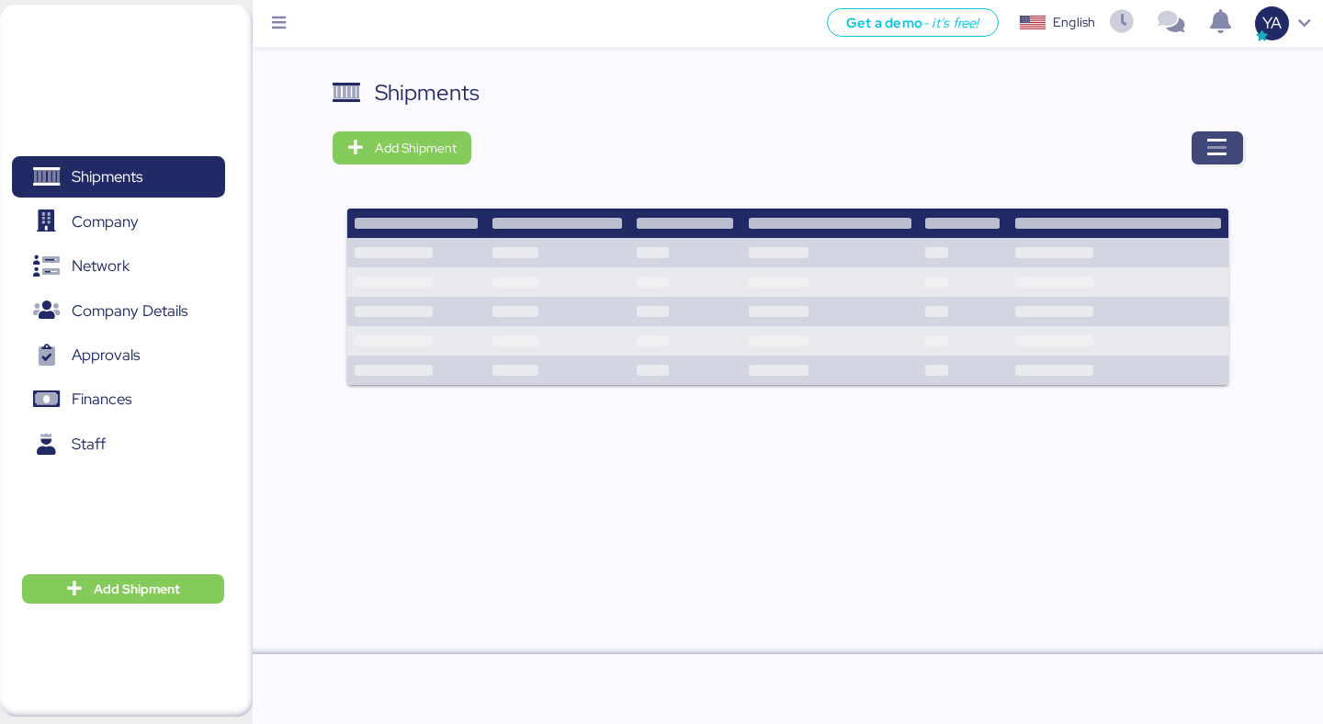
click at [1227, 153] on icon "button" at bounding box center [1218, 148] width 22 height 22
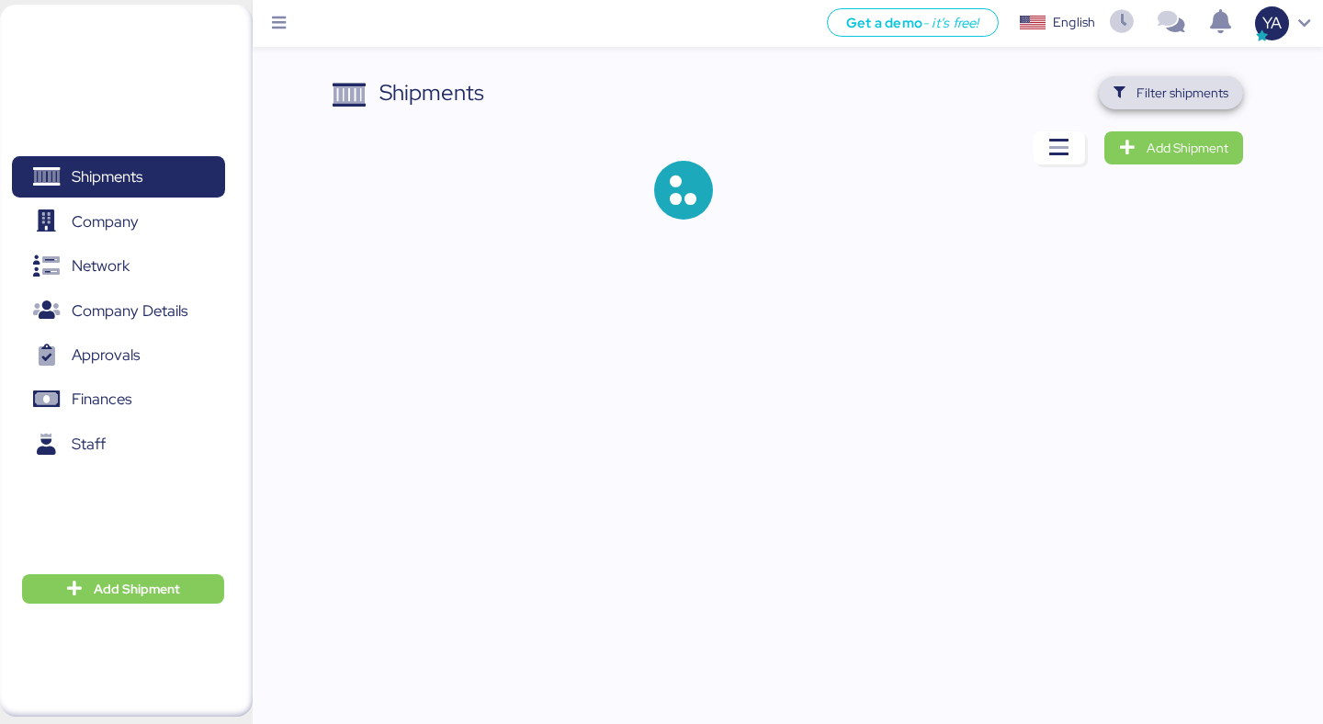
click at [1175, 100] on span "Filter shipments" at bounding box center [1183, 93] width 92 height 22
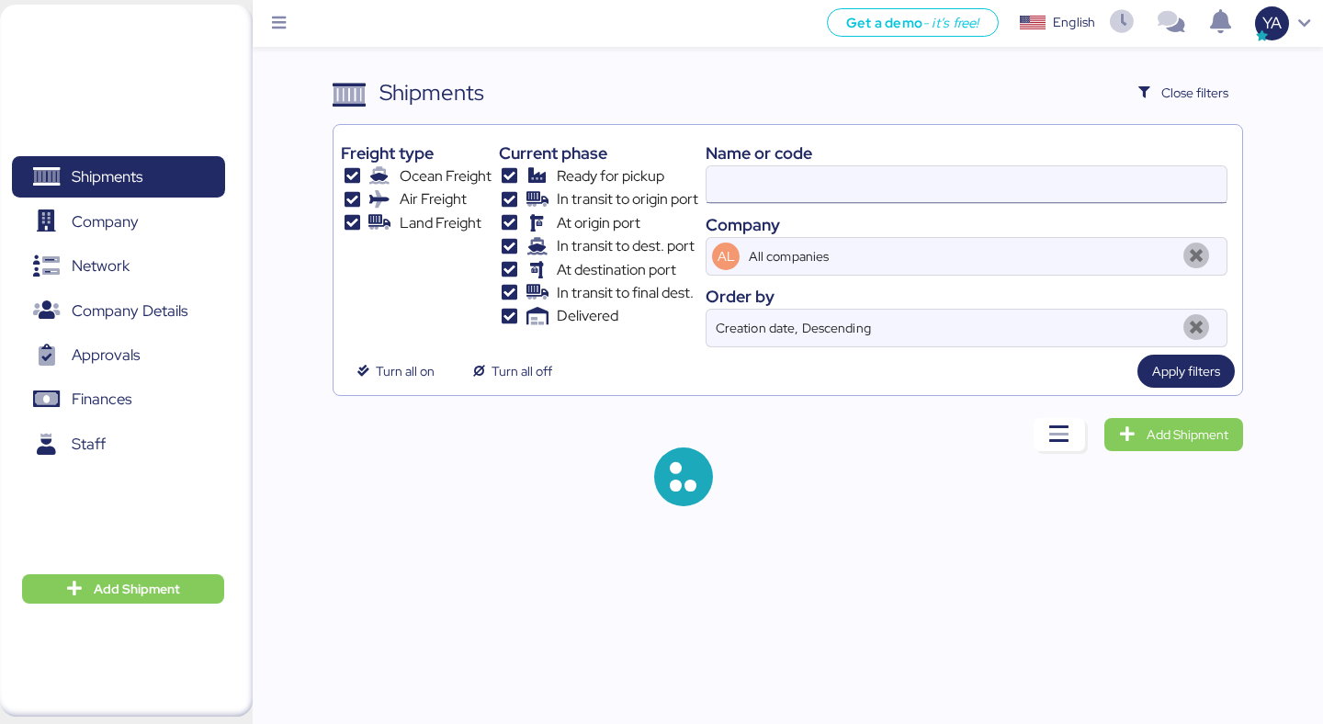
click at [1016, 172] on input at bounding box center [967, 184] width 520 height 37
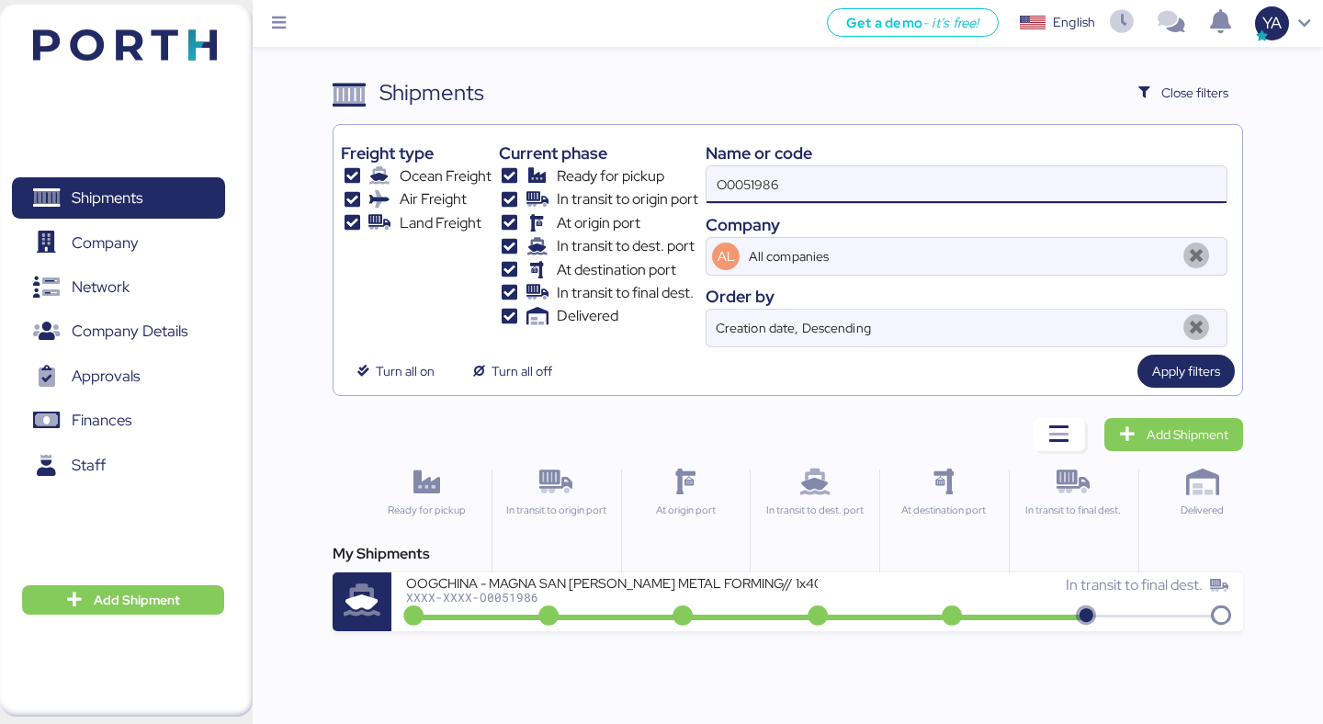
click at [1016, 172] on input "O0051986" at bounding box center [967, 184] width 520 height 37
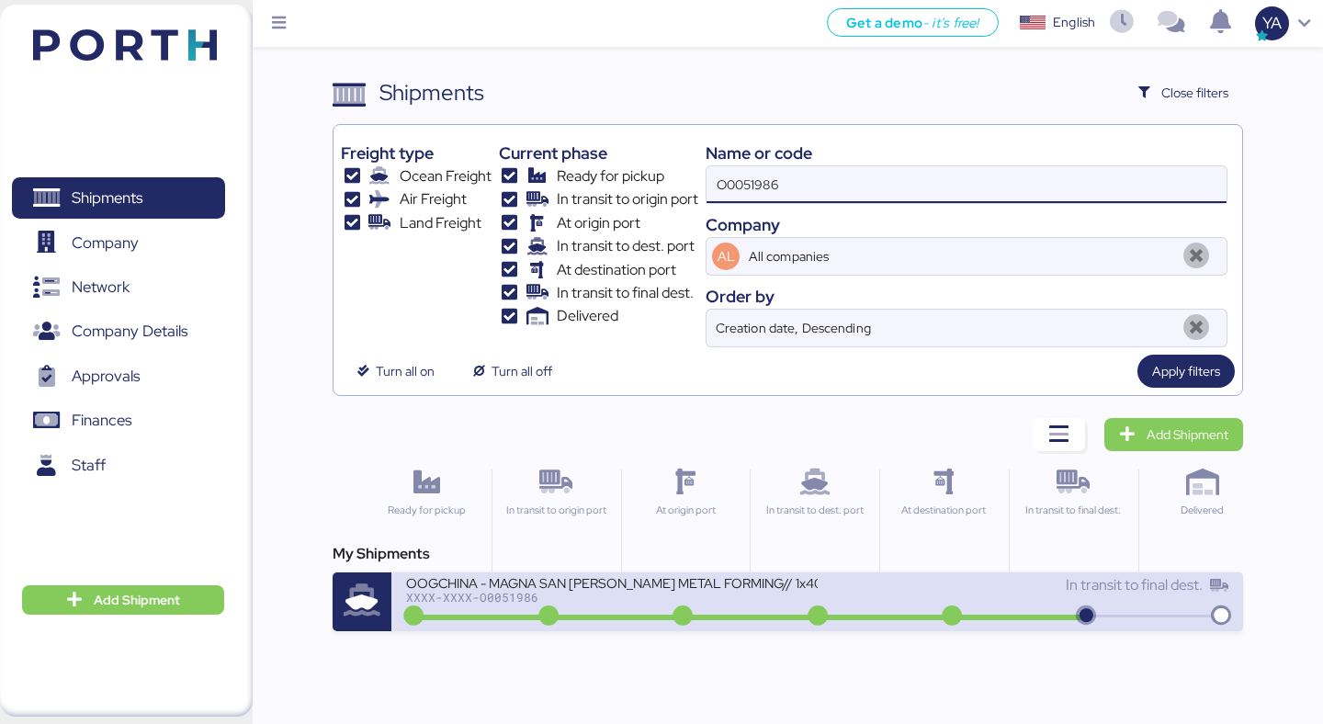
type input "O0051986"
click at [663, 582] on div "OOGCHINA - MAGNA SAN [PERSON_NAME] METAL FORMING// 1x40OT // YANTIAN - MANZANIL…" at bounding box center [611, 582] width 411 height 16
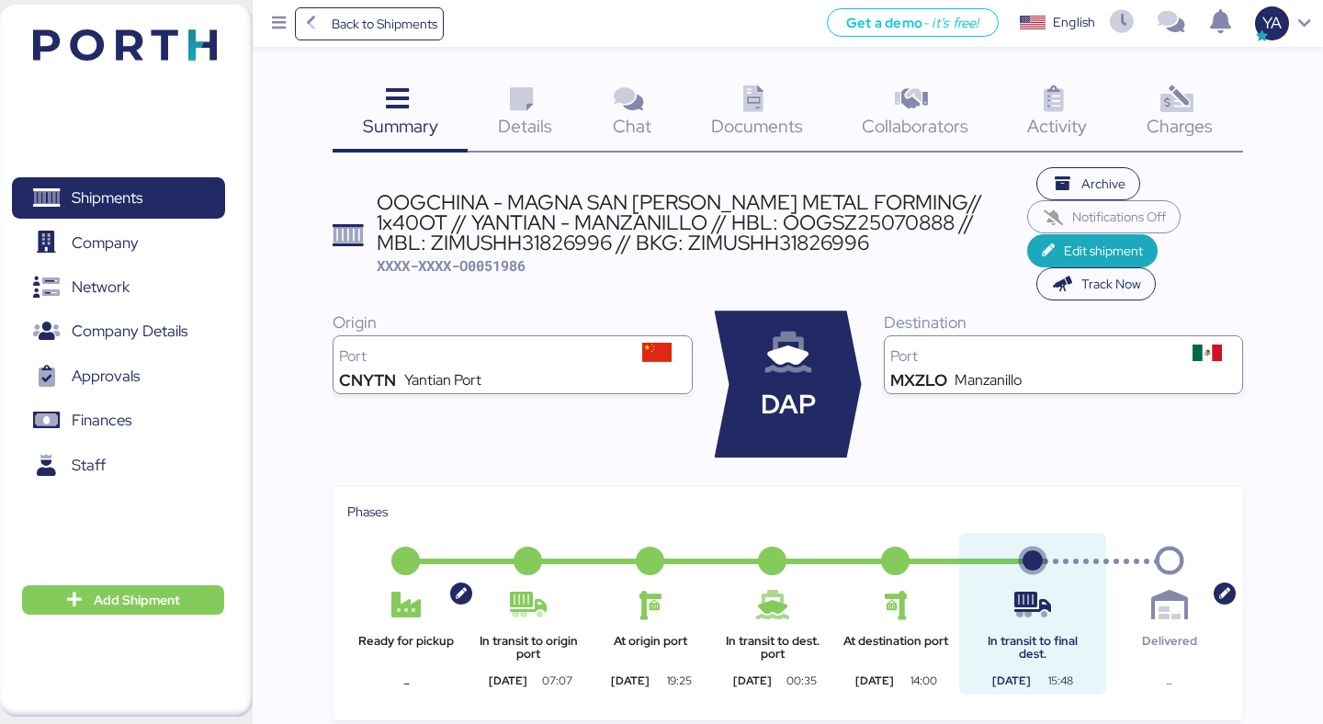
click at [556, 205] on div "OOGCHINA - MAGNA SAN [PERSON_NAME] METAL FORMING// 1x40OT // YANTIAN - MANZANIL…" at bounding box center [702, 223] width 651 height 62
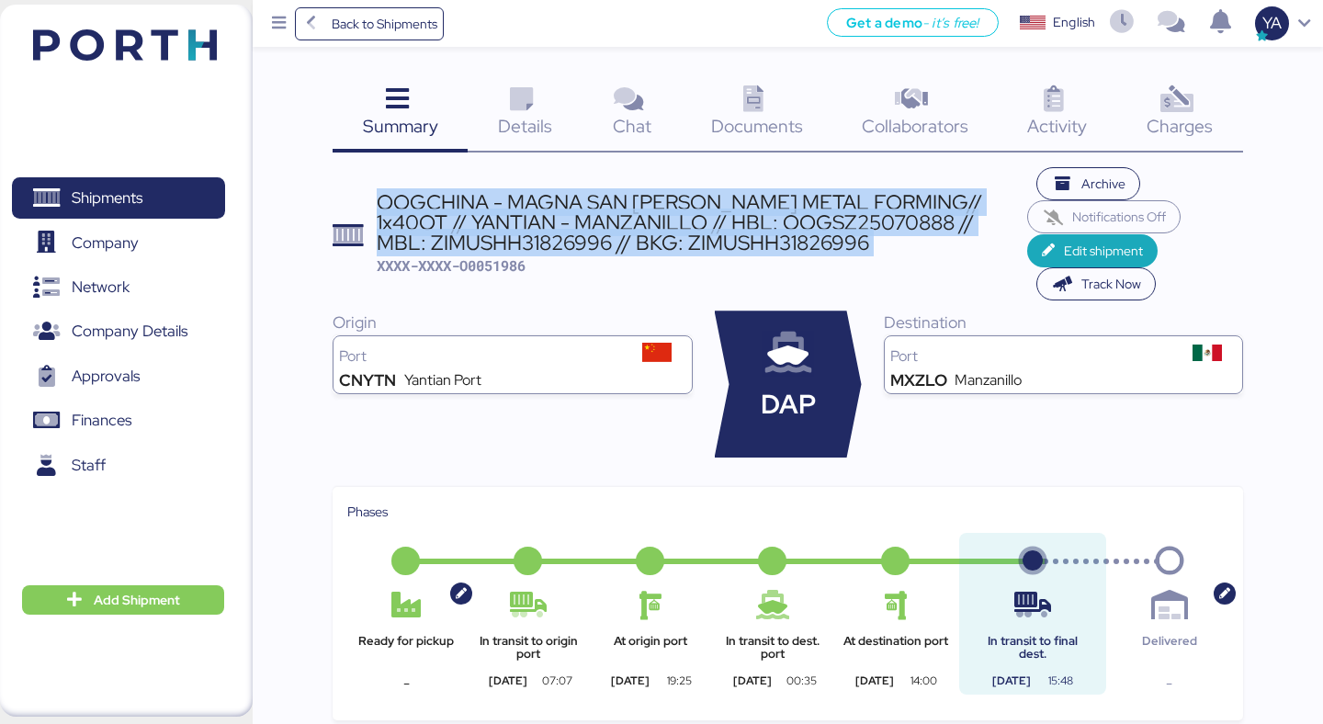
click at [556, 205] on div "OOGCHINA - MAGNA SAN [PERSON_NAME] METAL FORMING// 1x40OT // YANTIAN - MANZANIL…" at bounding box center [702, 223] width 651 height 62
copy div "OOGCHINA - MAGNA SAN [PERSON_NAME] METAL FORMING// 1x40OT // YANTIAN - MANZANIL…"
